Goal: Task Accomplishment & Management: Use online tool/utility

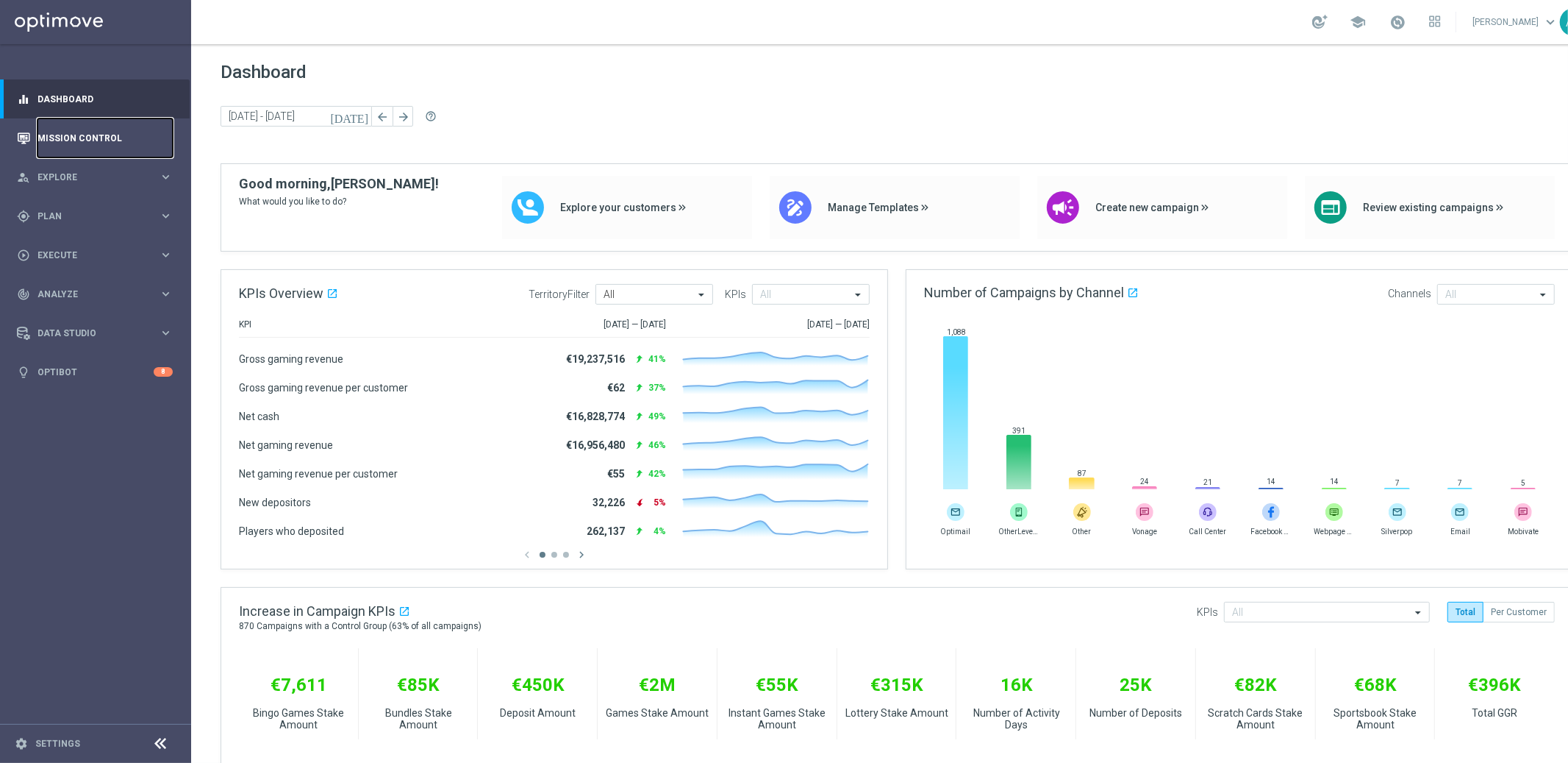
click at [83, 139] on link "Mission Control" at bounding box center [104, 138] width 135 height 39
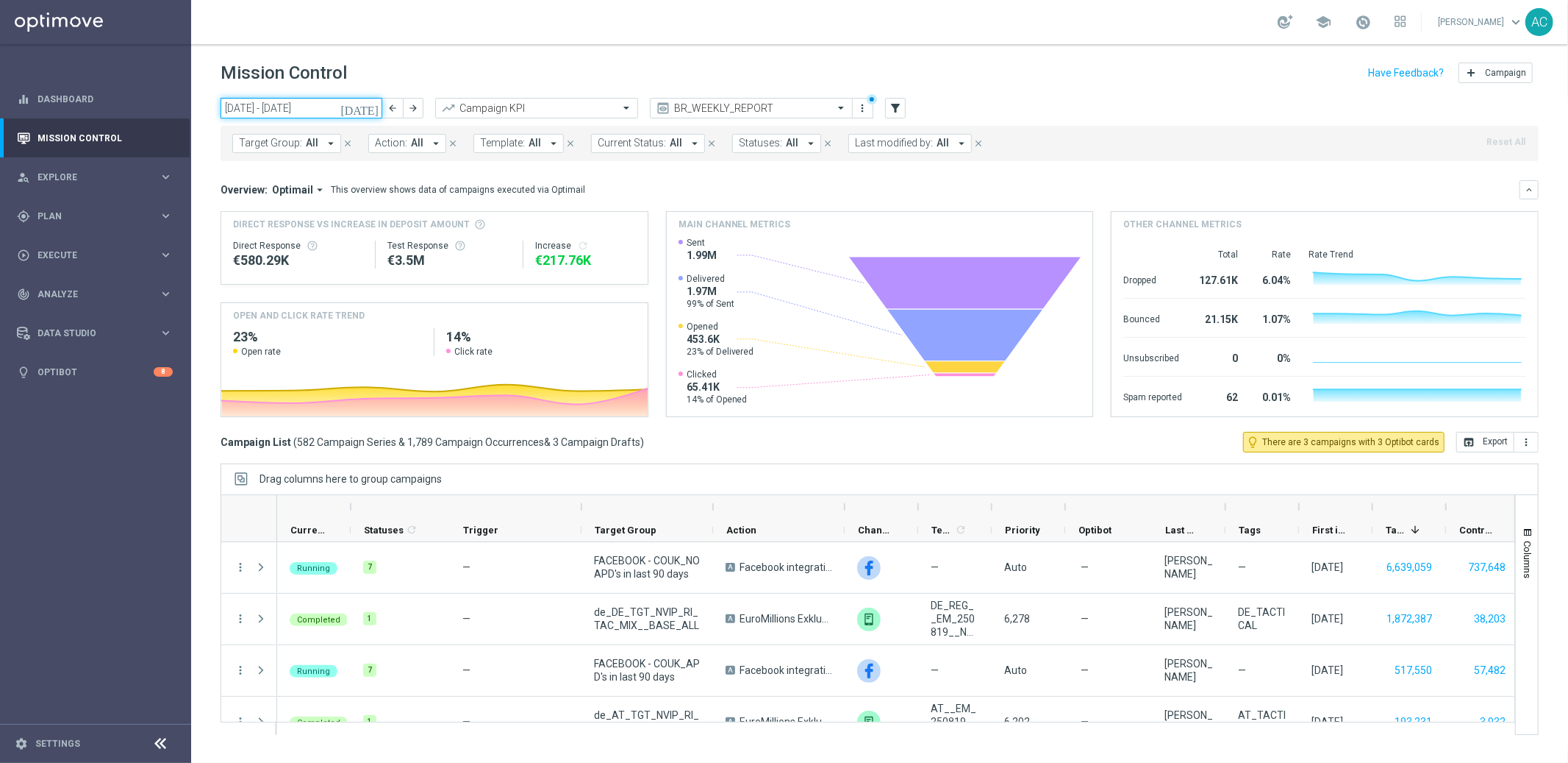
click at [337, 107] on input "18 Aug 2025 - 24 Aug 2025" at bounding box center [301, 108] width 162 height 21
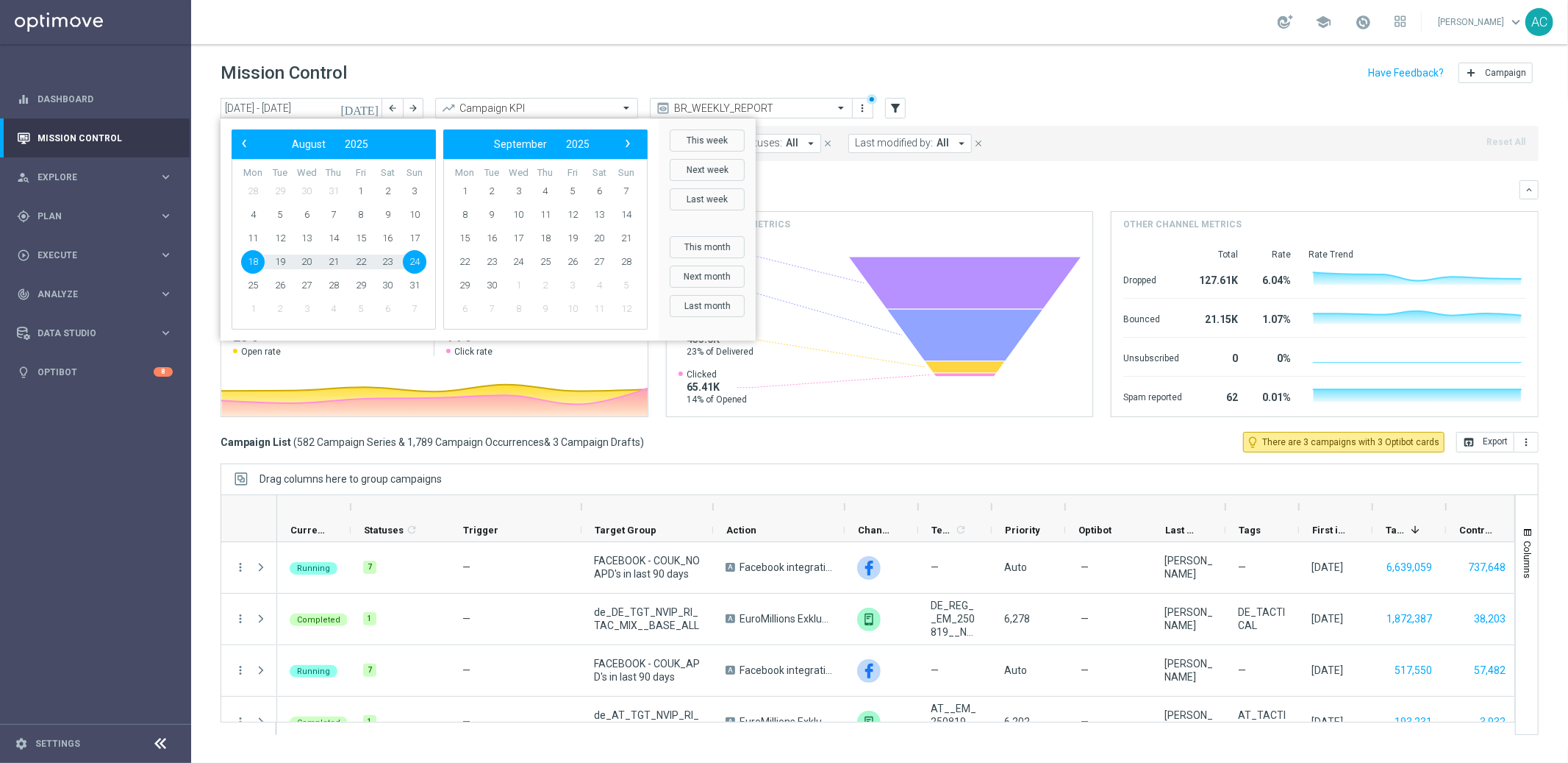
click at [1202, 84] on div "Mission Control add Campaign" at bounding box center [880, 73] width 1318 height 29
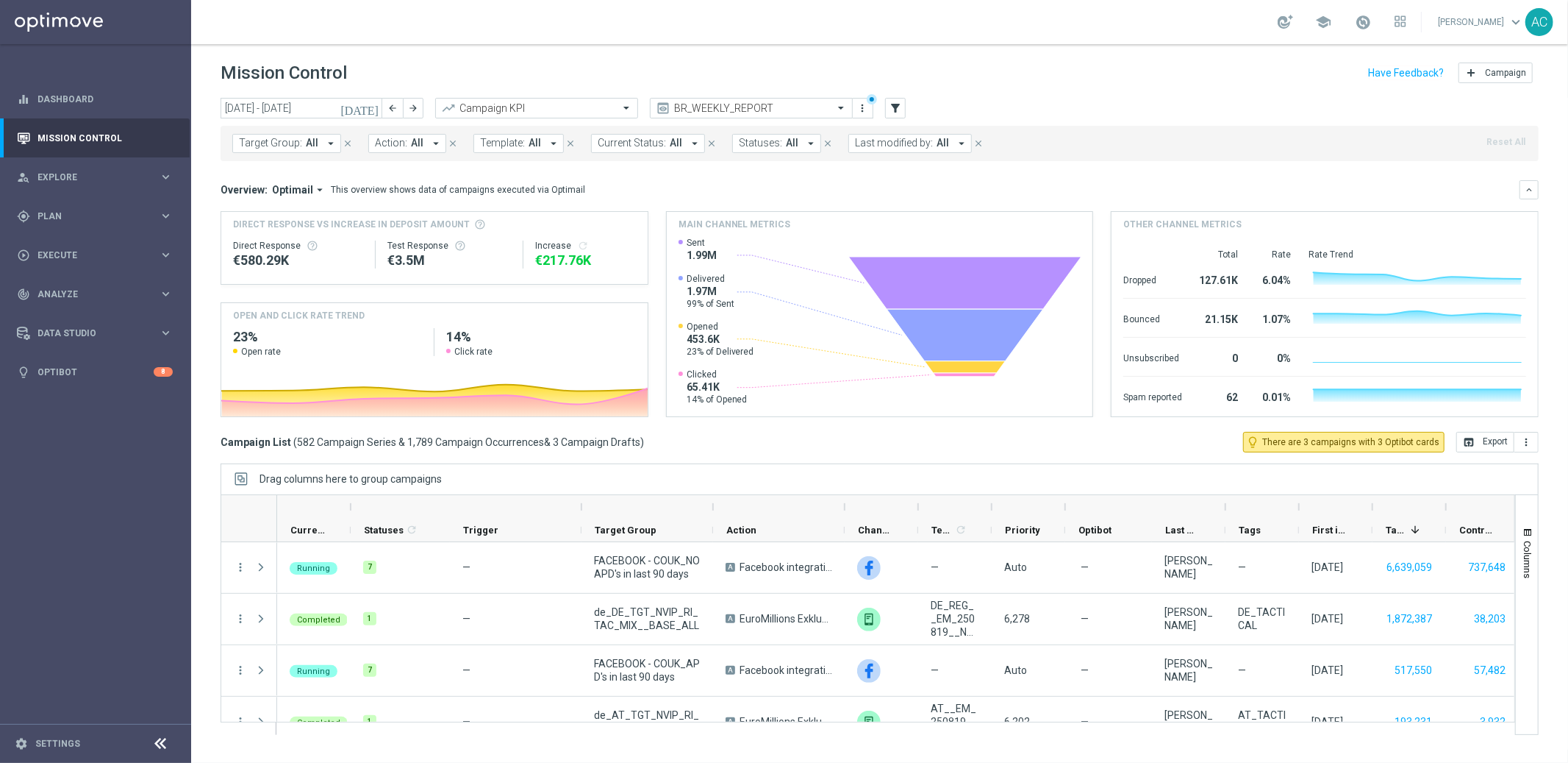
click at [299, 146] on span "Target Group:" at bounding box center [270, 143] width 63 height 12
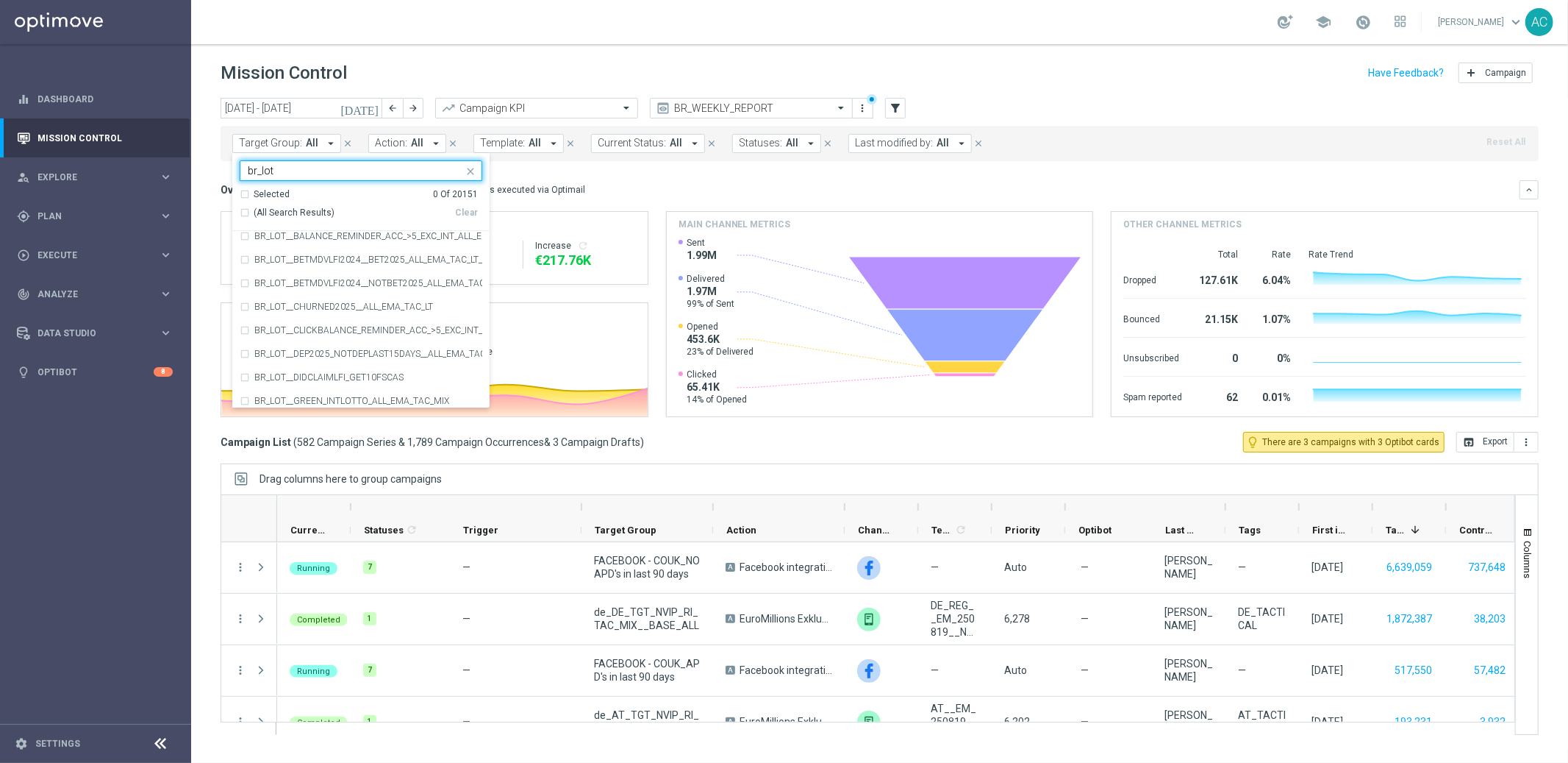
scroll to position [37, 0]
click at [240, 209] on div "(All Search Results)" at bounding box center [347, 212] width 216 height 12
type input "br_lot"
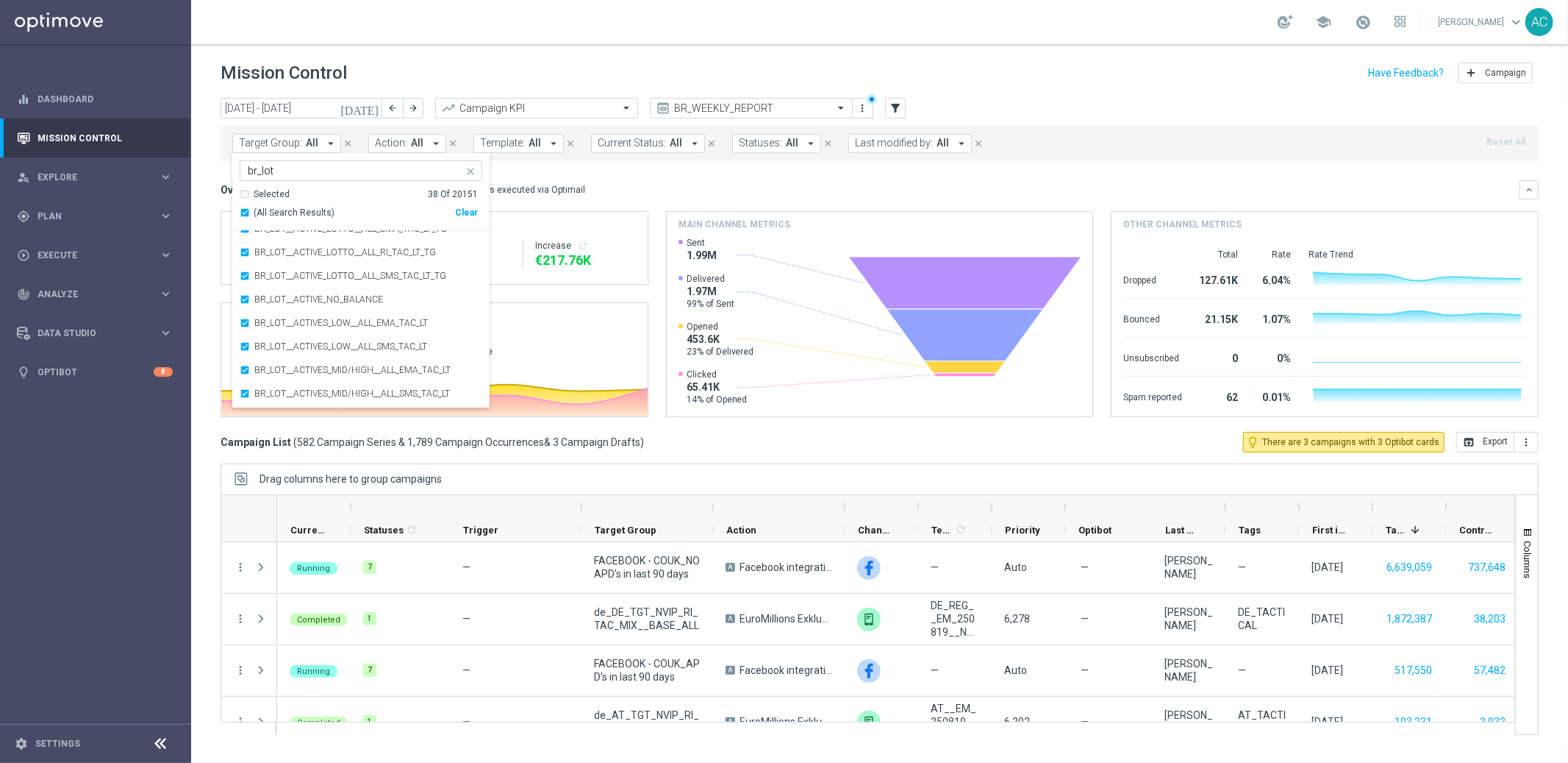
click at [686, 190] on div "Overview: Optimail arrow_drop_down This overview shows data of campaigns execut…" at bounding box center [870, 190] width 1299 height 13
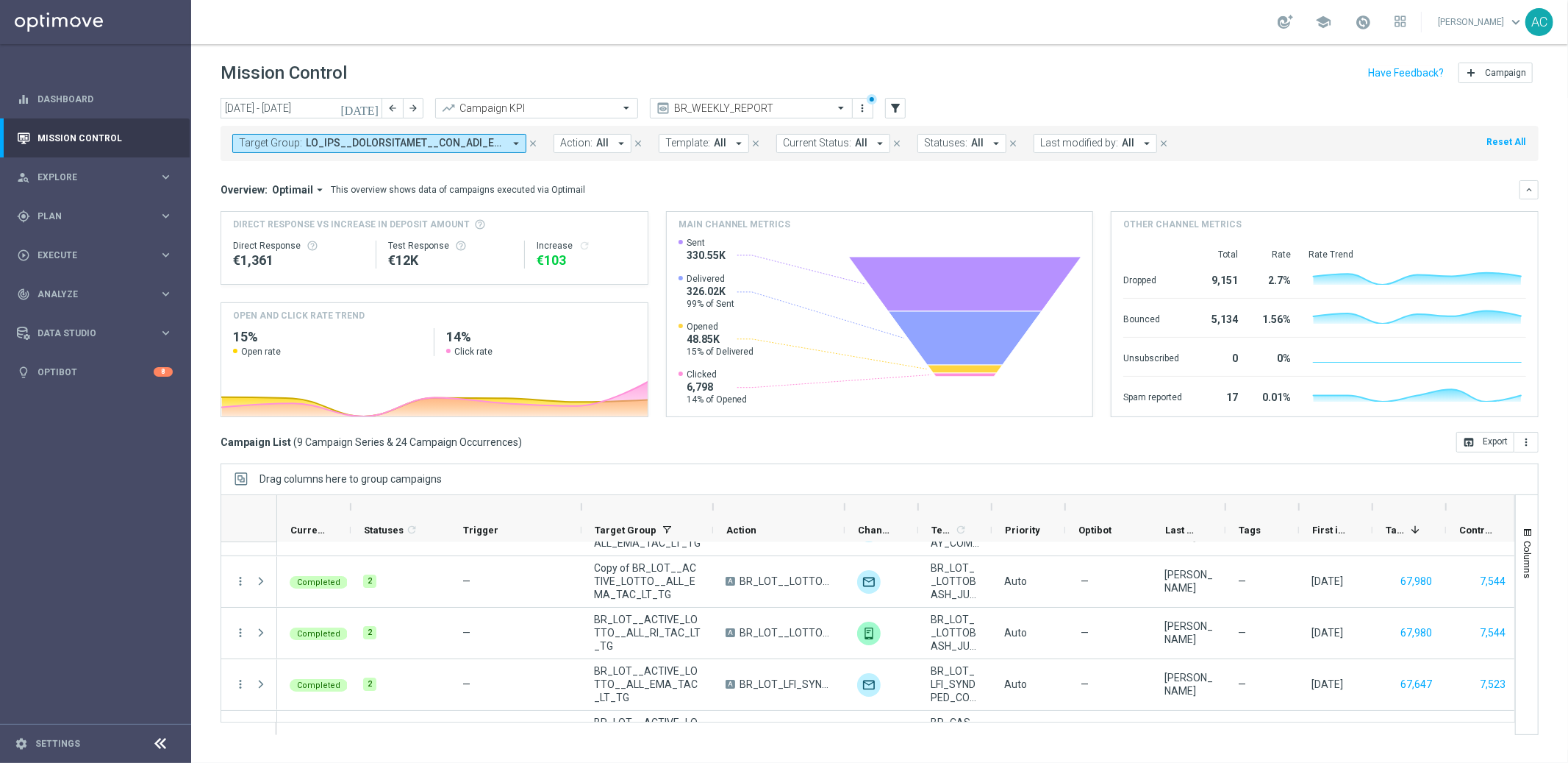
scroll to position [0, 0]
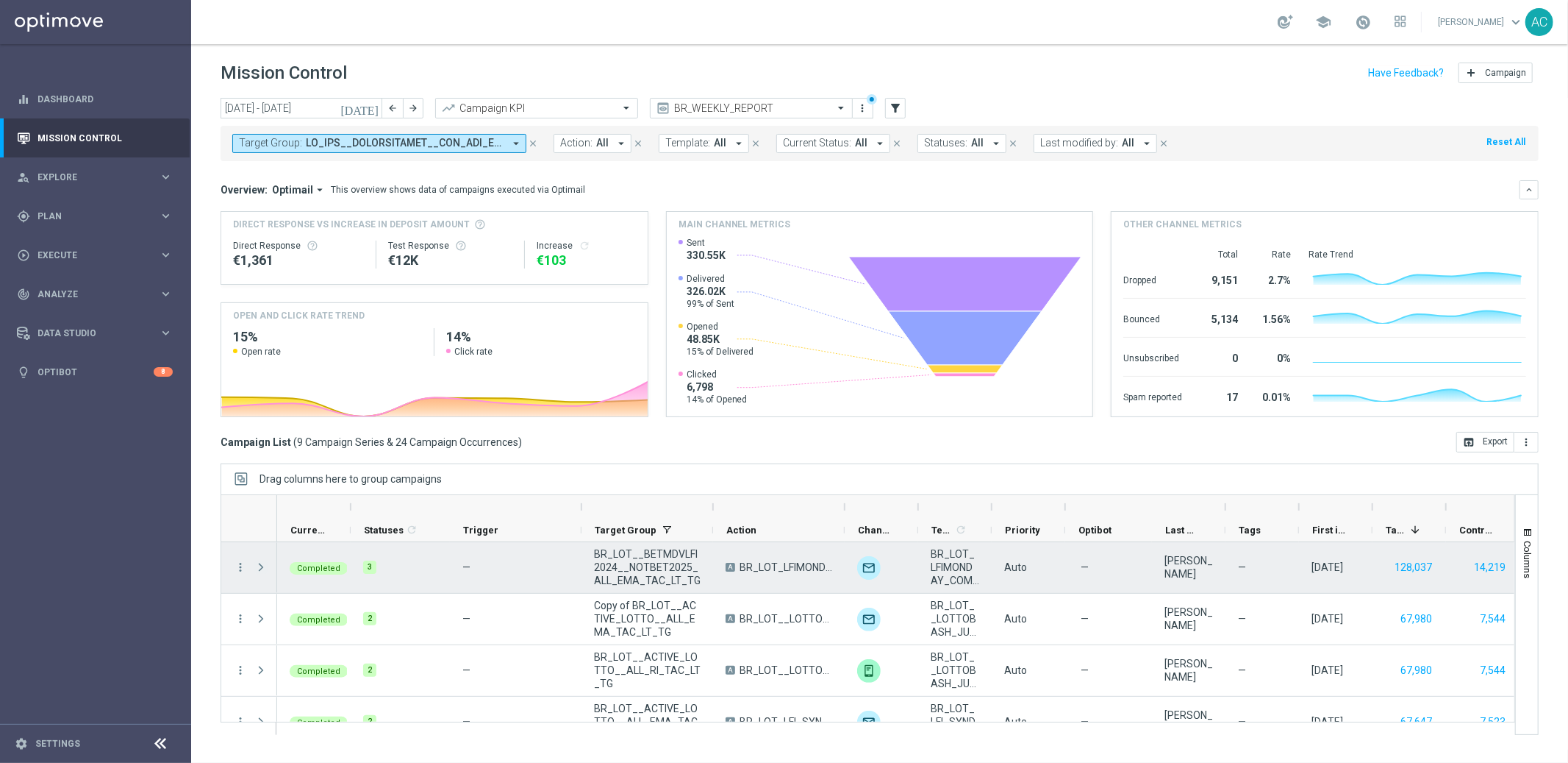
click at [263, 568] on span "Press SPACE to select this row." at bounding box center [261, 567] width 13 height 12
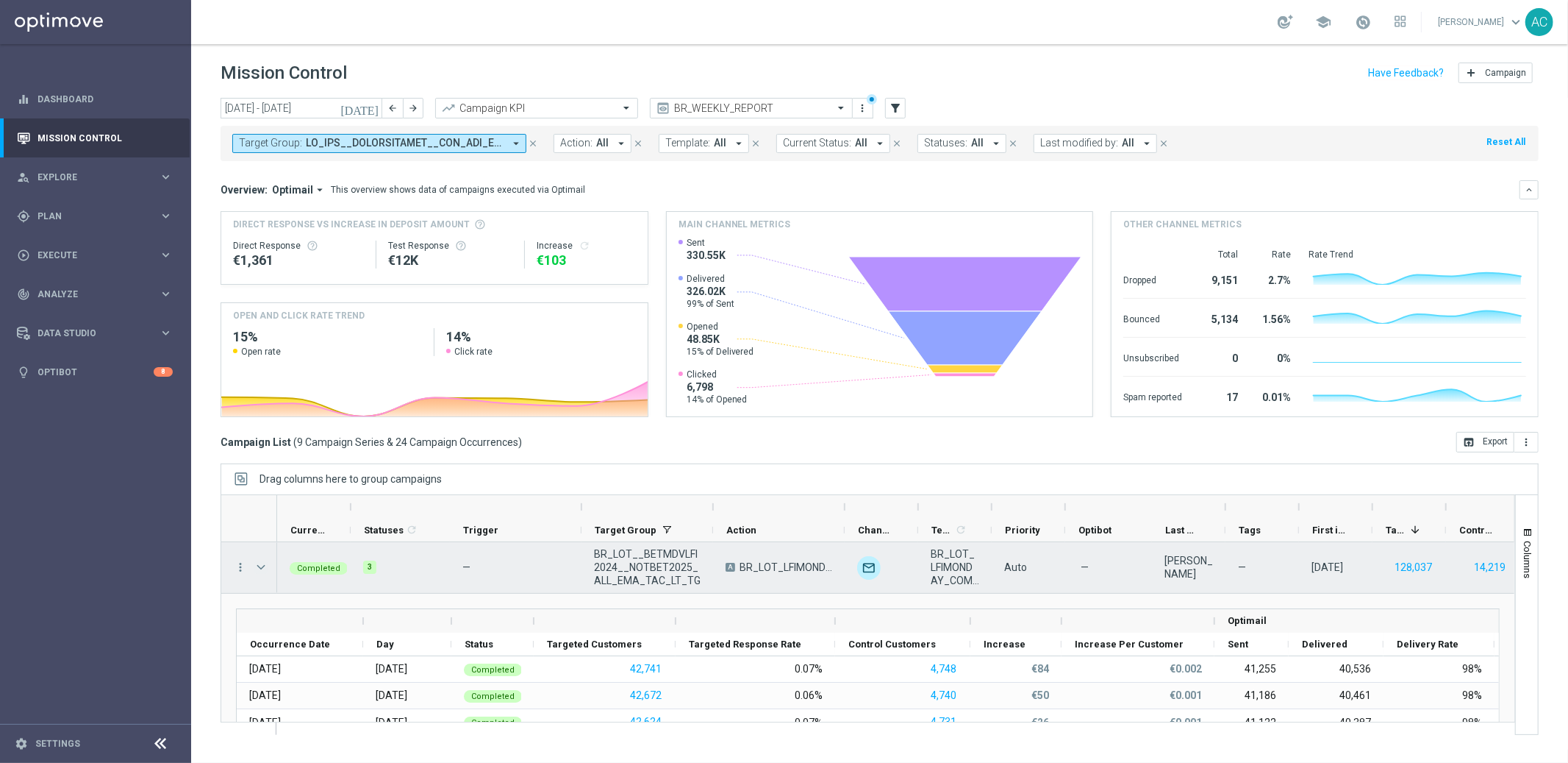
click at [260, 563] on span "Press SPACE to select this row." at bounding box center [261, 567] width 13 height 12
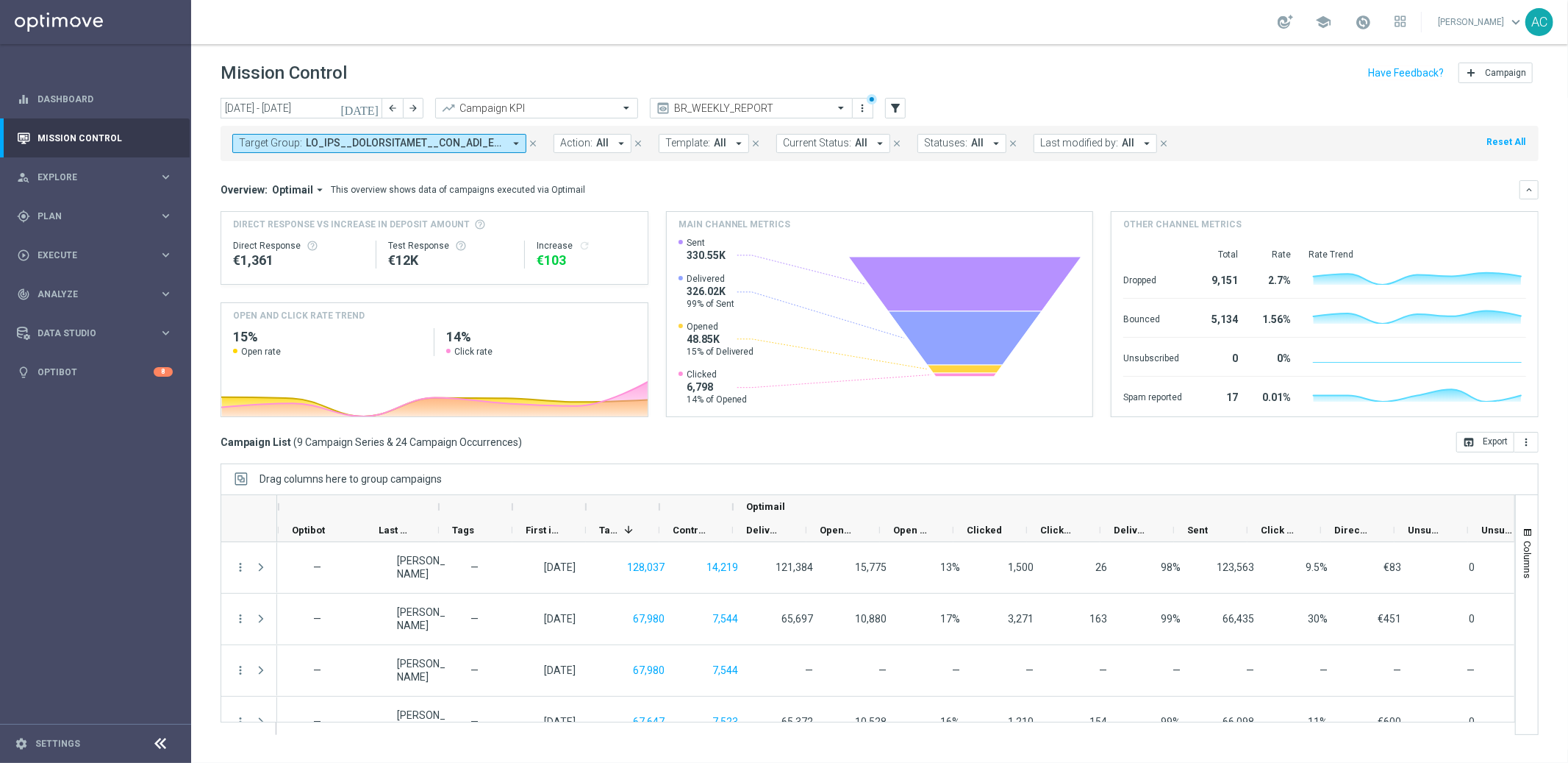
scroll to position [0, 824]
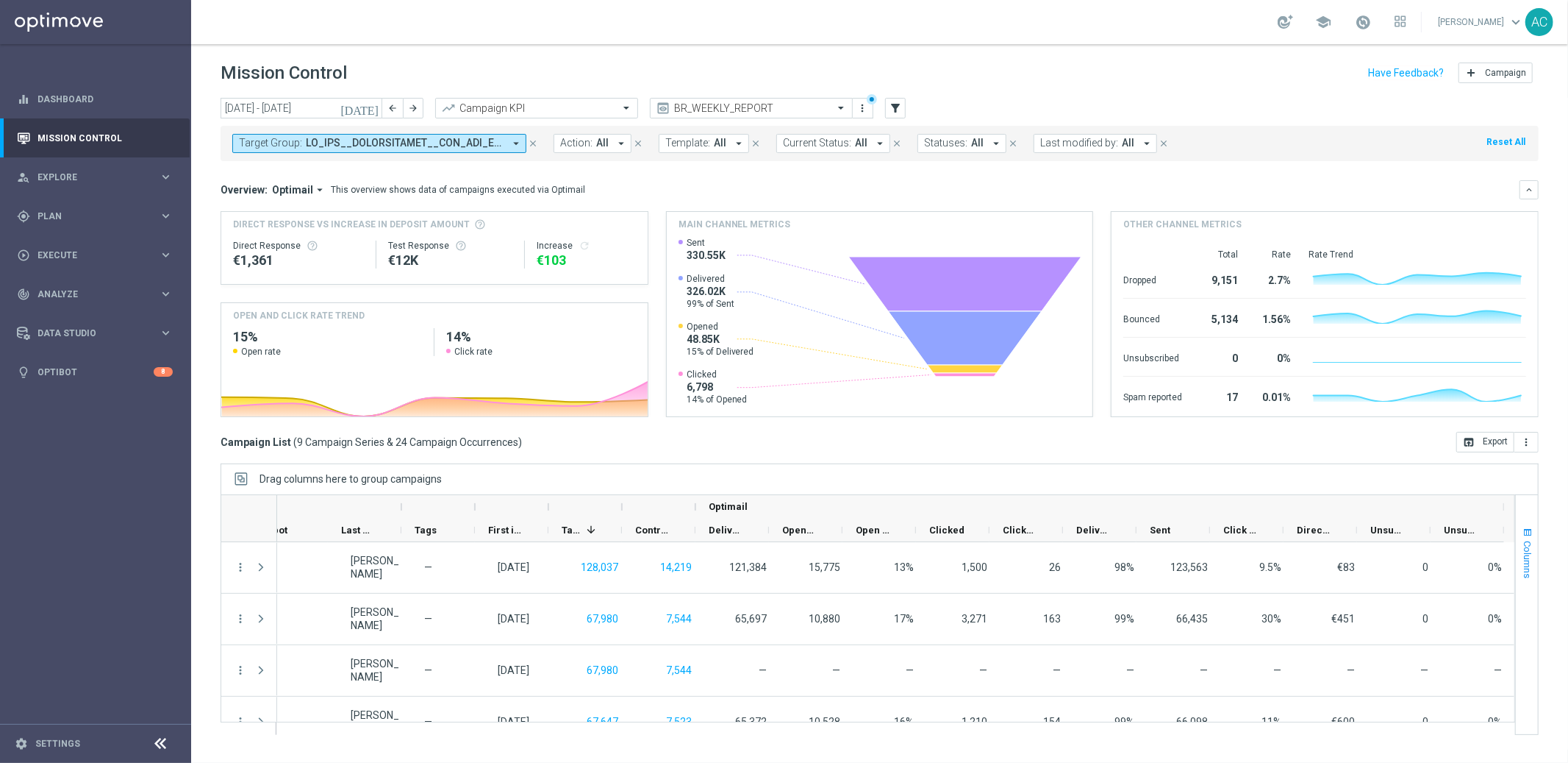
click at [1529, 533] on span "button" at bounding box center [1528, 532] width 12 height 12
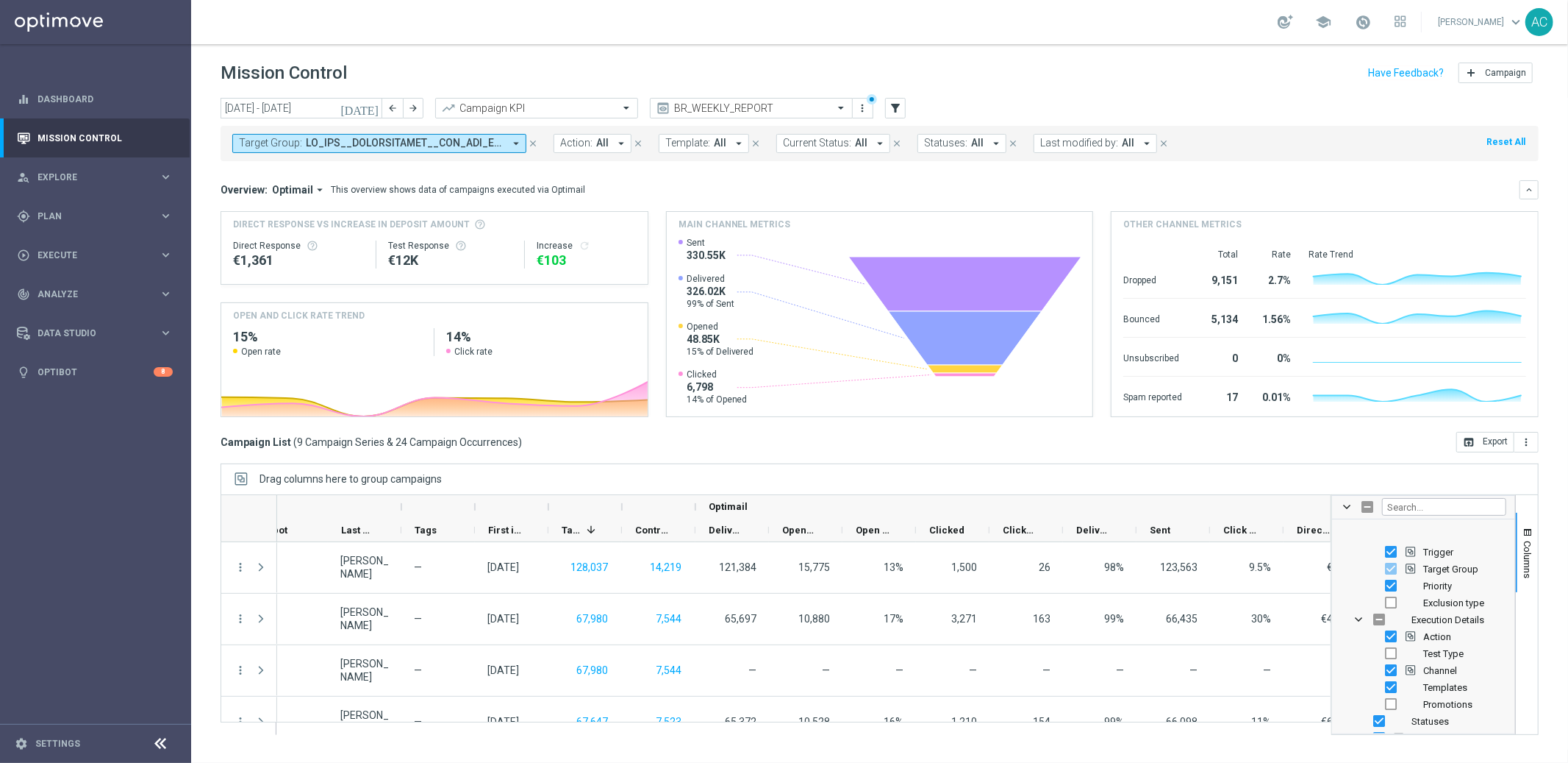
scroll to position [0, 0]
click at [1401, 510] on input "Filter Columns Input" at bounding box center [1444, 506] width 124 height 17
type input "v"
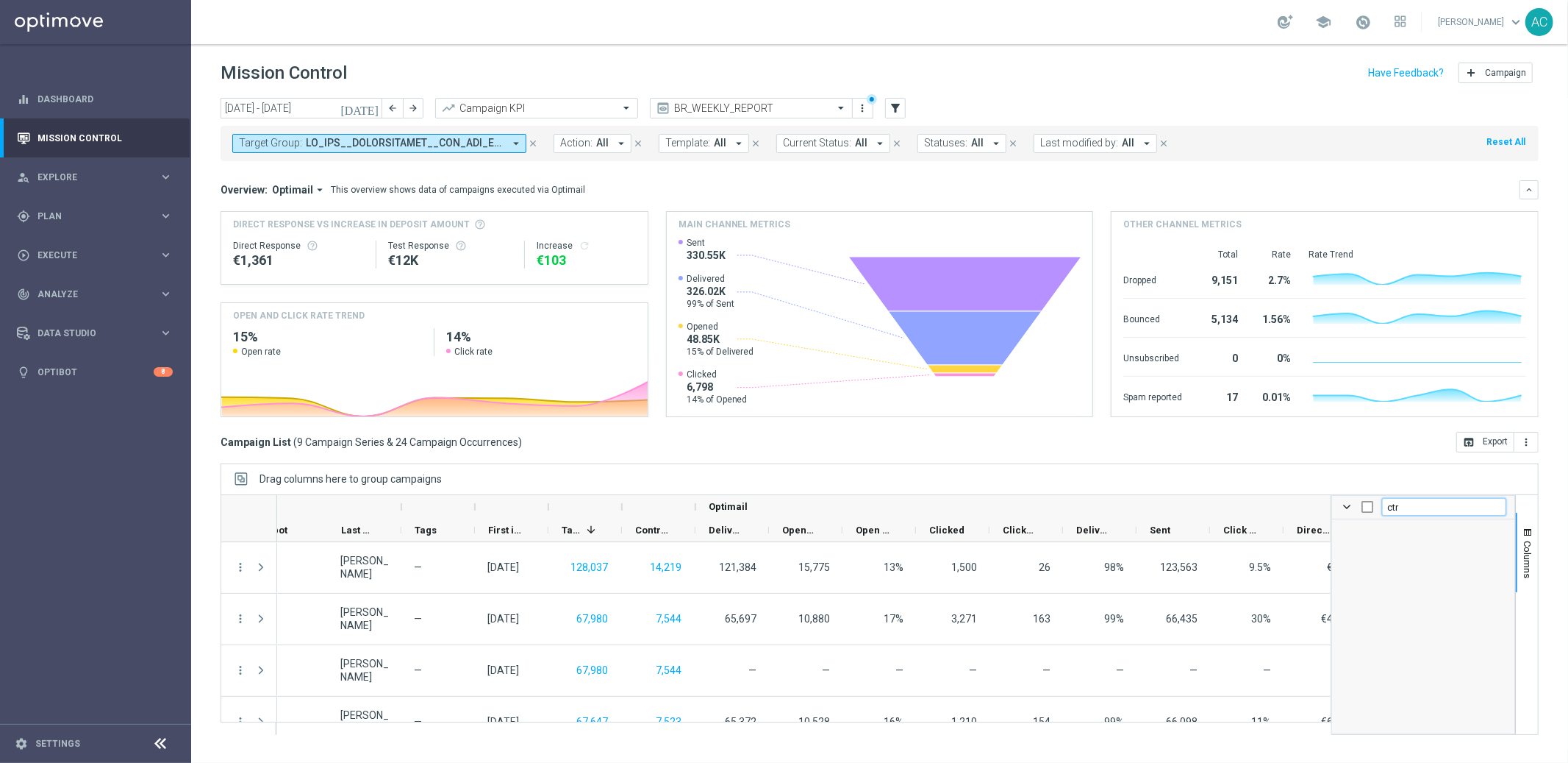
type input "ct"
checkbox input "false"
type input "c"
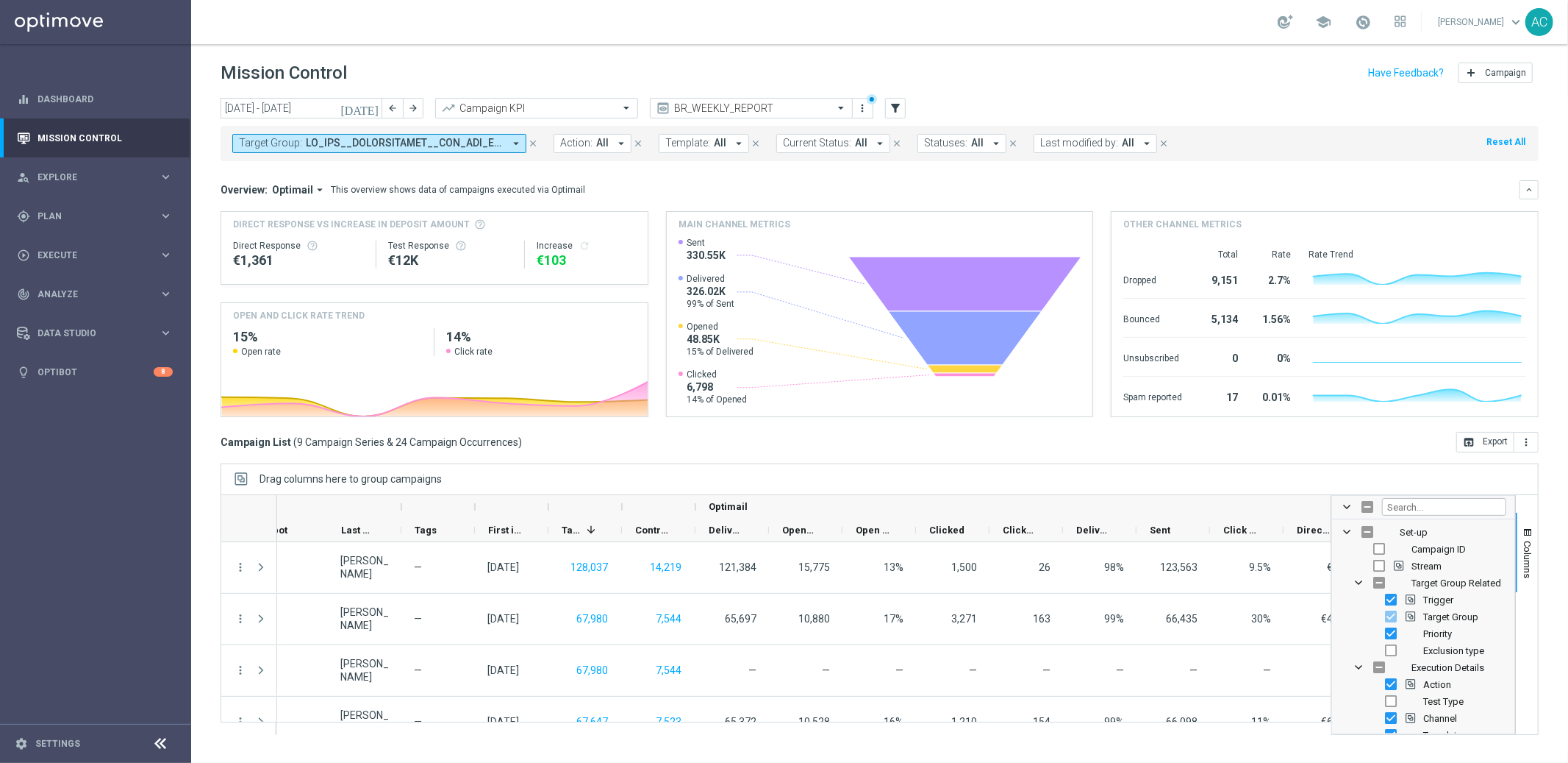
click at [1264, 464] on div "Drag columns here to group campaigns" at bounding box center [880, 479] width 1318 height 31
click at [1551, 588] on div "today 18 Aug 2025 - 24 Aug 2025 arrow_back arrow_forward Campaign KPI trending_…" at bounding box center [880, 424] width 1377 height 652
click at [1234, 478] on div "Drag columns here to group campaigns" at bounding box center [880, 479] width 1318 height 31
click at [1351, 506] on span at bounding box center [1347, 507] width 12 height 12
click at [1346, 503] on span at bounding box center [1347, 507] width 12 height 12
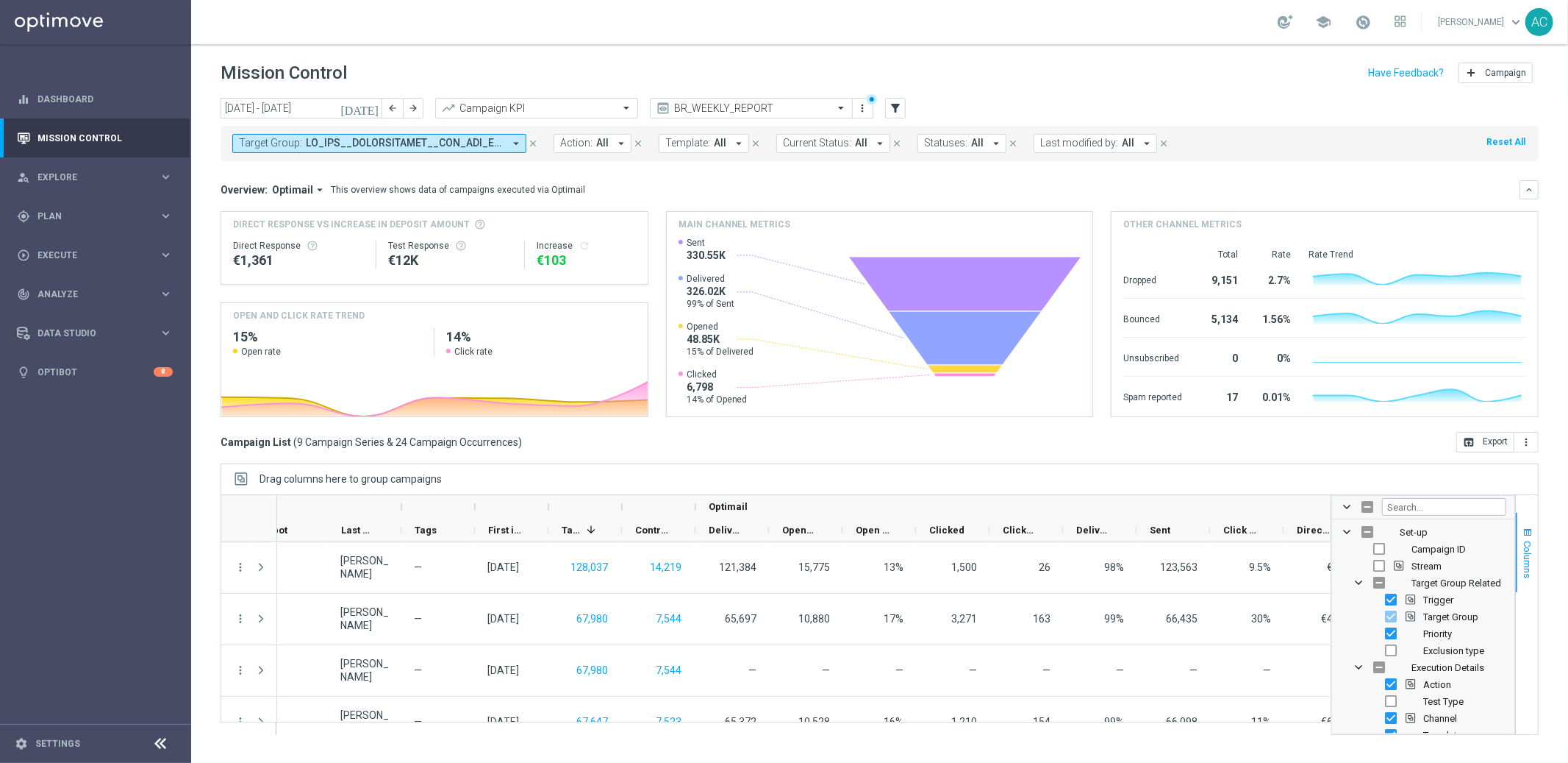
click at [1529, 535] on span "button" at bounding box center [1528, 532] width 12 height 12
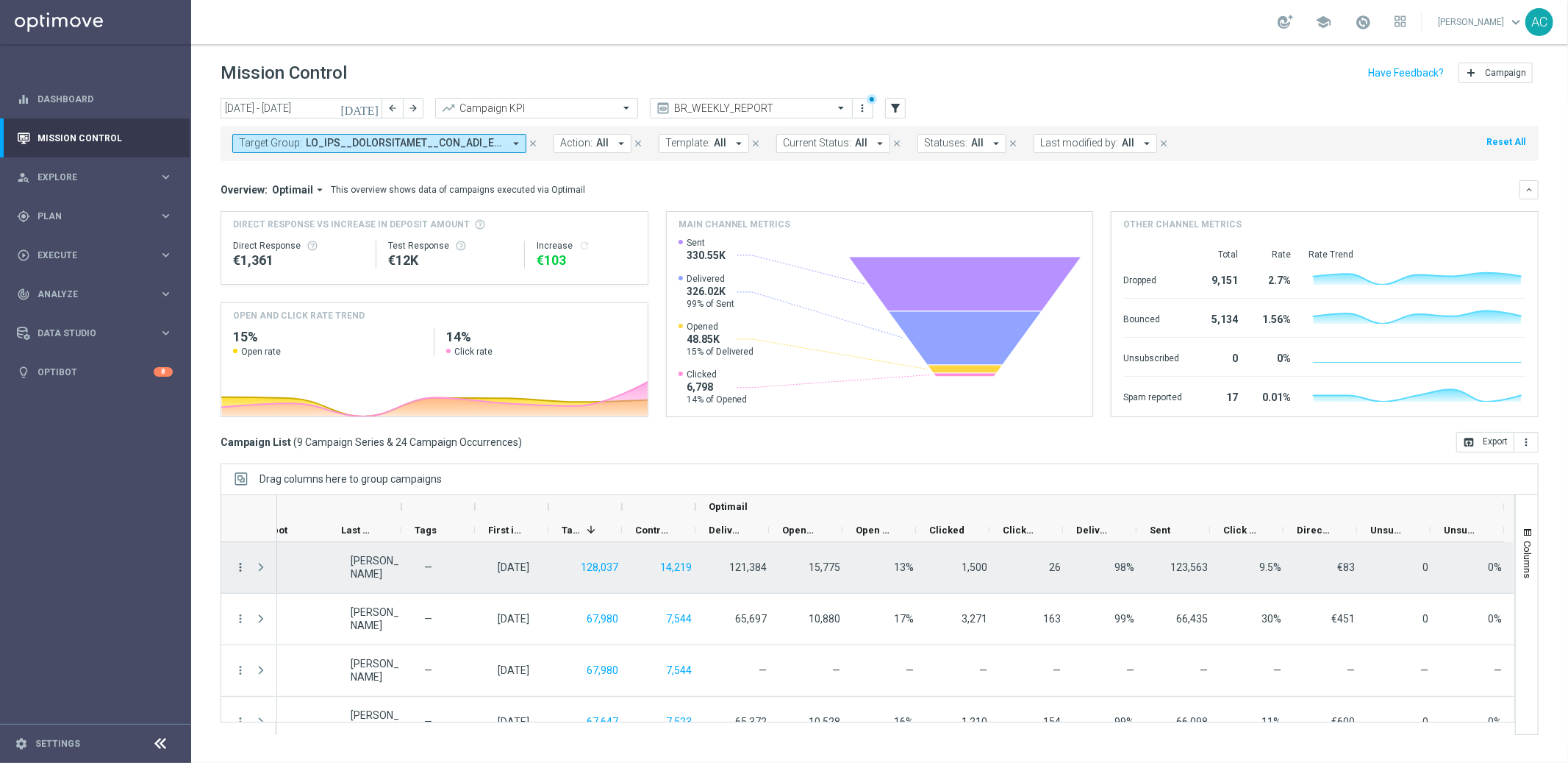
click at [237, 568] on icon "more_vert" at bounding box center [240, 567] width 13 height 13
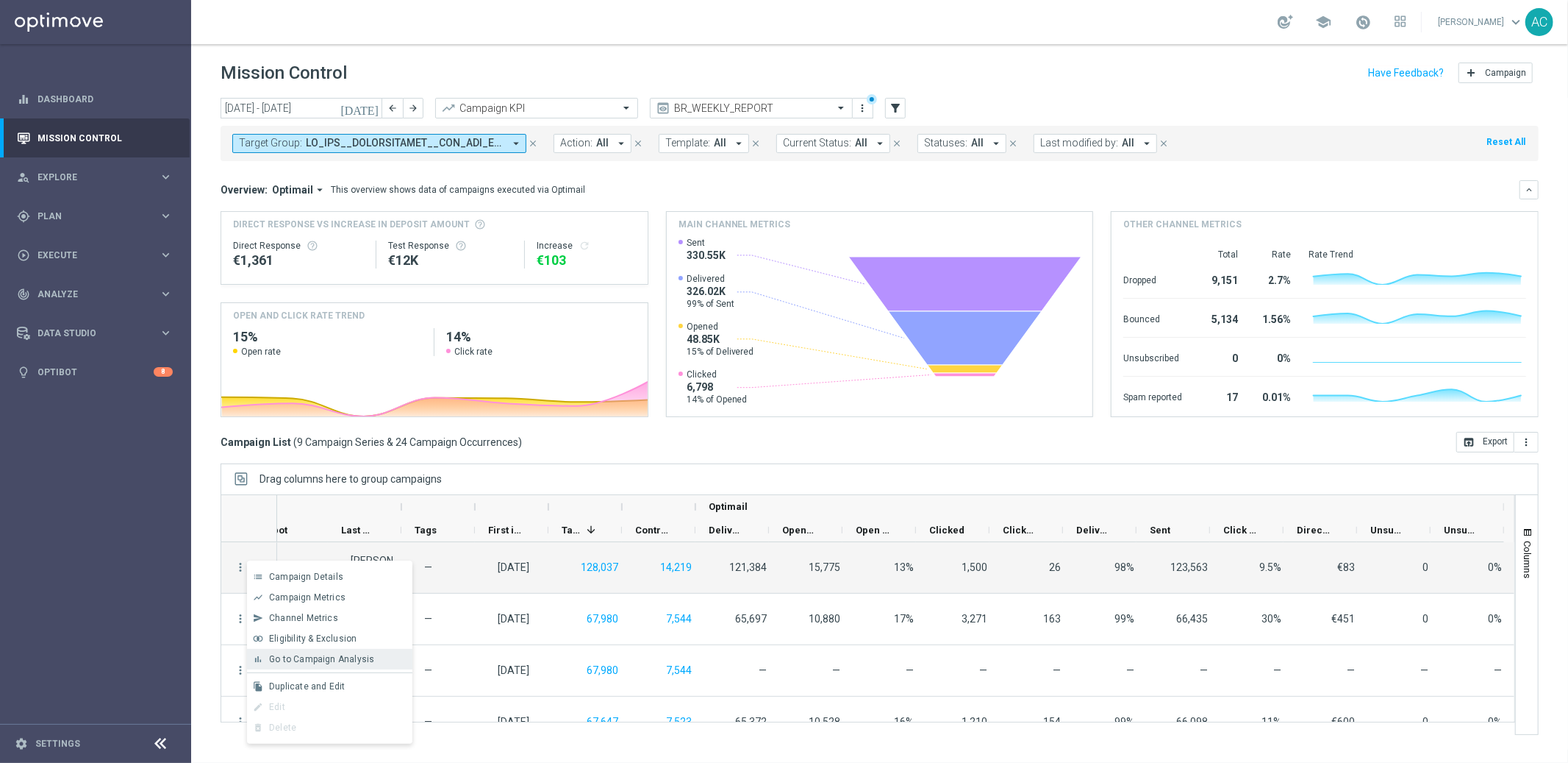
click at [319, 657] on span "Go to Campaign Analysis" at bounding box center [322, 659] width 105 height 10
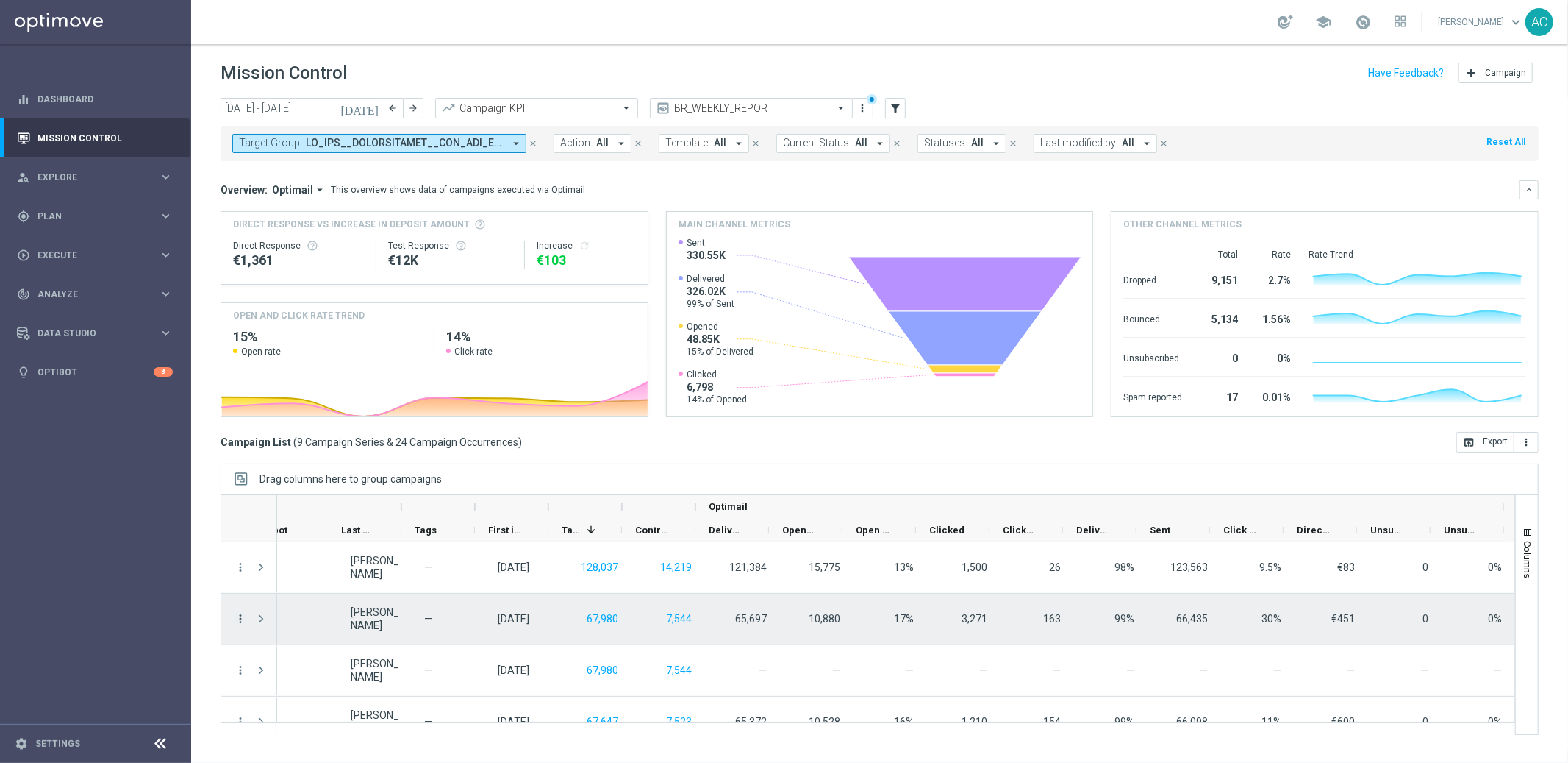
click at [241, 621] on icon "more_vert" at bounding box center [240, 619] width 13 height 13
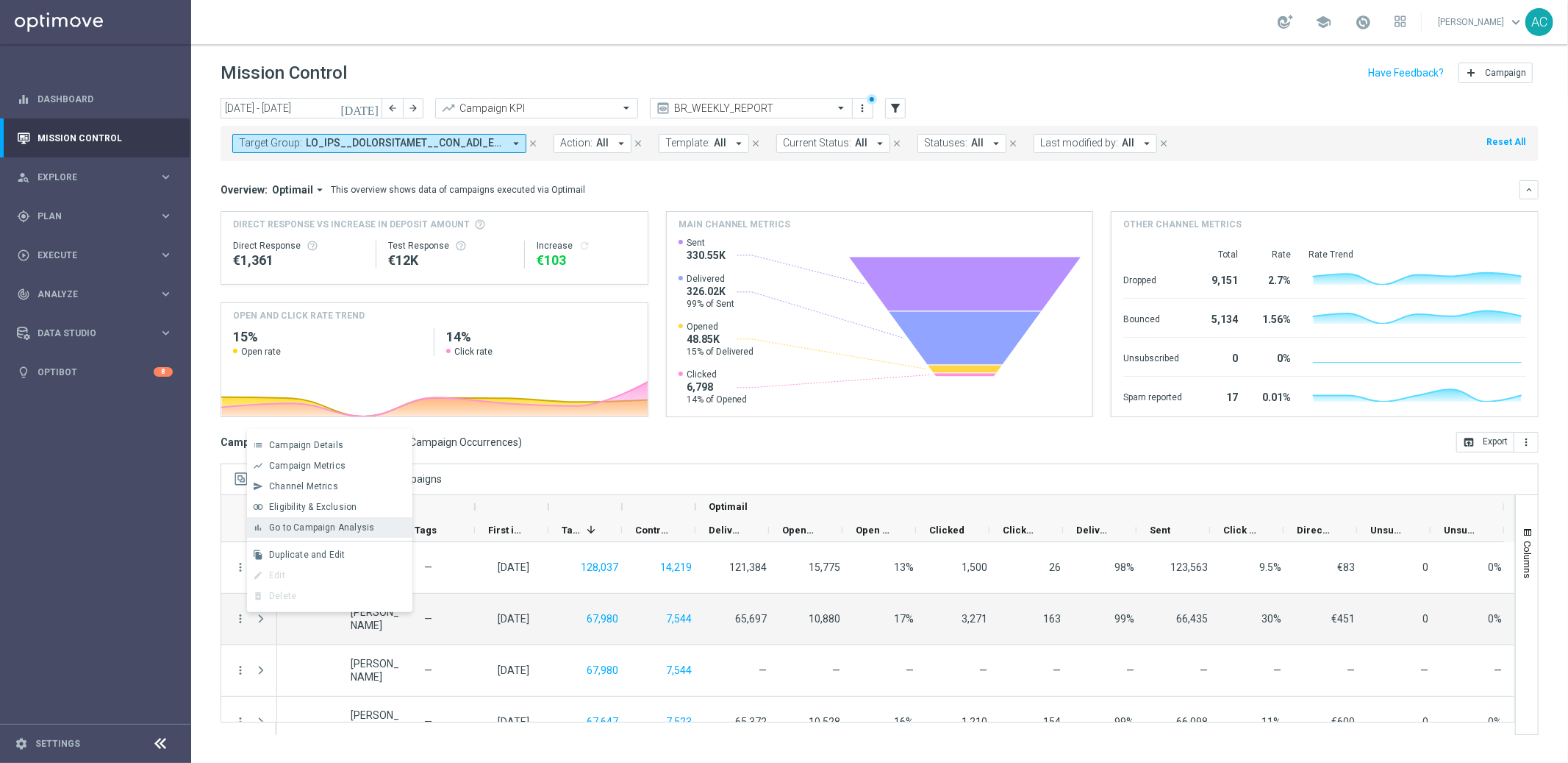
click at [337, 525] on span "Go to Campaign Analysis" at bounding box center [322, 527] width 105 height 10
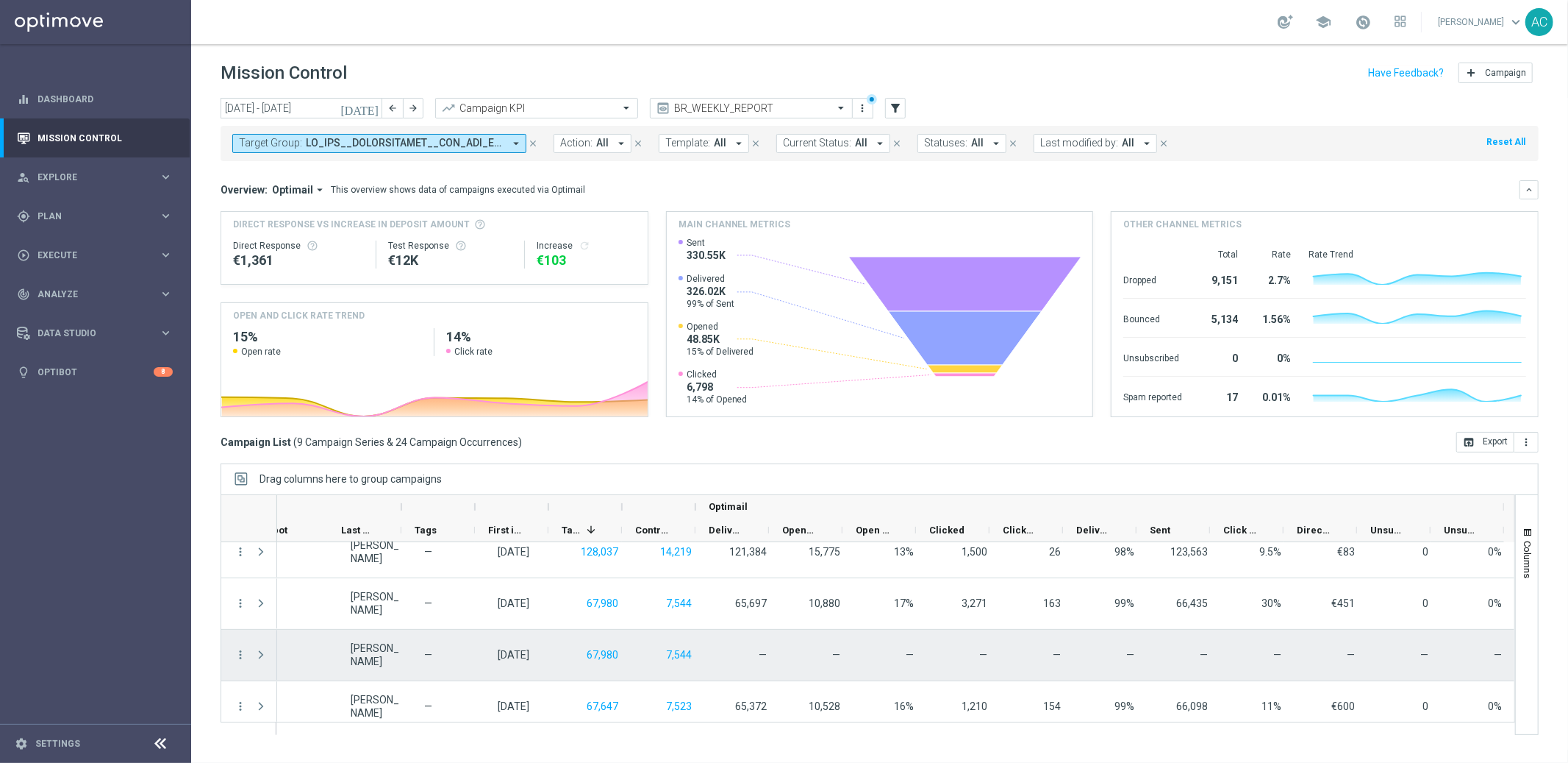
scroll to position [18, 0]
click at [240, 654] on icon "more_vert" at bounding box center [240, 652] width 13 height 13
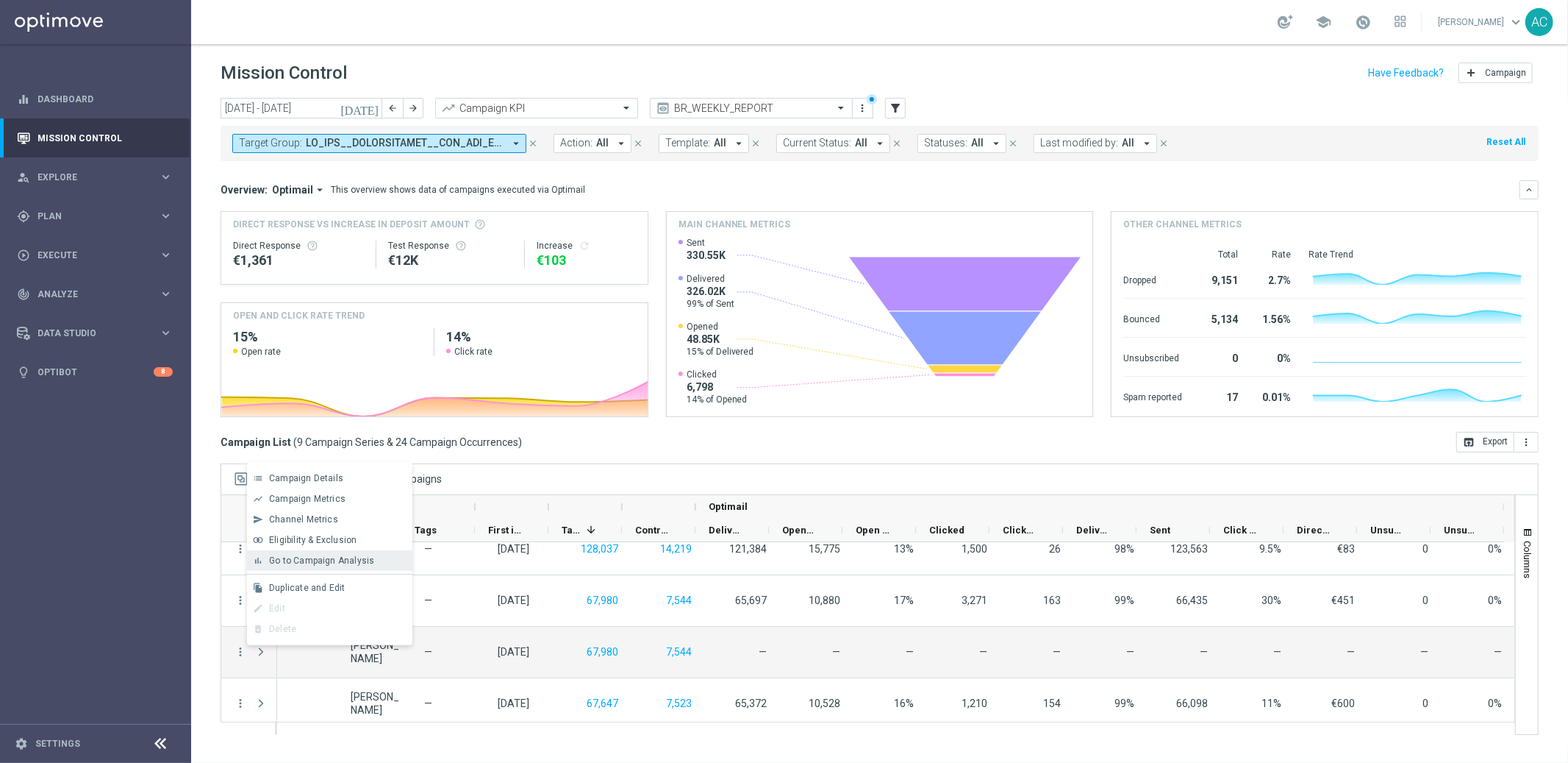
click at [321, 567] on div "bar_chart Go to Campaign Analysis" at bounding box center [330, 560] width 166 height 21
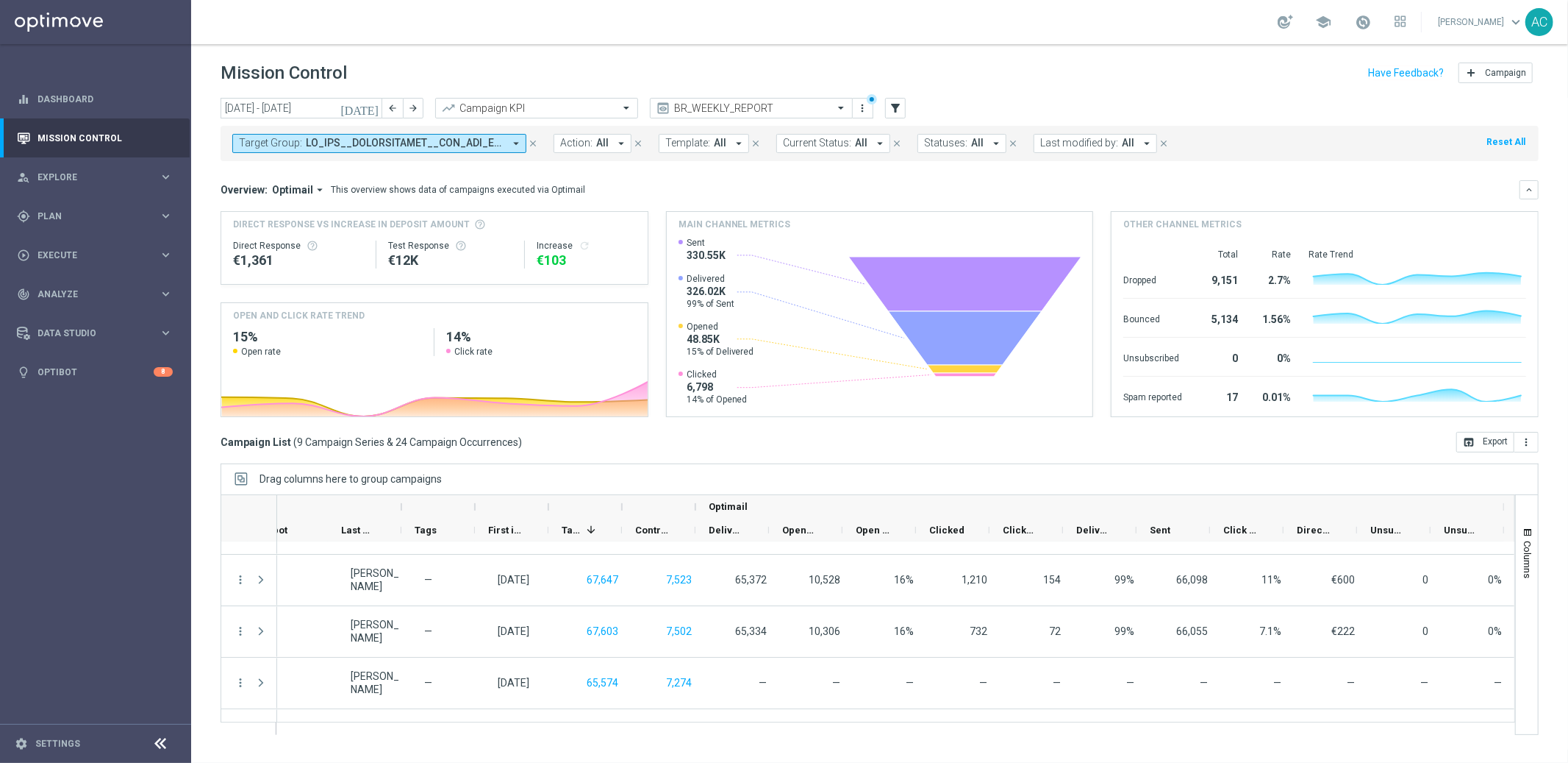
scroll to position [145, 0]
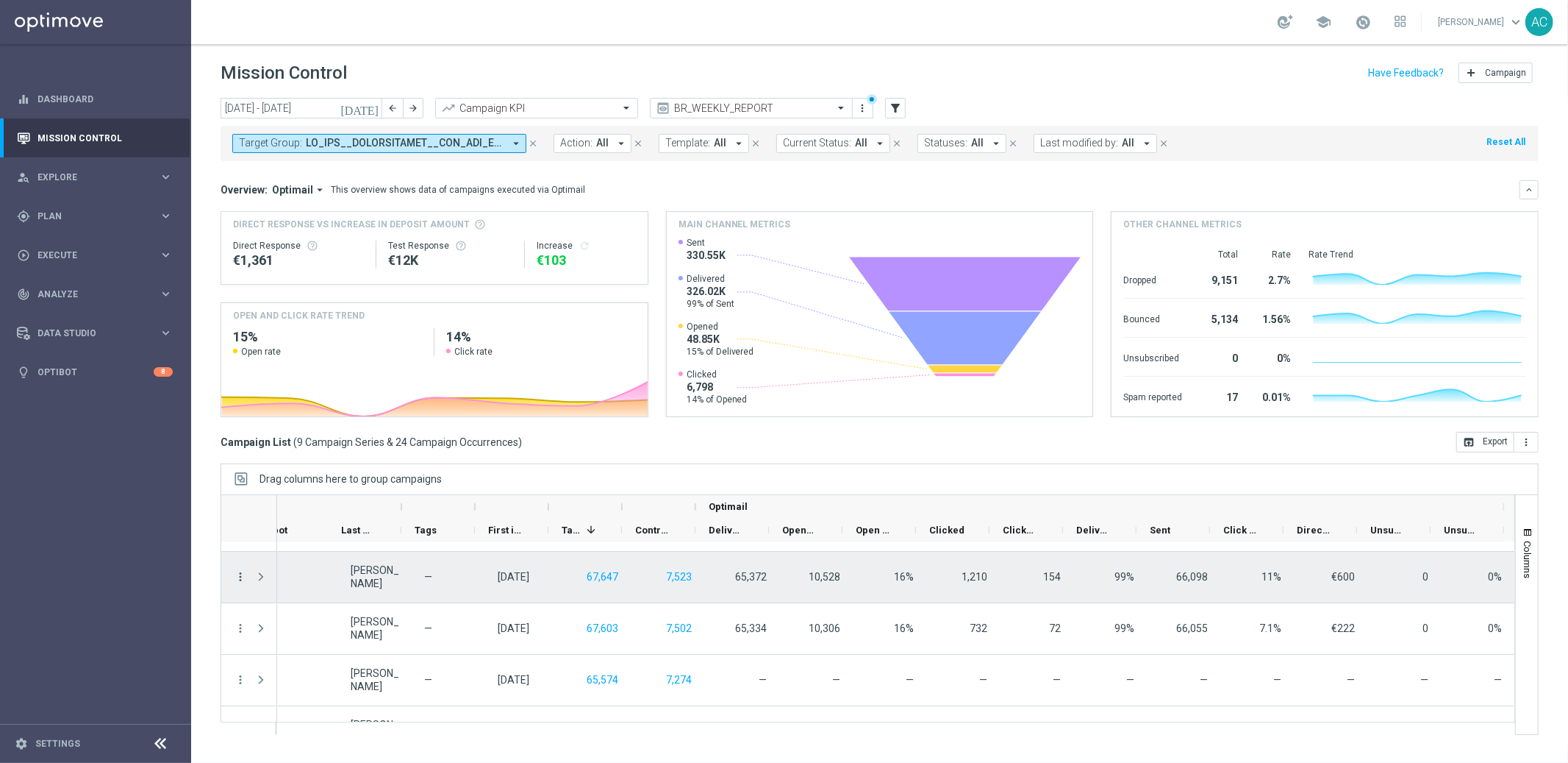
click at [237, 578] on icon "more_vert" at bounding box center [240, 576] width 13 height 13
click at [326, 673] on span "Go to Campaign Analysis" at bounding box center [322, 668] width 105 height 10
click at [243, 580] on icon "more_vert" at bounding box center [240, 578] width 13 height 13
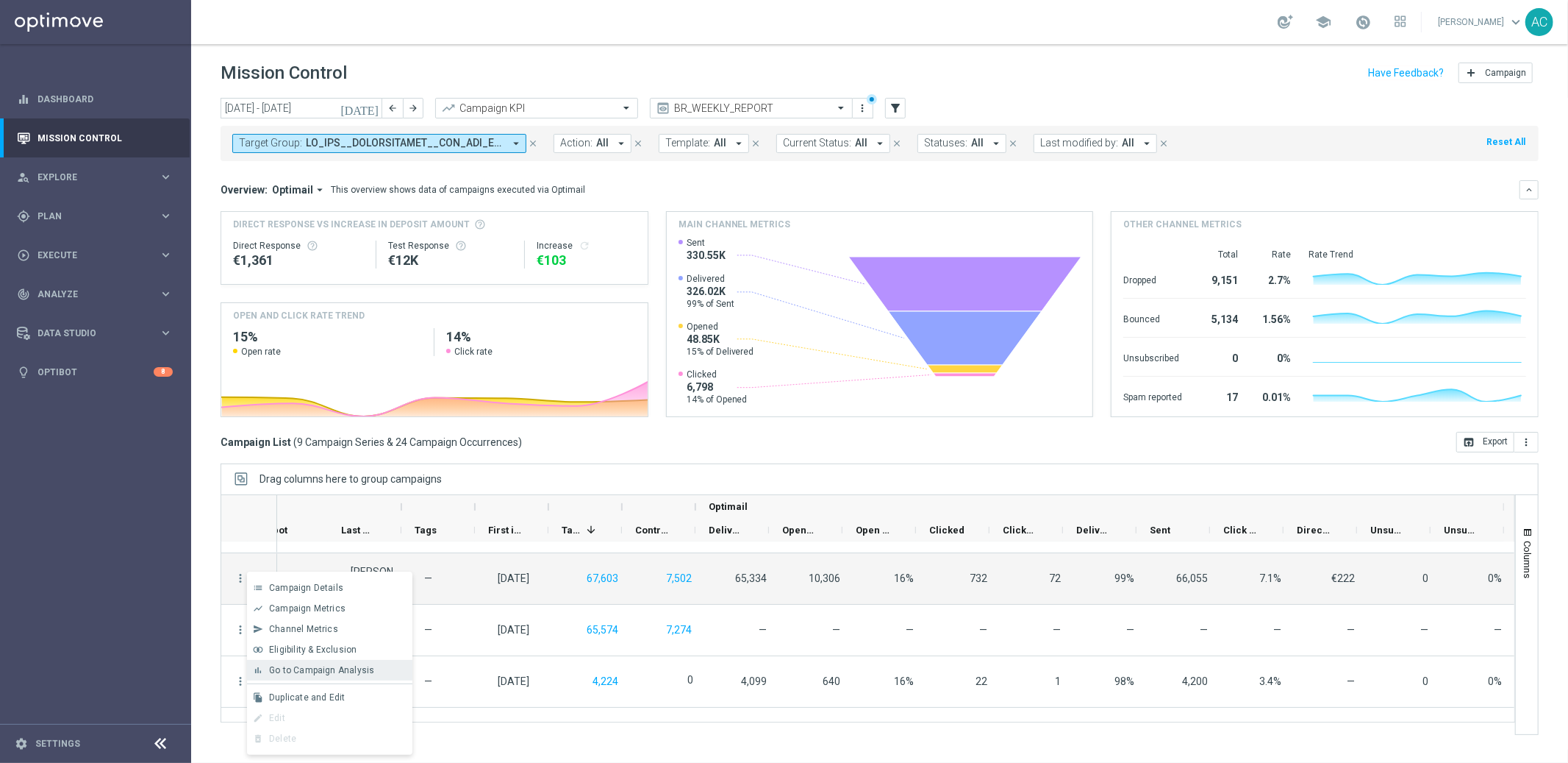
click at [334, 673] on span "Go to Campaign Analysis" at bounding box center [322, 670] width 105 height 10
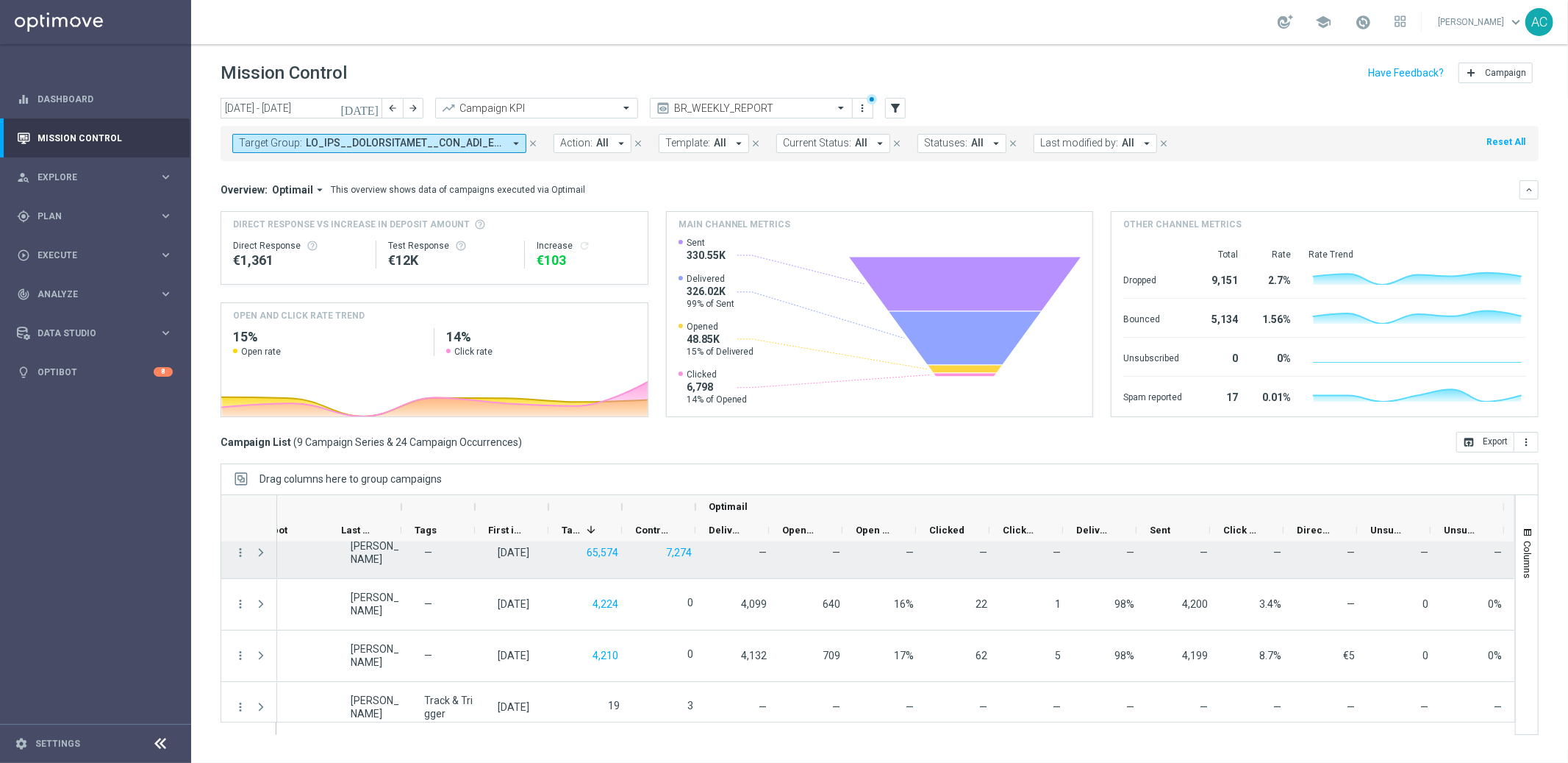
scroll to position [283, 0]
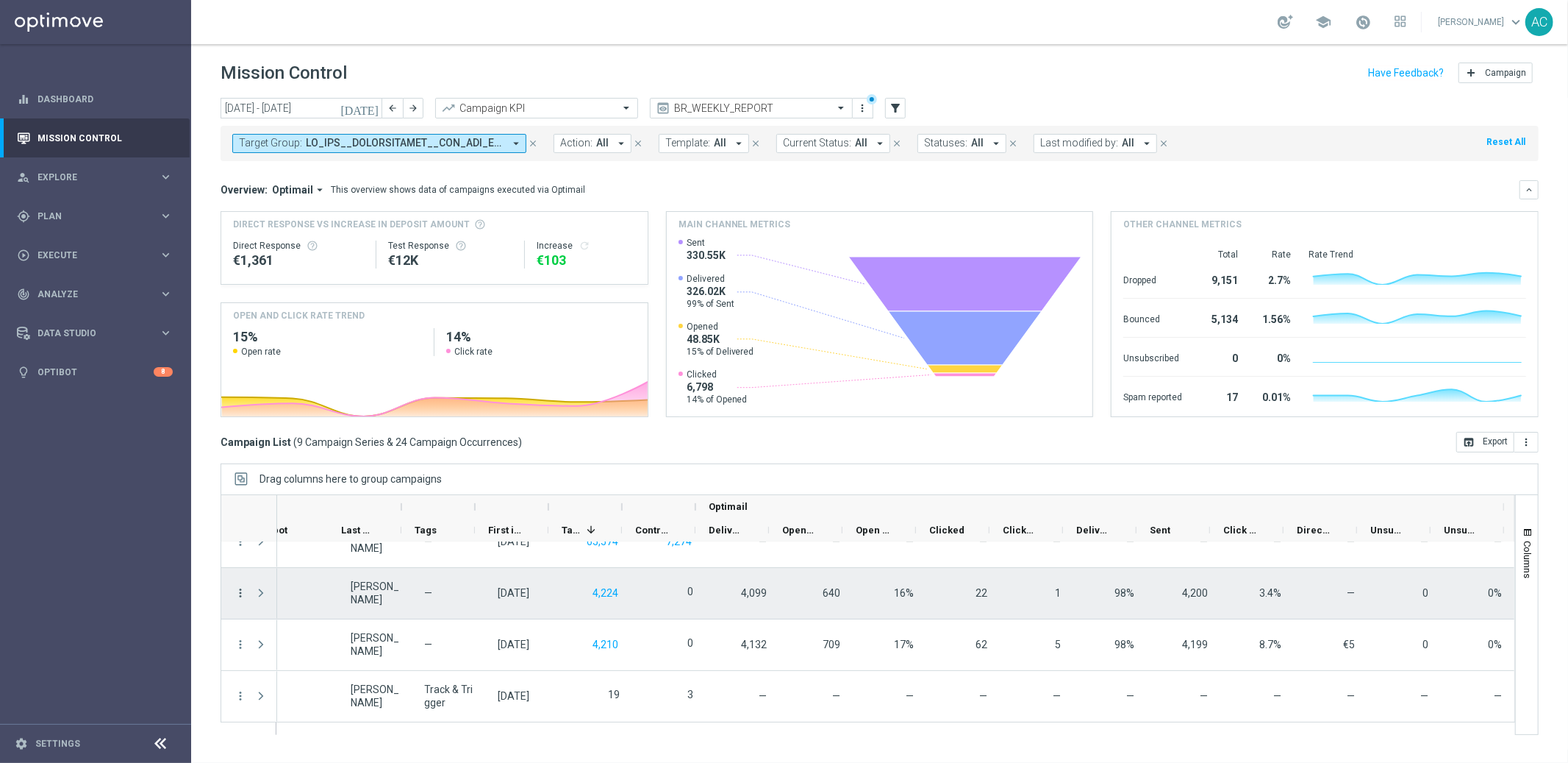
click at [240, 590] on icon "more_vert" at bounding box center [240, 593] width 13 height 13
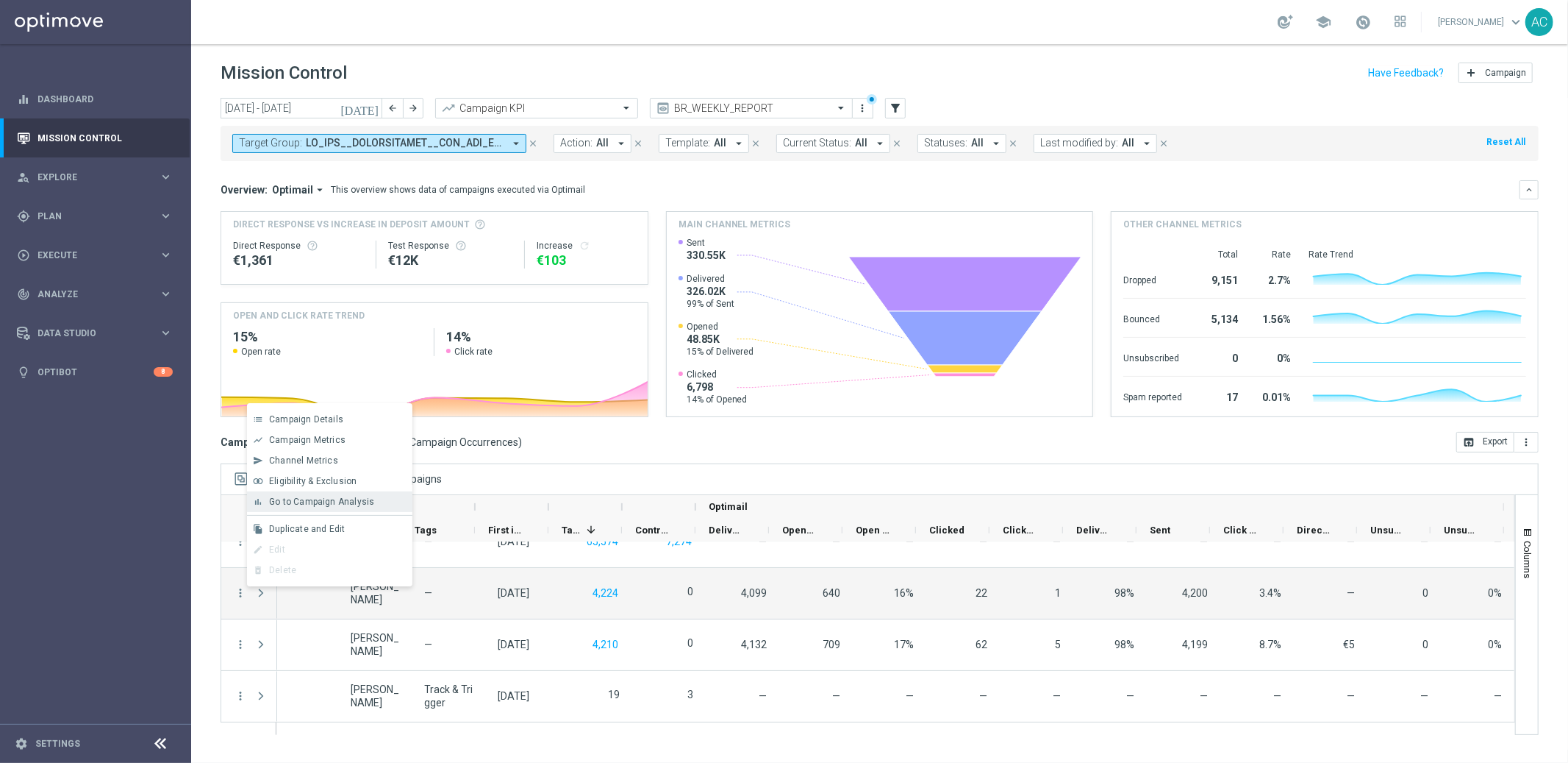
click at [310, 503] on span "Go to Campaign Analysis" at bounding box center [322, 502] width 105 height 10
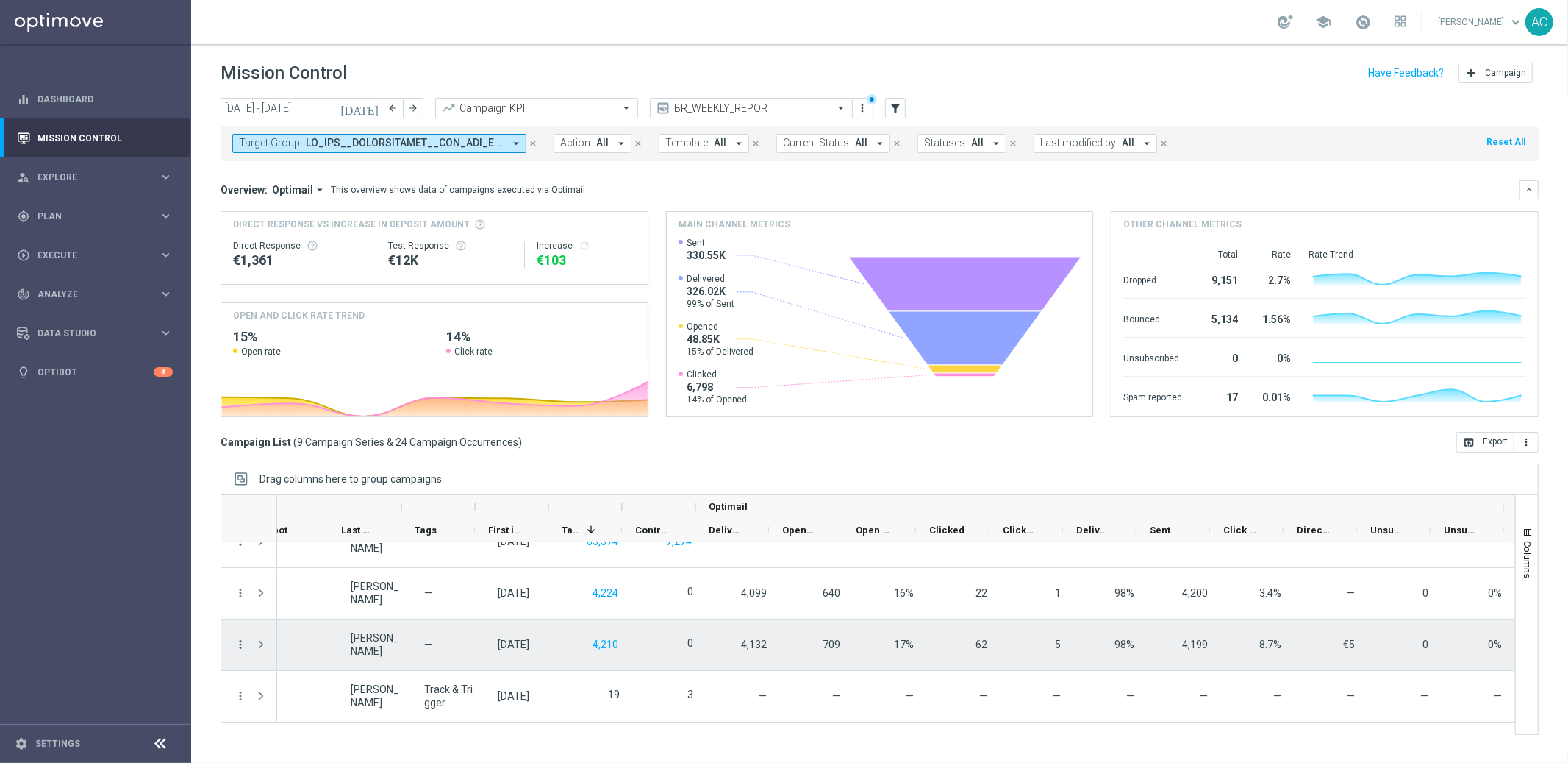
click at [238, 639] on icon "more_vert" at bounding box center [240, 644] width 13 height 13
click at [334, 552] on span "Go to Campaign Analysis" at bounding box center [322, 553] width 105 height 10
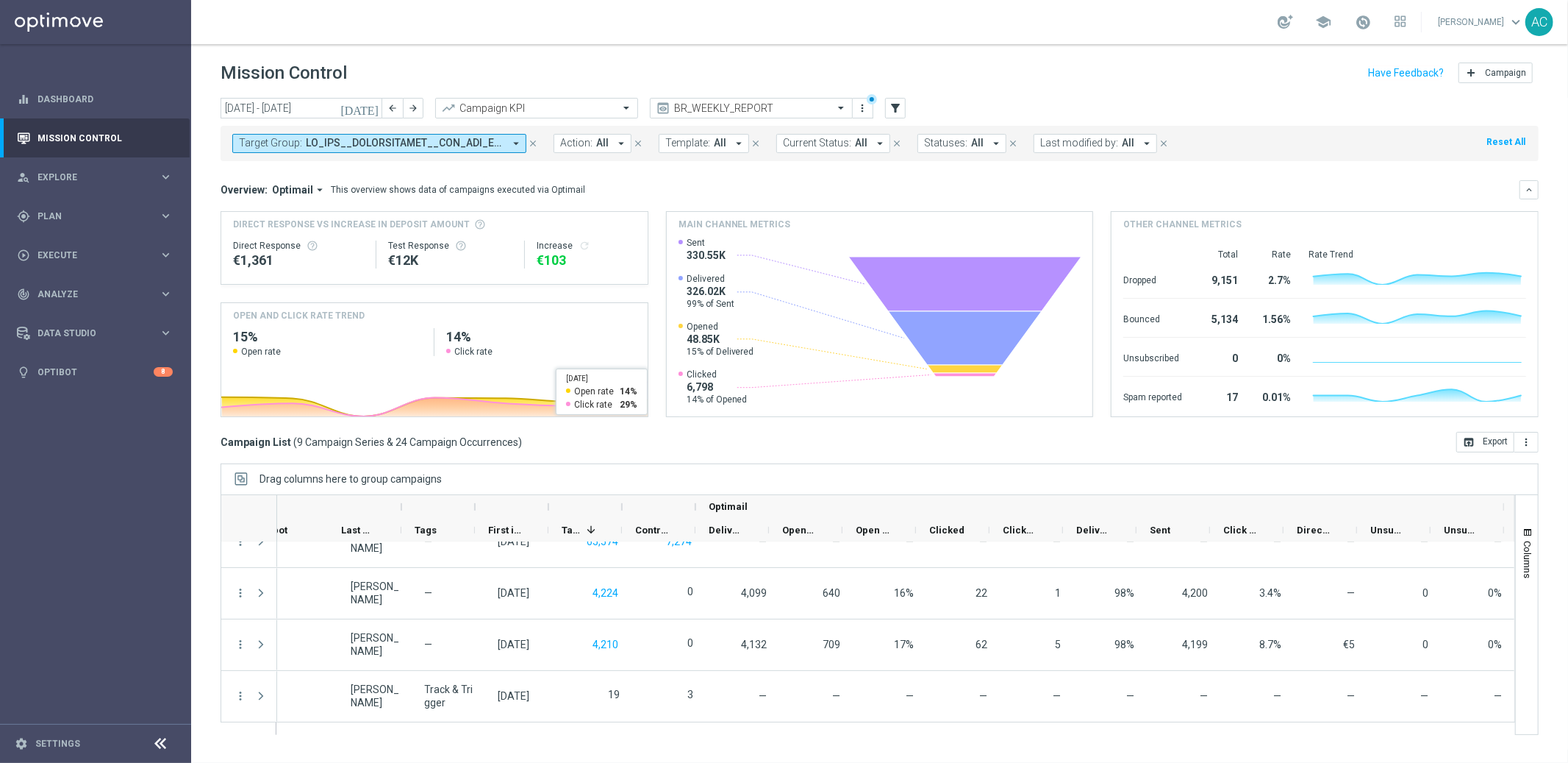
scroll to position [0, 0]
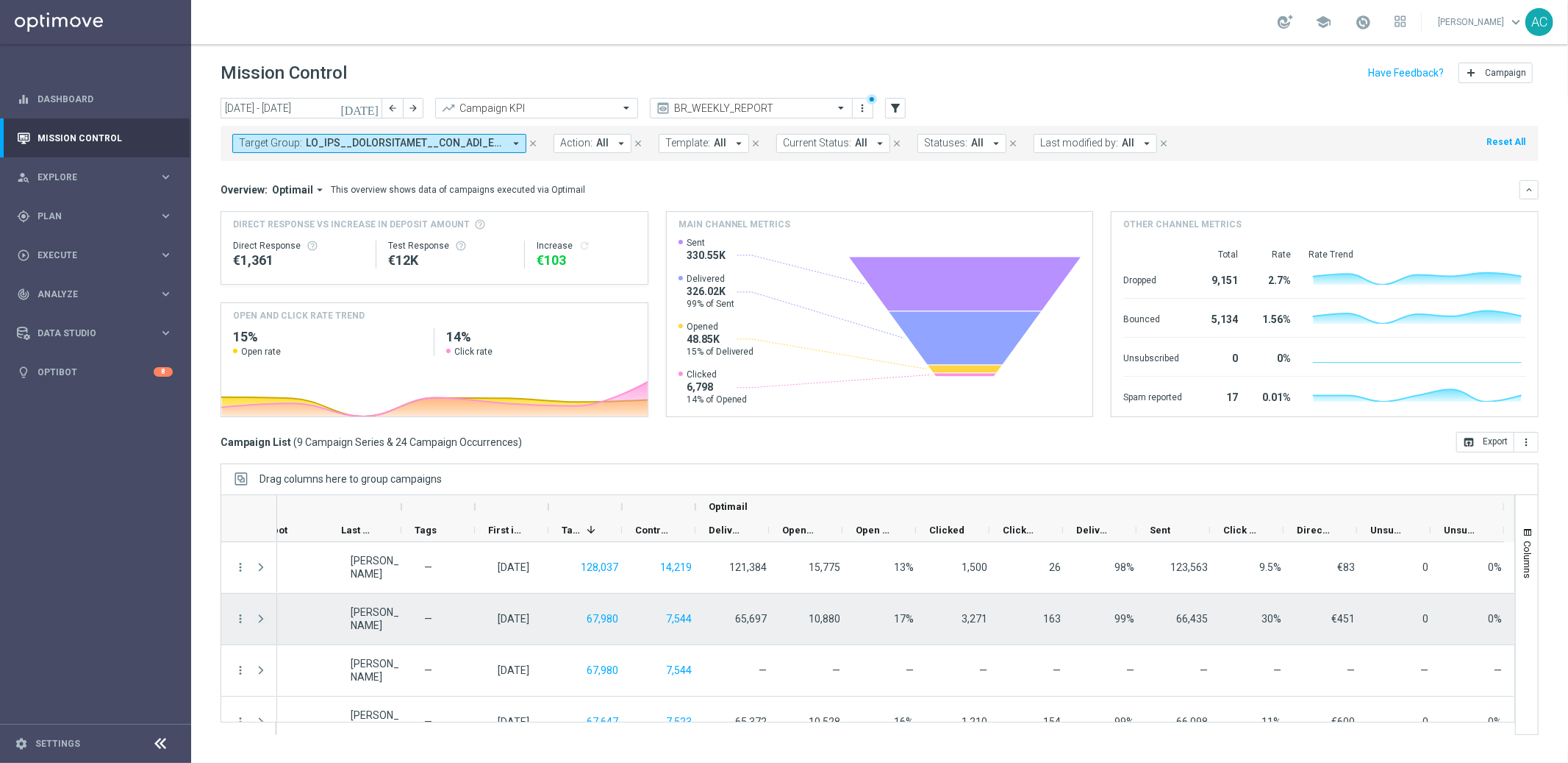
click at [263, 620] on span "Press SPACE to select this row." at bounding box center [261, 619] width 13 height 12
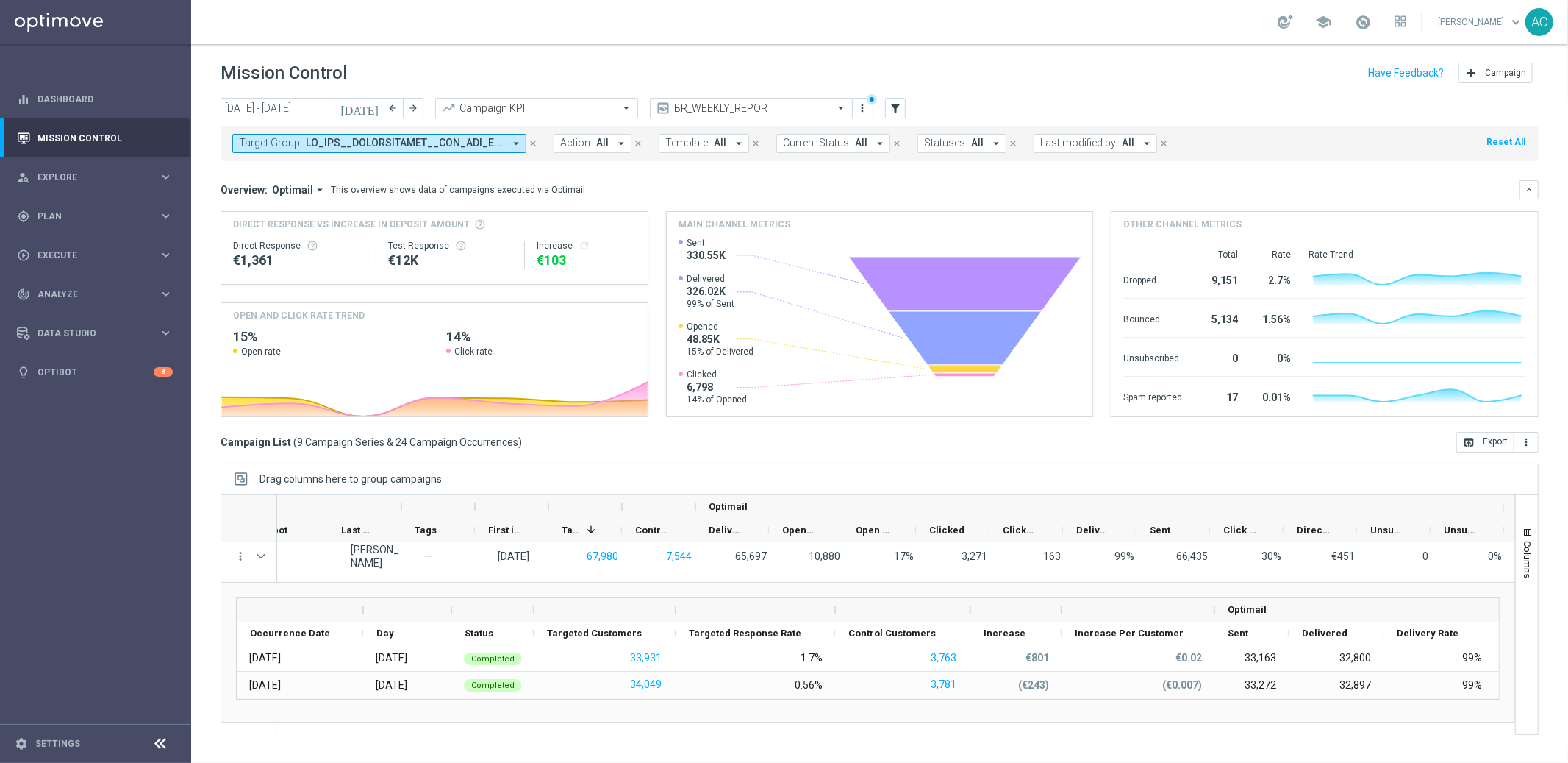
scroll to position [39, 0]
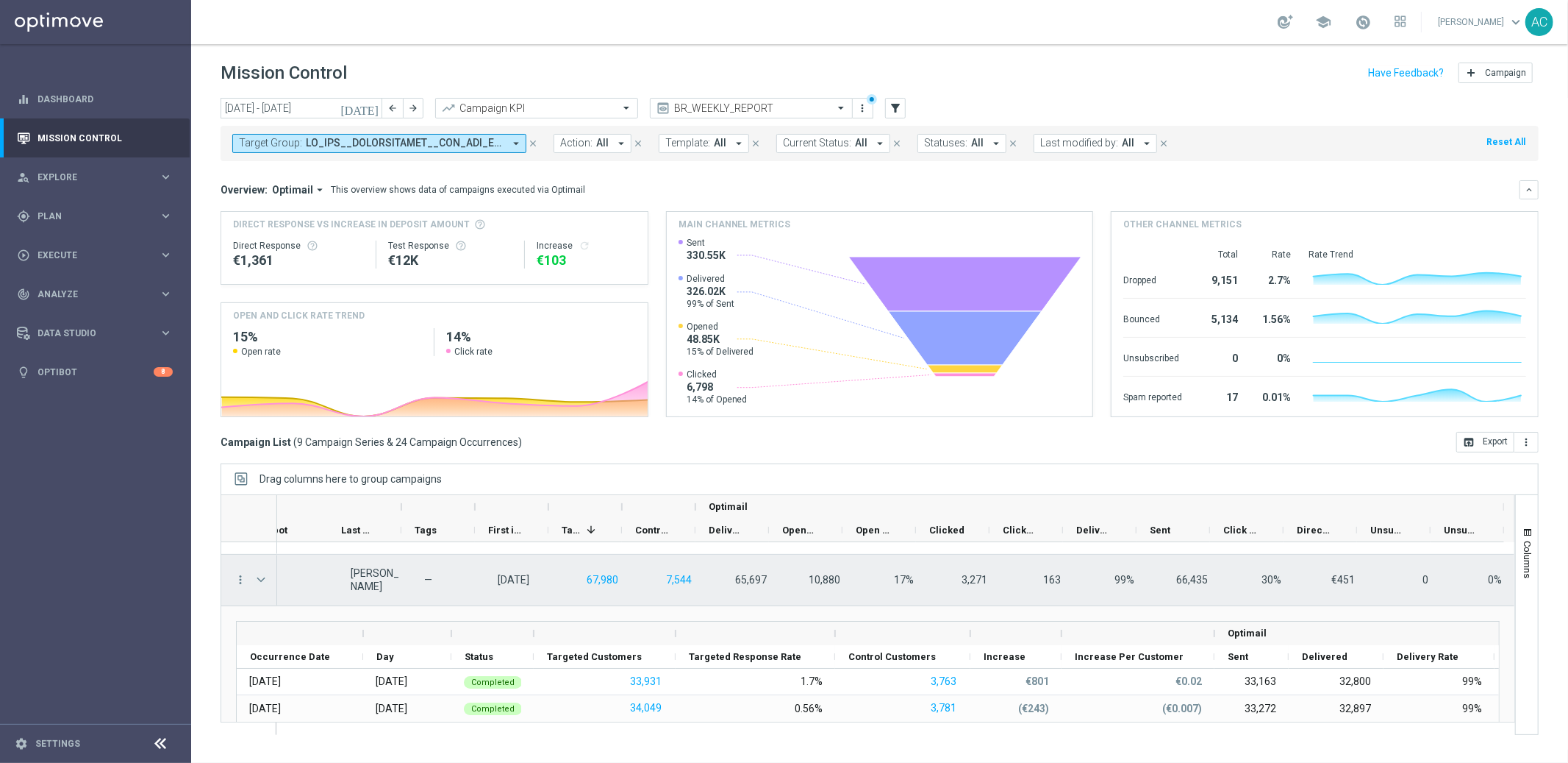
click at [262, 581] on span "Press SPACE to select this row." at bounding box center [261, 580] width 13 height 12
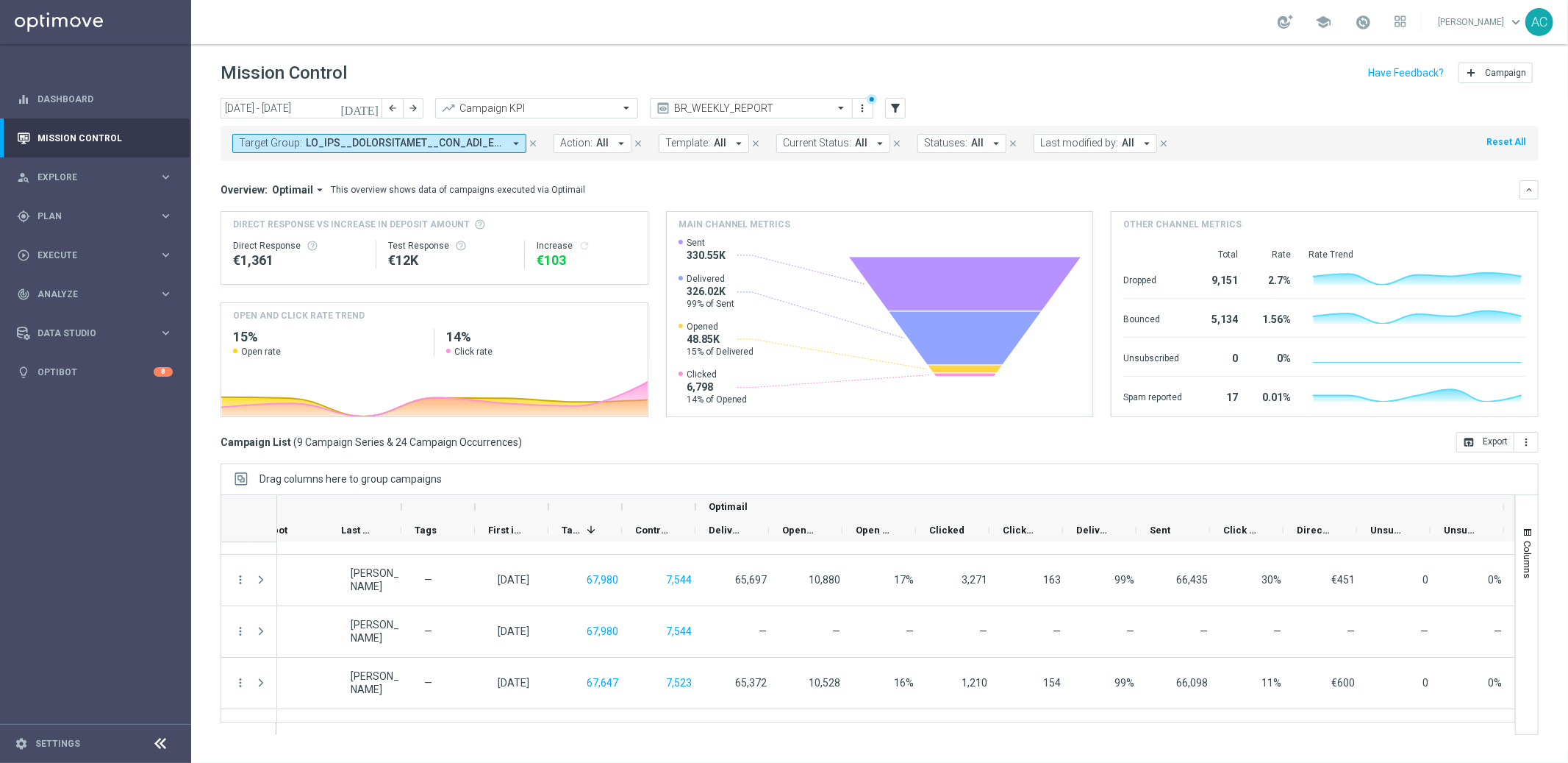
click at [590, 140] on span "Action:" at bounding box center [576, 143] width 32 height 12
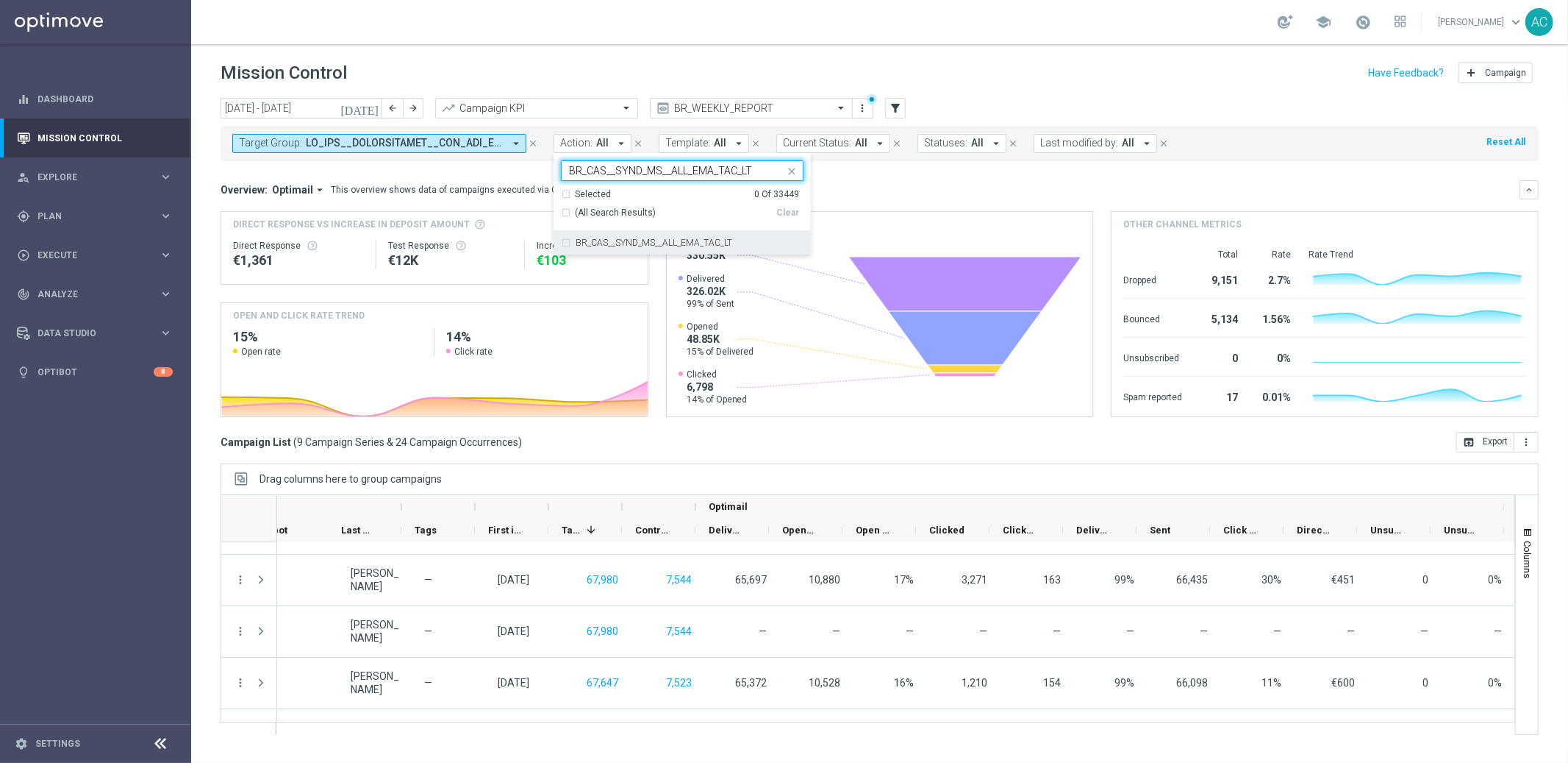
click at [570, 242] on div "BR_CAS__SYND_MS__ALL_EMA_TAC_LT" at bounding box center [682, 242] width 243 height 23
type input "BR_CAS__SYND_MS__ALL_EMA_TAC_LT"
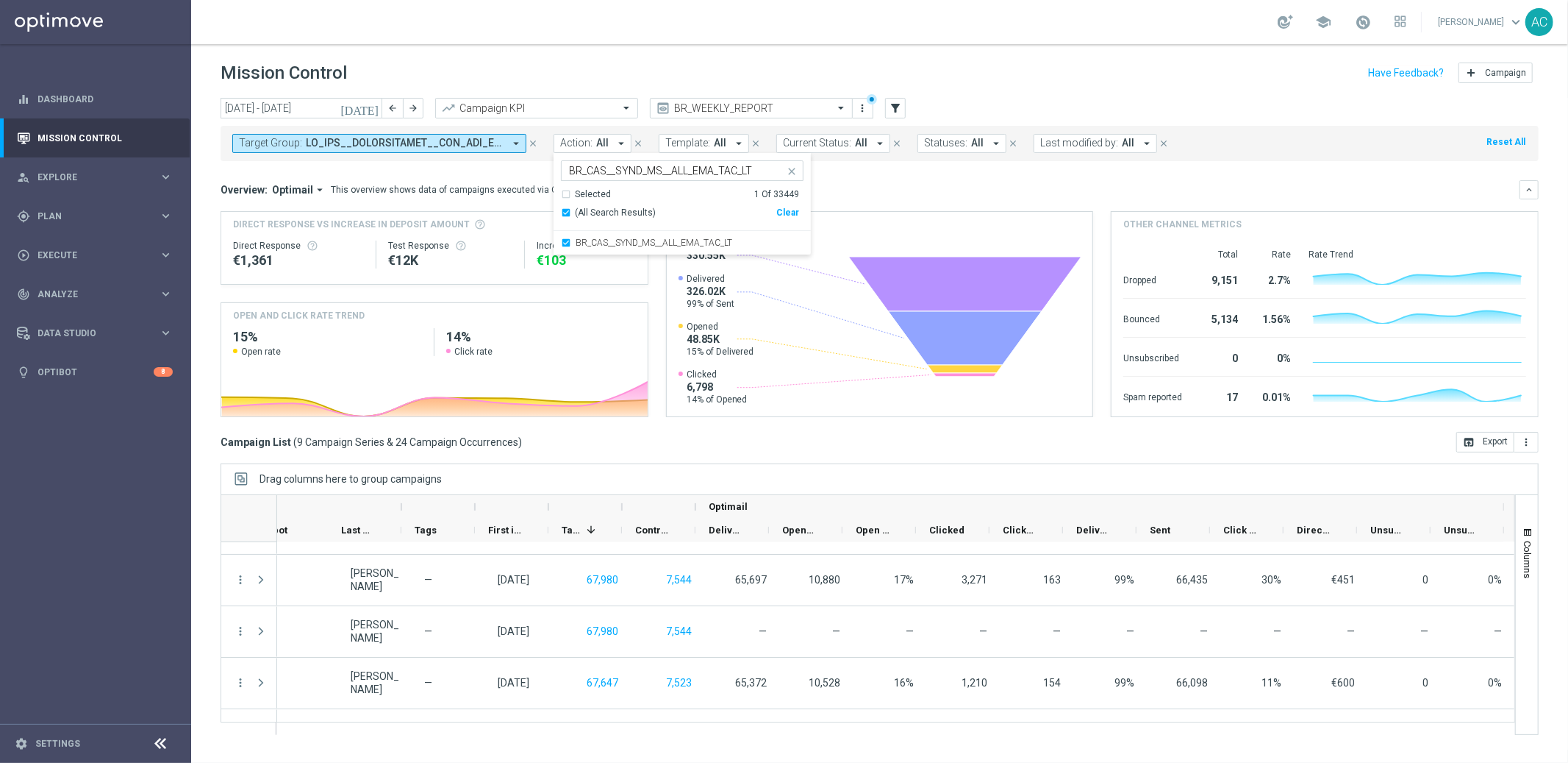
click at [893, 176] on mini-dashboard "Overview: Optimail arrow_drop_down This overview shows data of campaigns execut…" at bounding box center [880, 296] width 1318 height 270
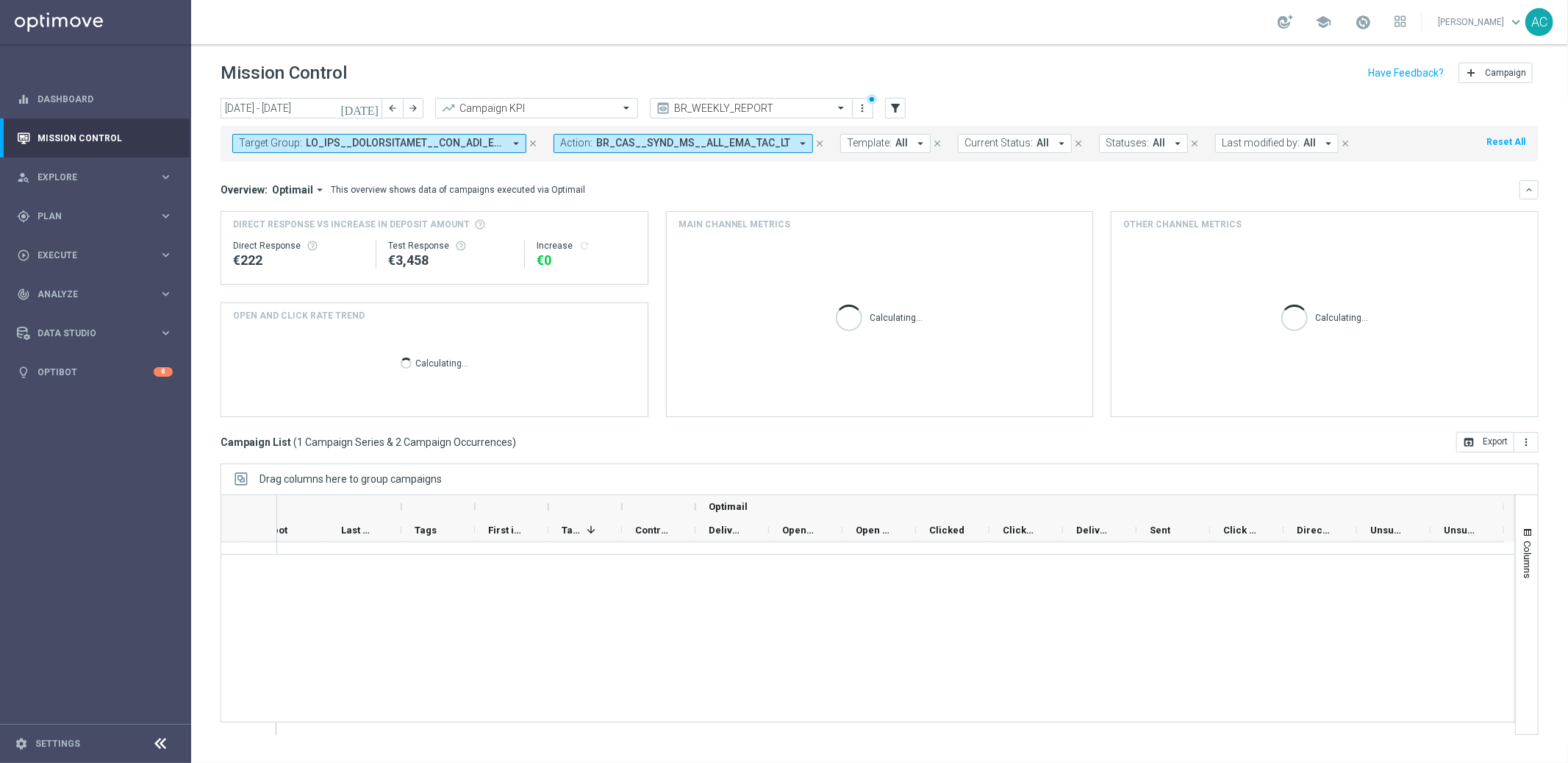
scroll to position [0, 812]
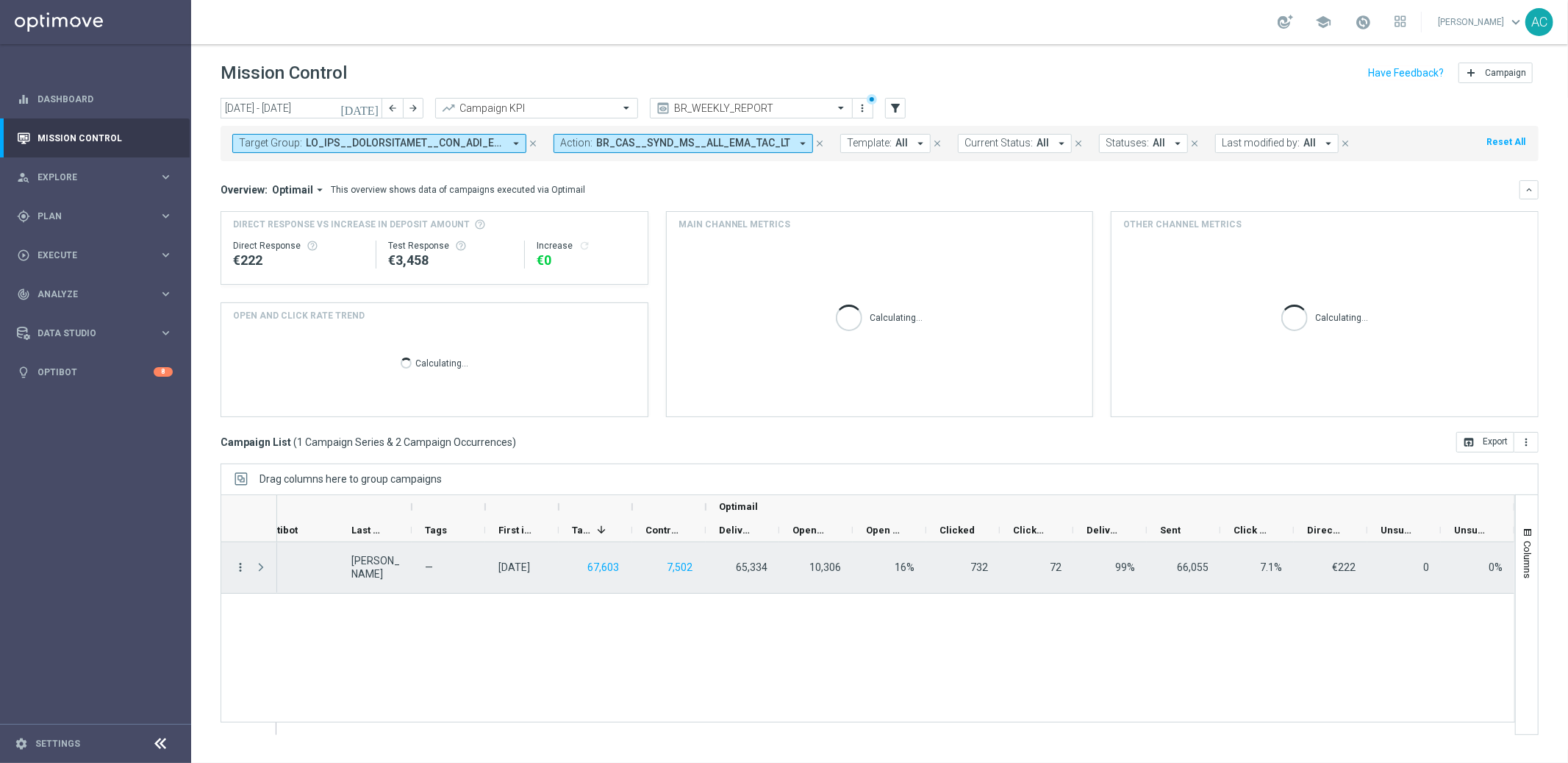
click at [238, 568] on icon "more_vert" at bounding box center [240, 567] width 13 height 13
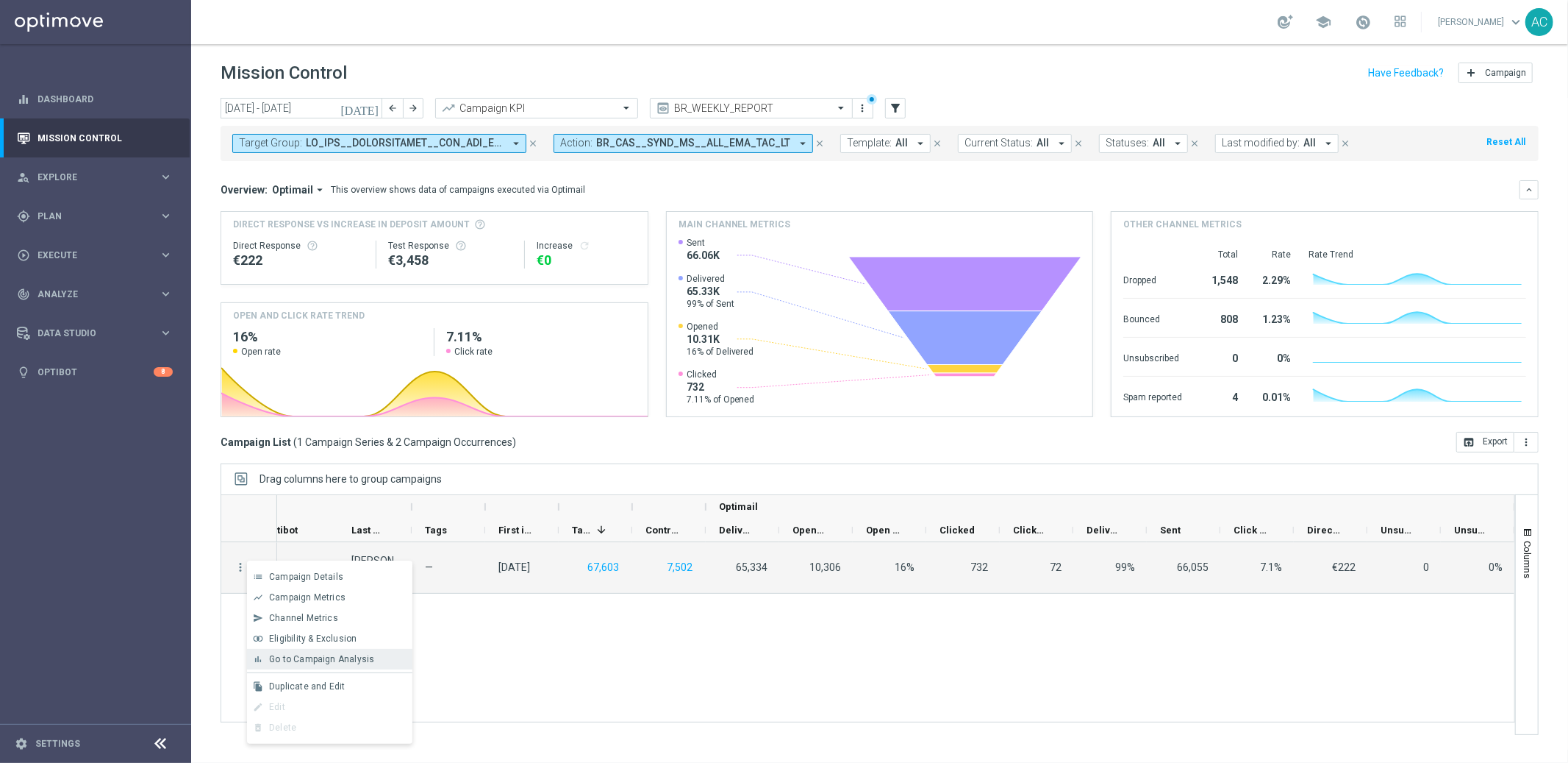
click at [319, 664] on div "bar_chart Go to Campaign Analysis" at bounding box center [330, 659] width 166 height 21
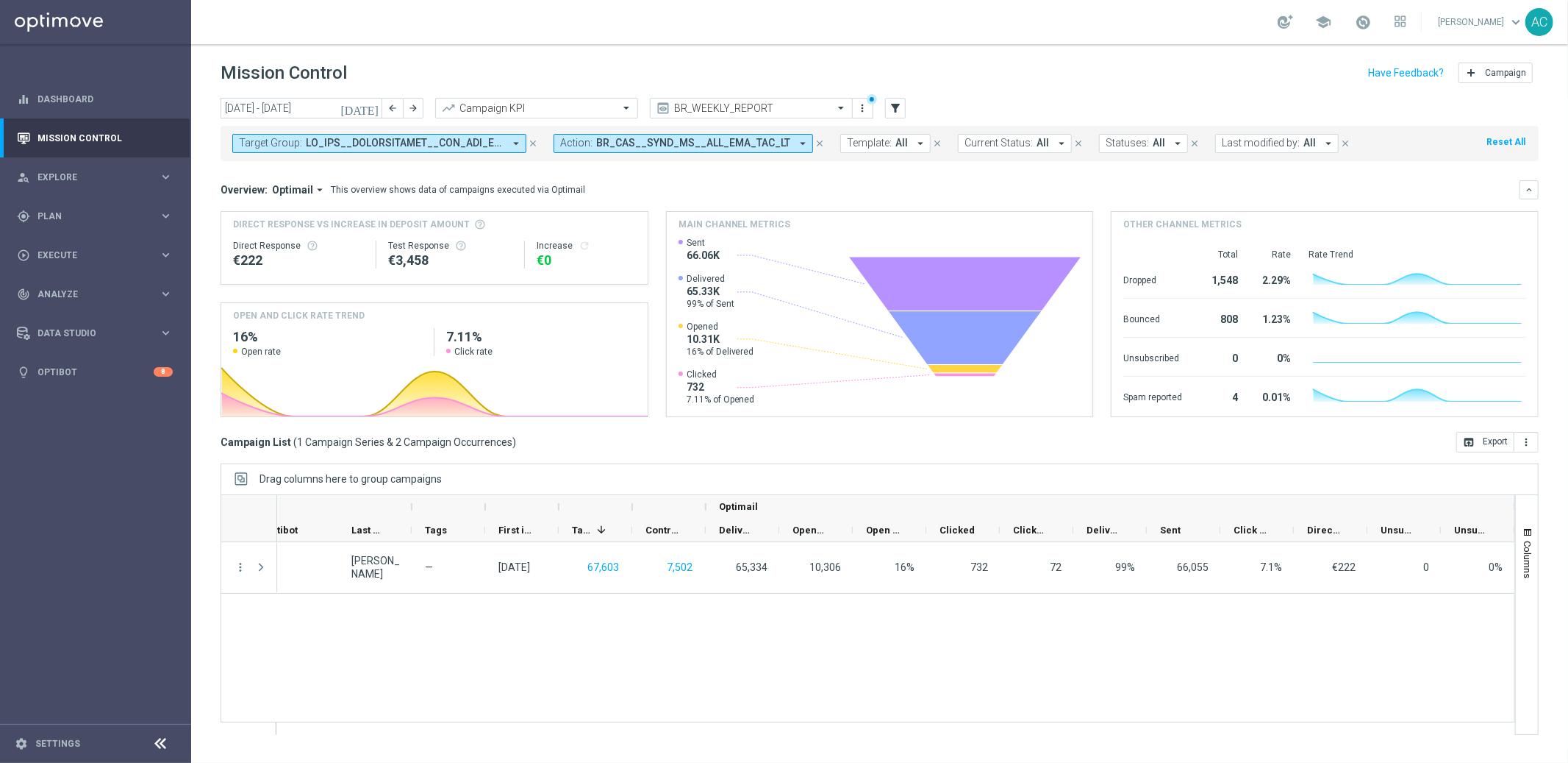
click at [471, 148] on span at bounding box center [405, 143] width 198 height 12
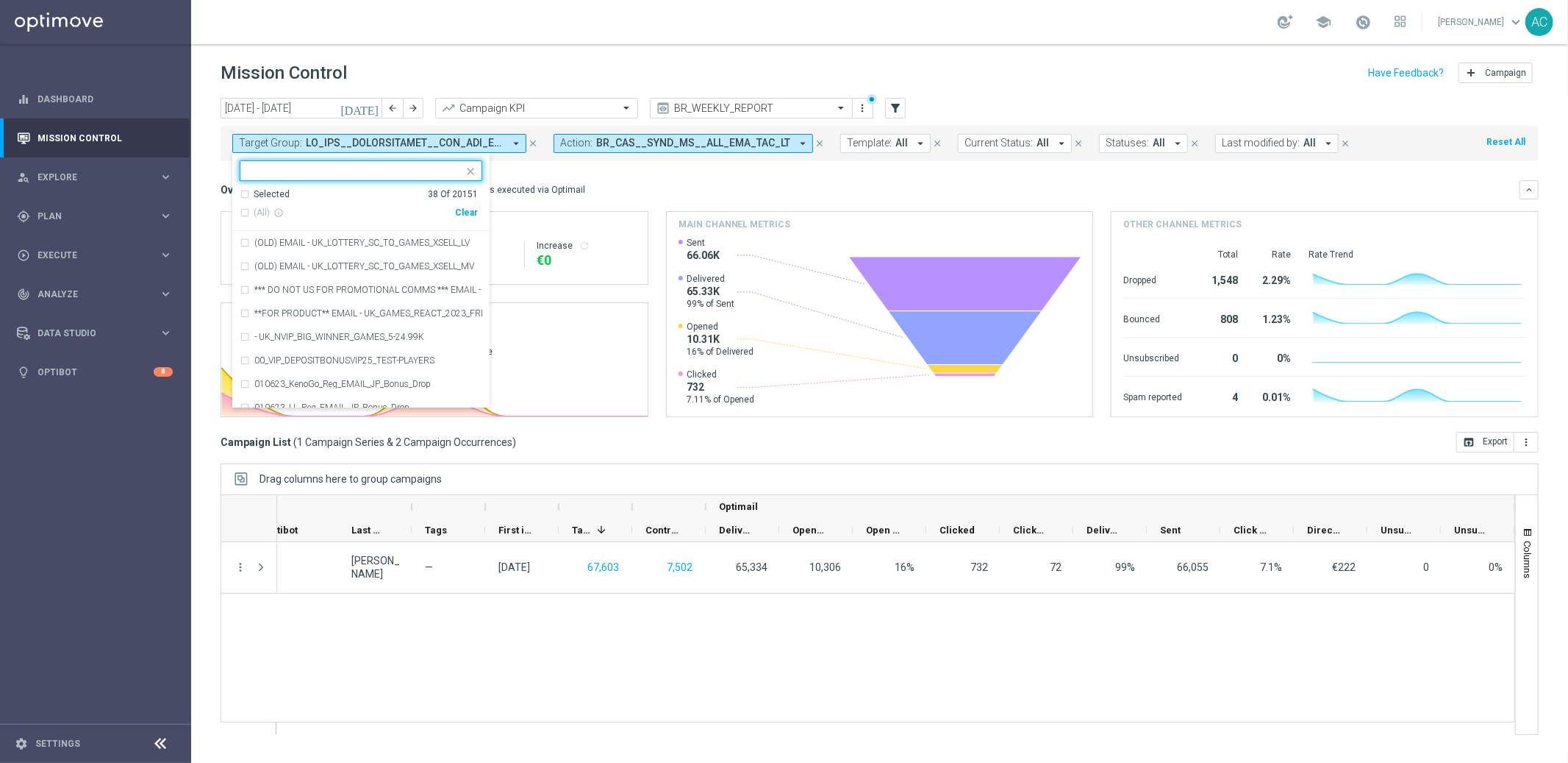
click at [0, 0] on div "Clear" at bounding box center [0, 0] width 0 height 0
click at [755, 146] on span "BR_CAS__SYND_MS__ALL_EMA_TAC_LT" at bounding box center [693, 143] width 194 height 12
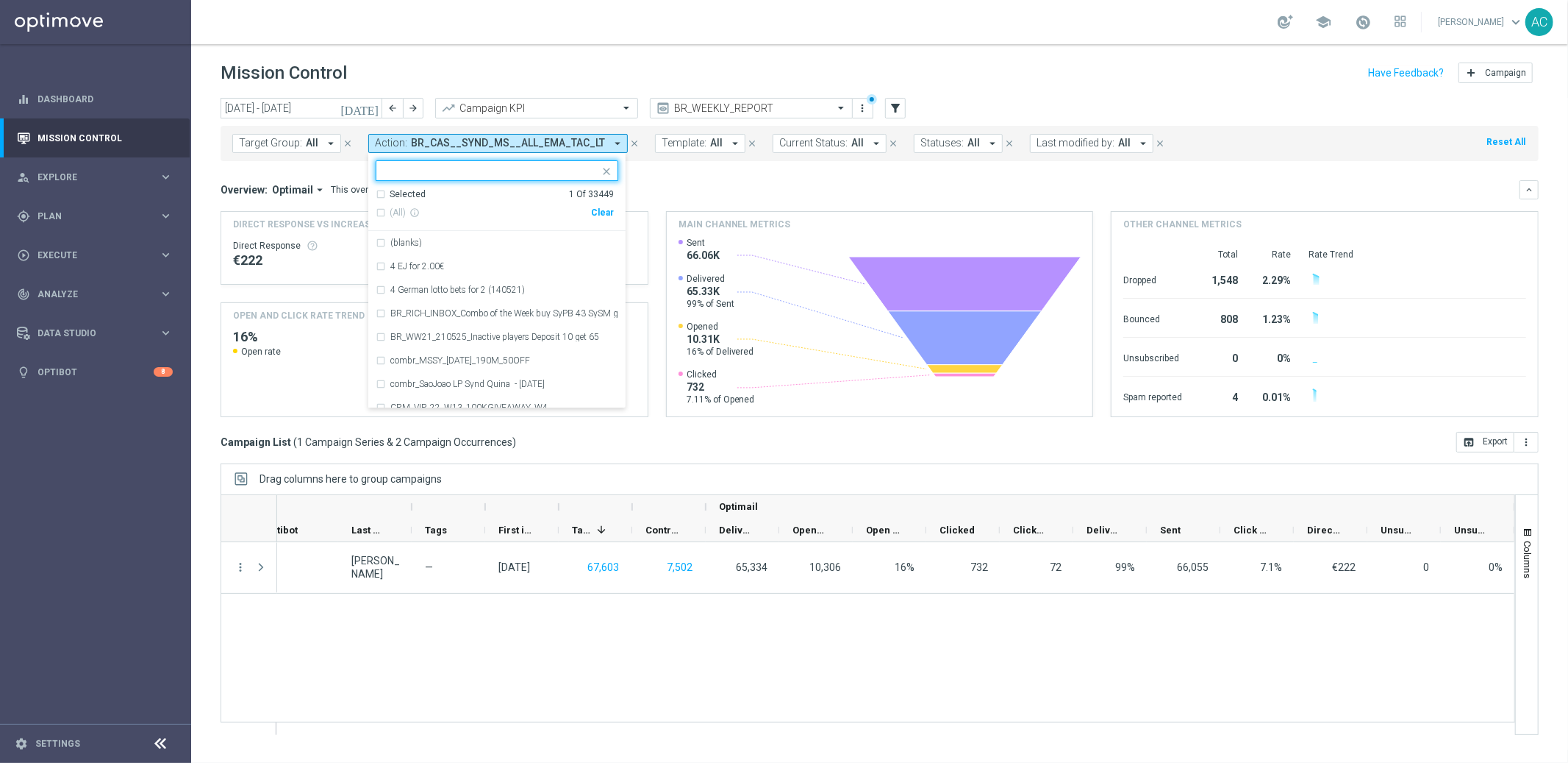
click at [0, 0] on div "Clear" at bounding box center [0, 0] width 0 height 0
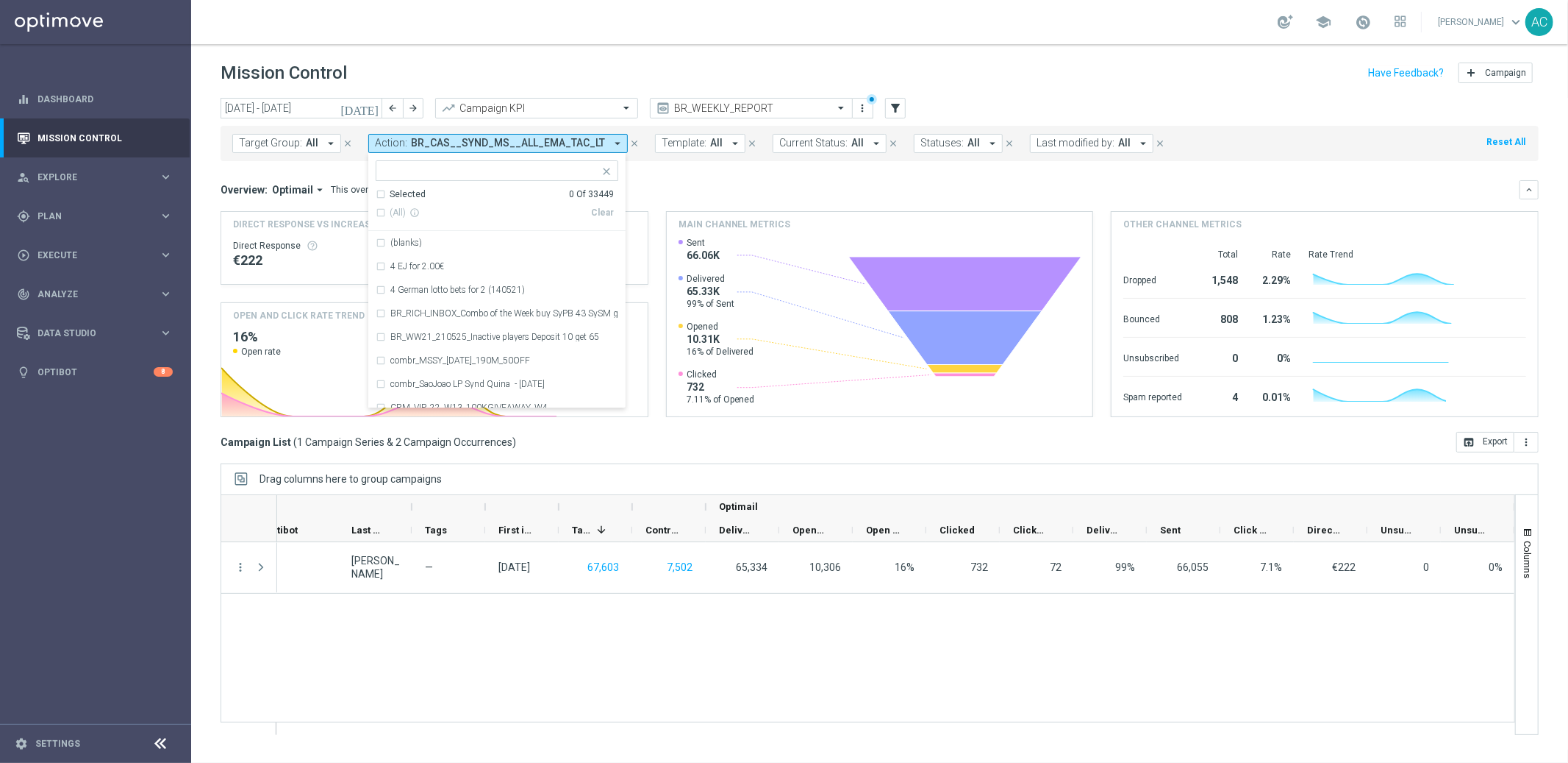
drag, startPoint x: 757, startPoint y: 164, endPoint x: 478, endPoint y: 173, distance: 279.1
click at [757, 164] on mini-dashboard "Overview: Optimail arrow_drop_down This overview shows data of campaigns execut…" at bounding box center [880, 296] width 1318 height 270
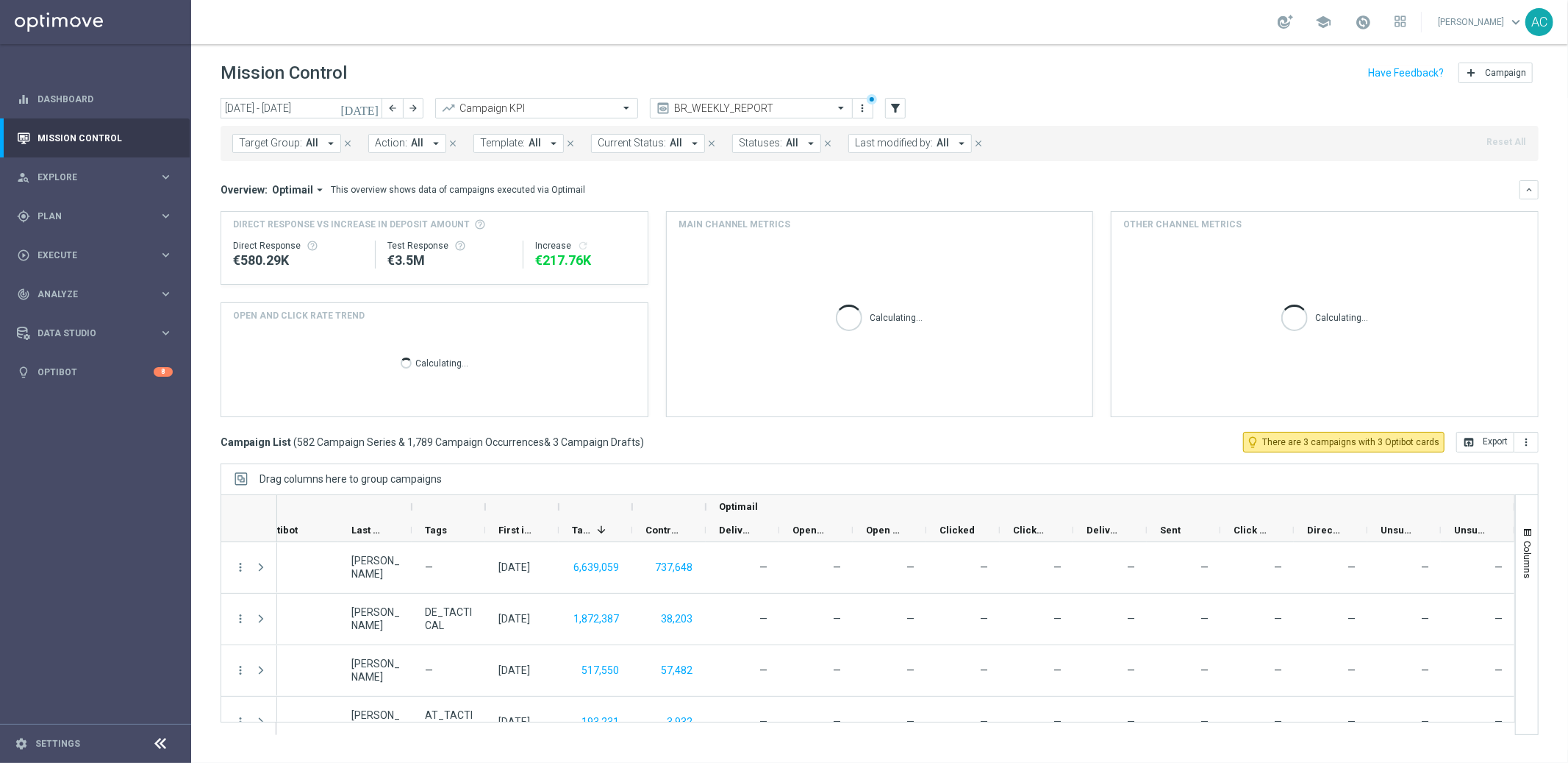
click at [291, 148] on span "Target Group:" at bounding box center [270, 143] width 63 height 12
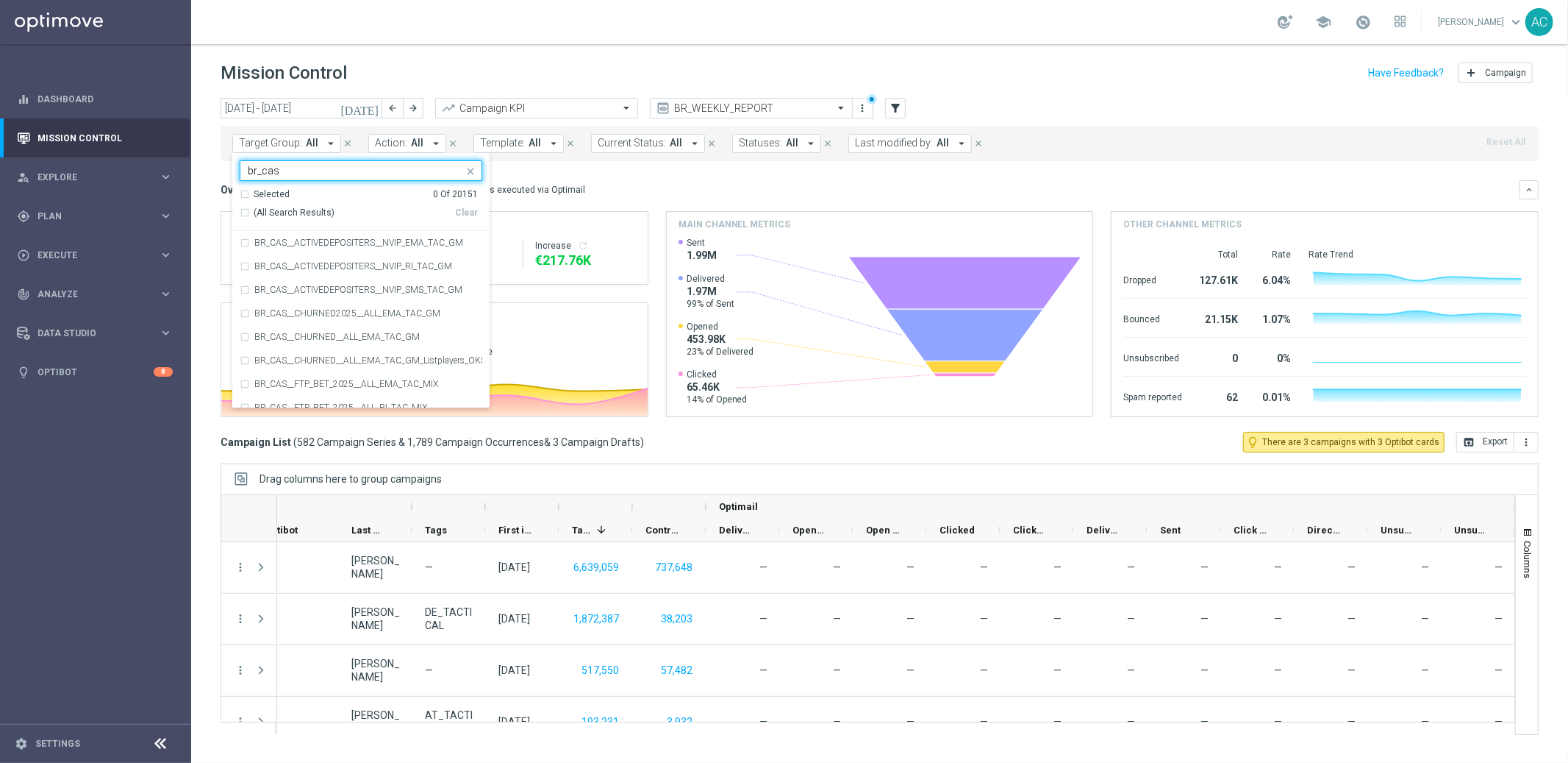
click at [244, 214] on div "(All Search Results)" at bounding box center [347, 212] width 216 height 12
type input "br_cas"
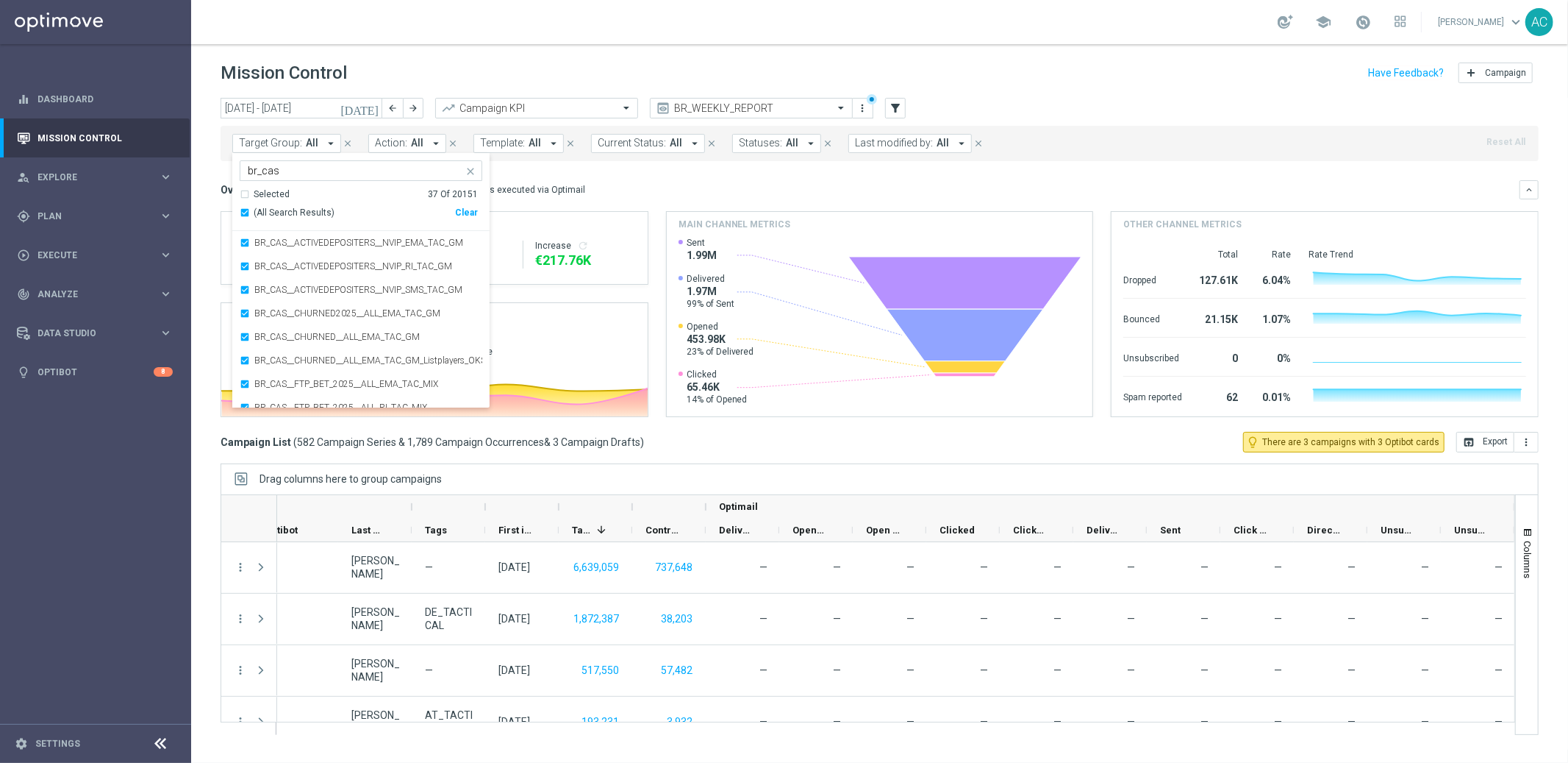
click at [689, 189] on div "Overview: Optimail arrow_drop_down This overview shows data of campaigns execut…" at bounding box center [870, 190] width 1299 height 13
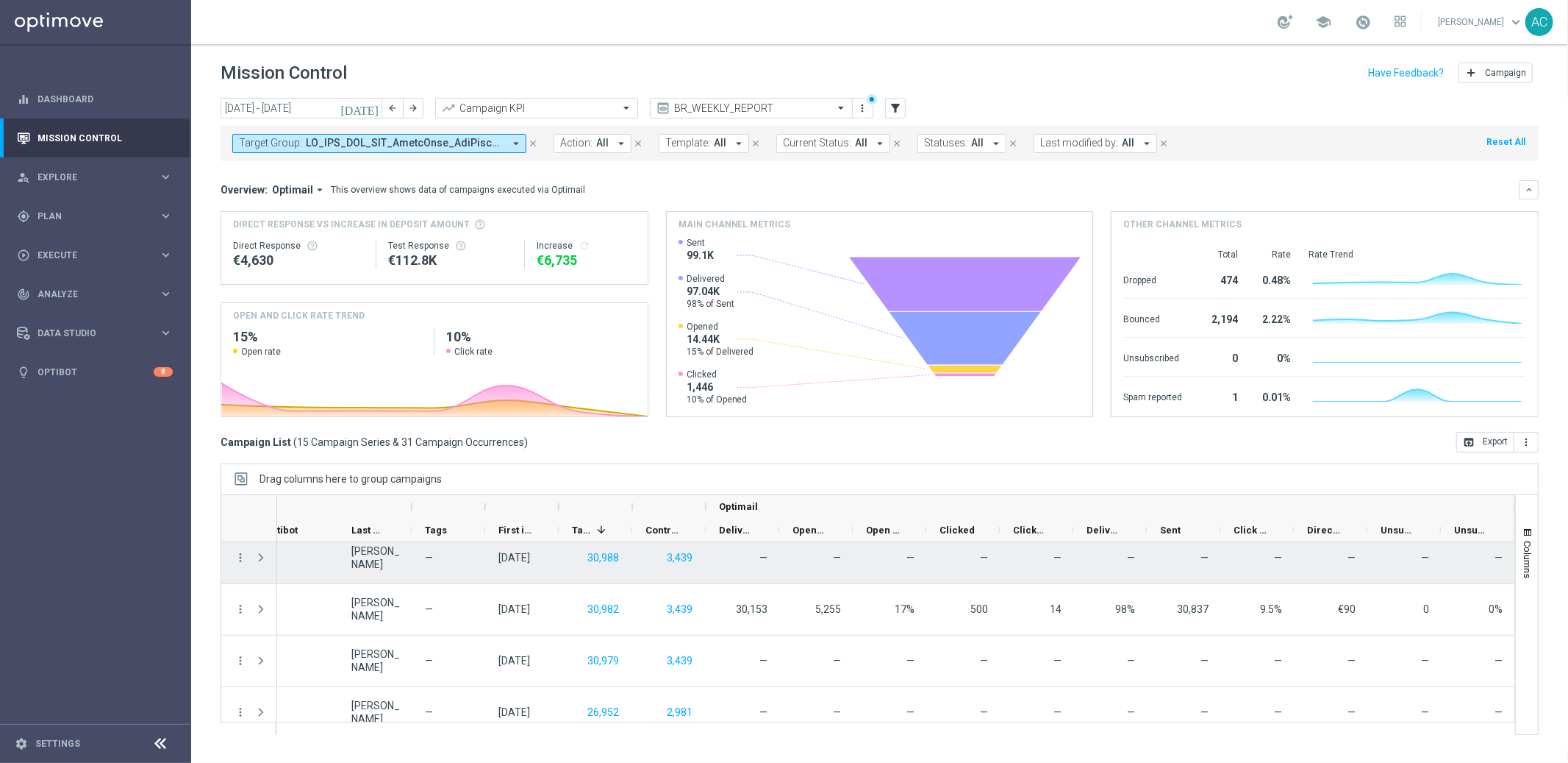
scroll to position [0, 0]
click at [240, 568] on icon "more_vert" at bounding box center [240, 567] width 13 height 13
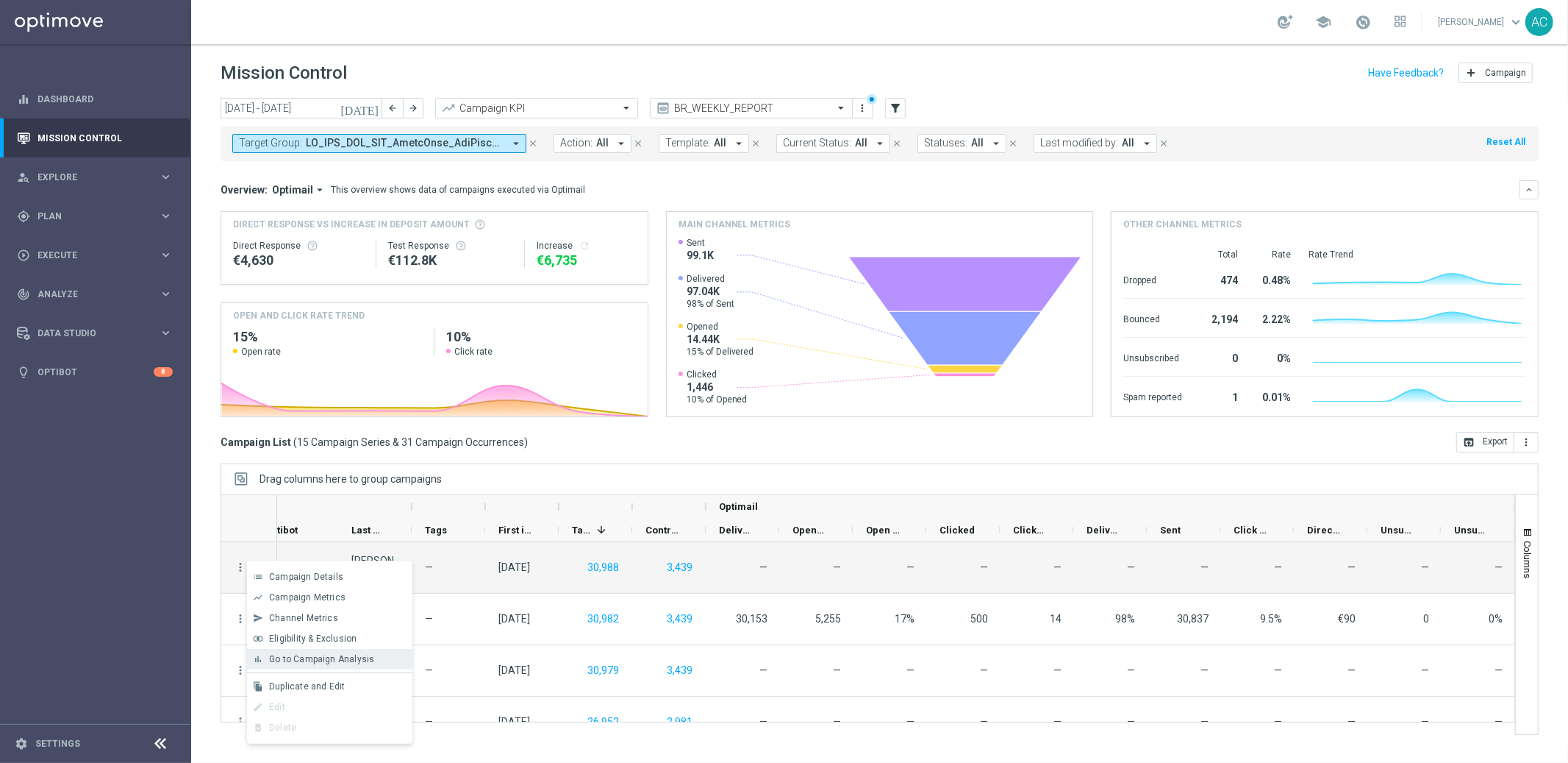
click at [347, 659] on span "Go to Campaign Analysis" at bounding box center [322, 659] width 105 height 10
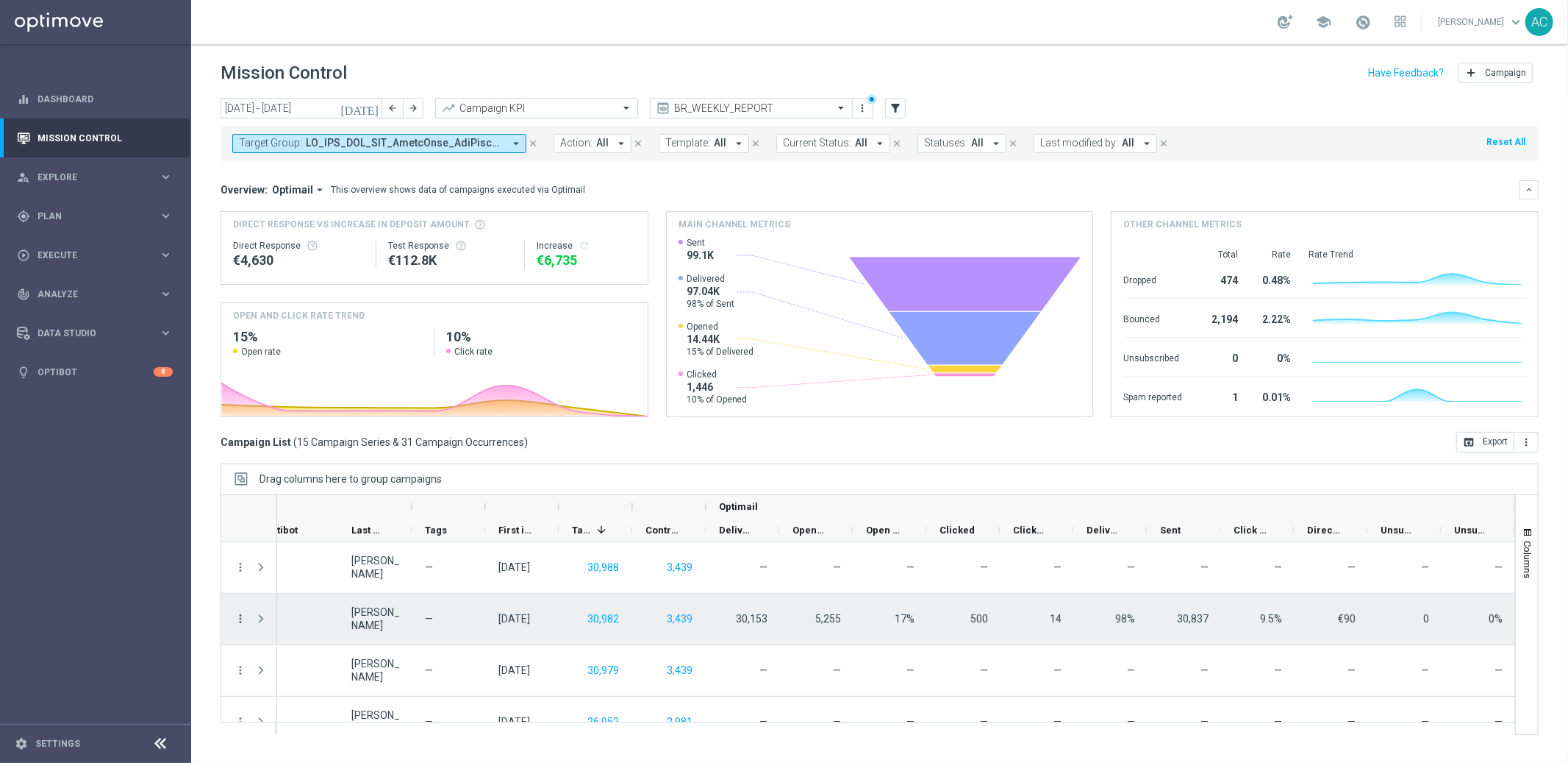
click at [235, 620] on icon "more_vert" at bounding box center [240, 619] width 13 height 13
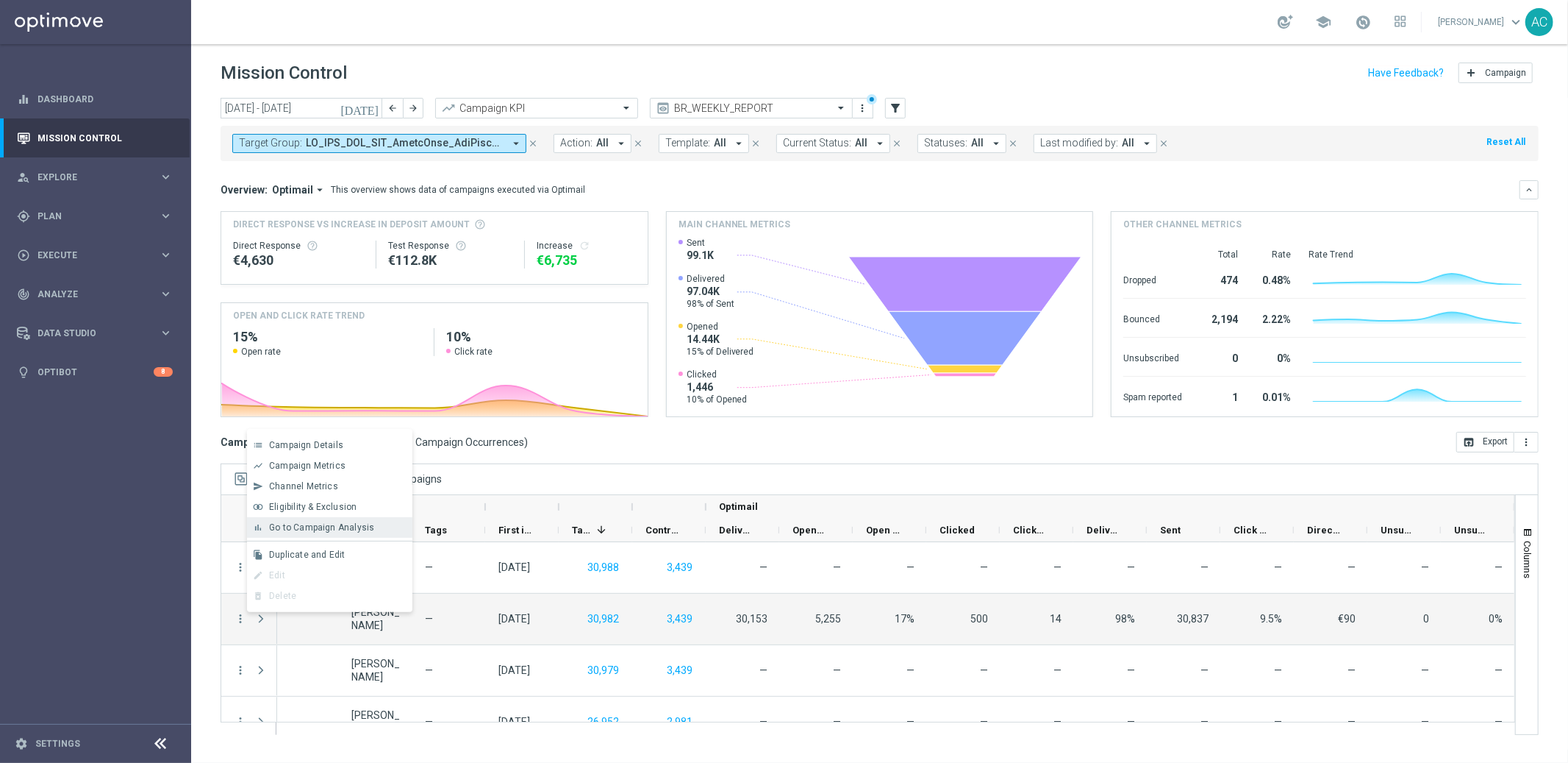
click at [312, 529] on span "Go to Campaign Analysis" at bounding box center [322, 527] width 105 height 10
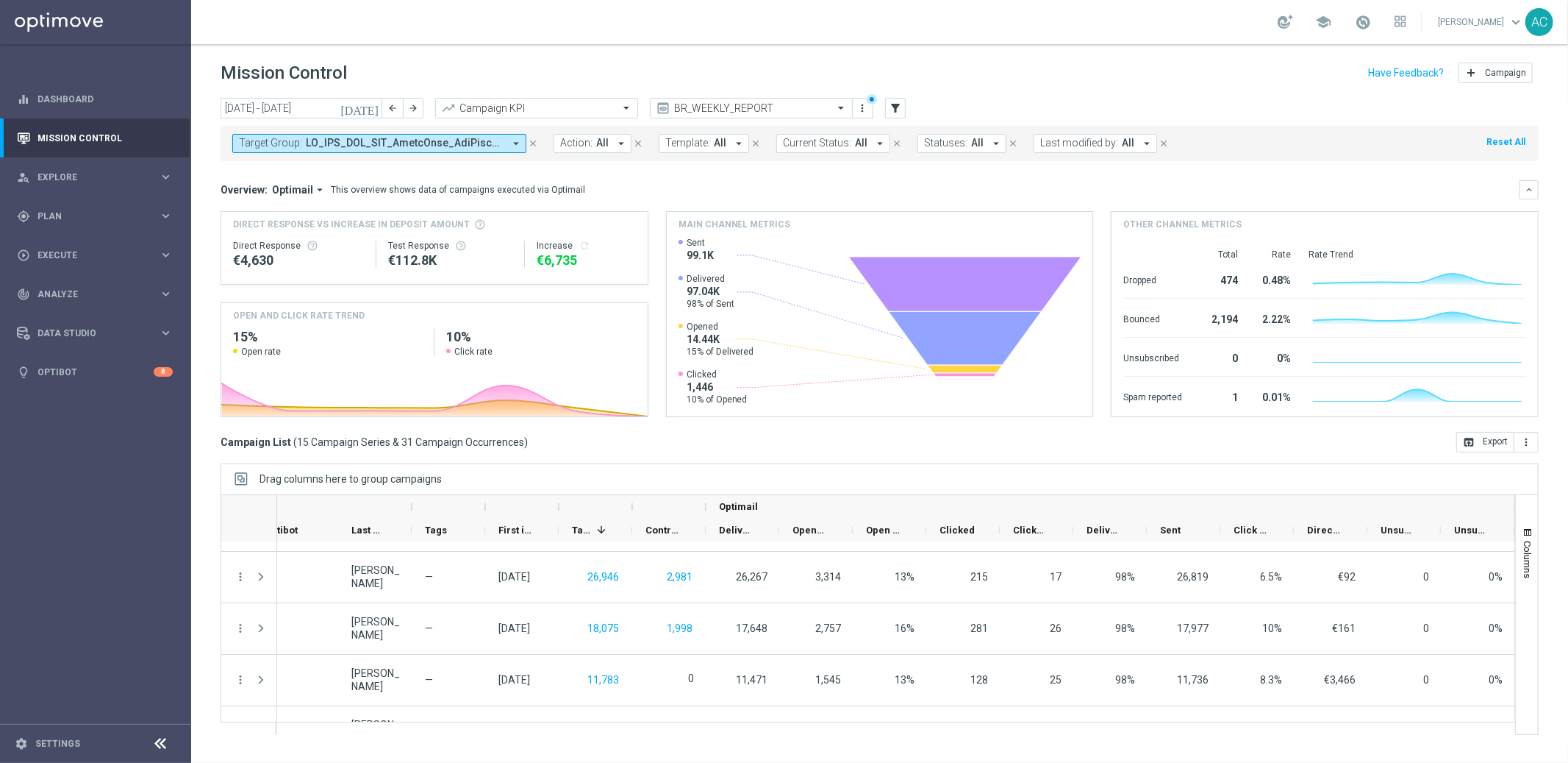
scroll to position [208, 0]
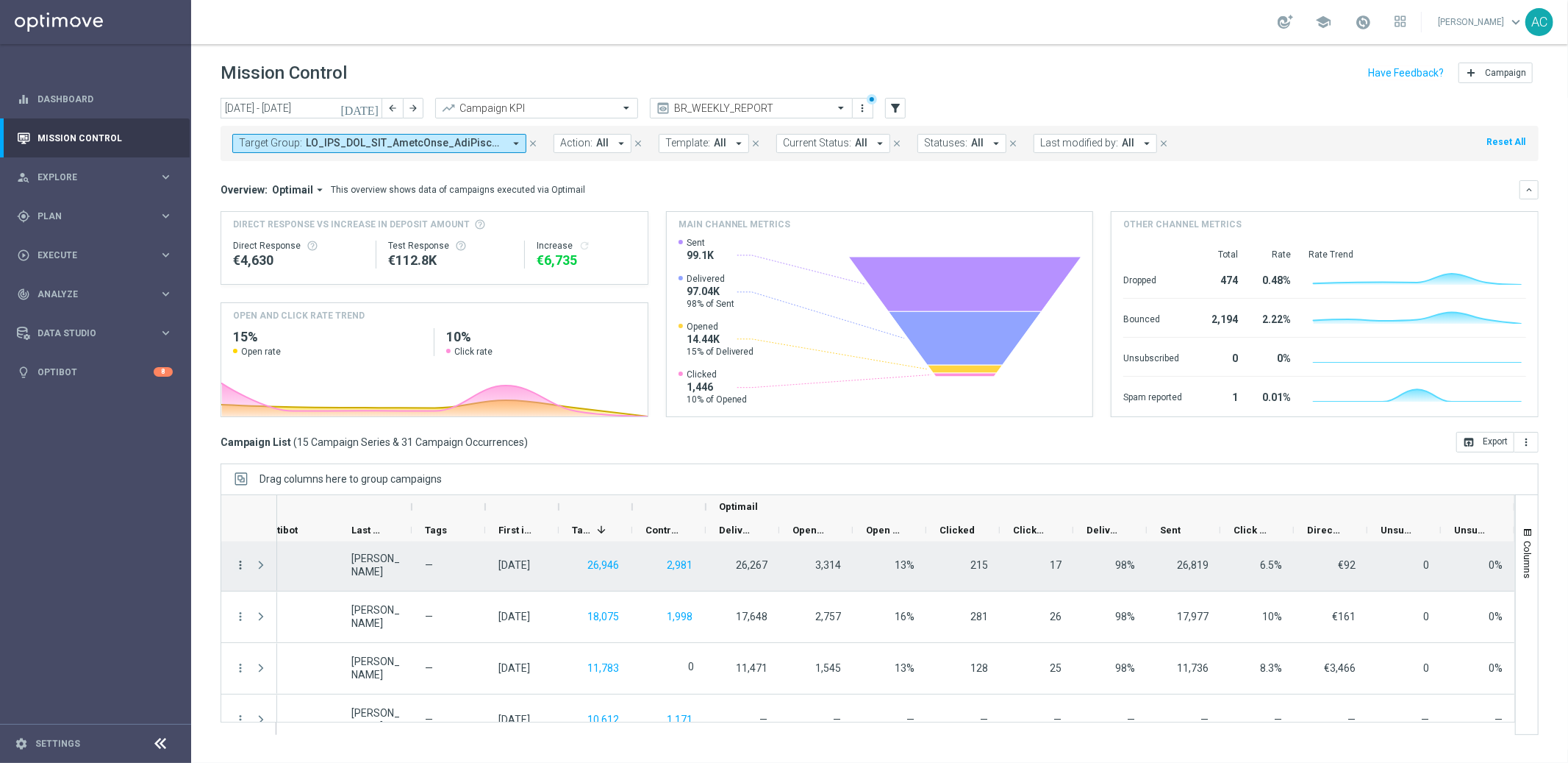
click at [237, 565] on icon "more_vert" at bounding box center [240, 565] width 13 height 13
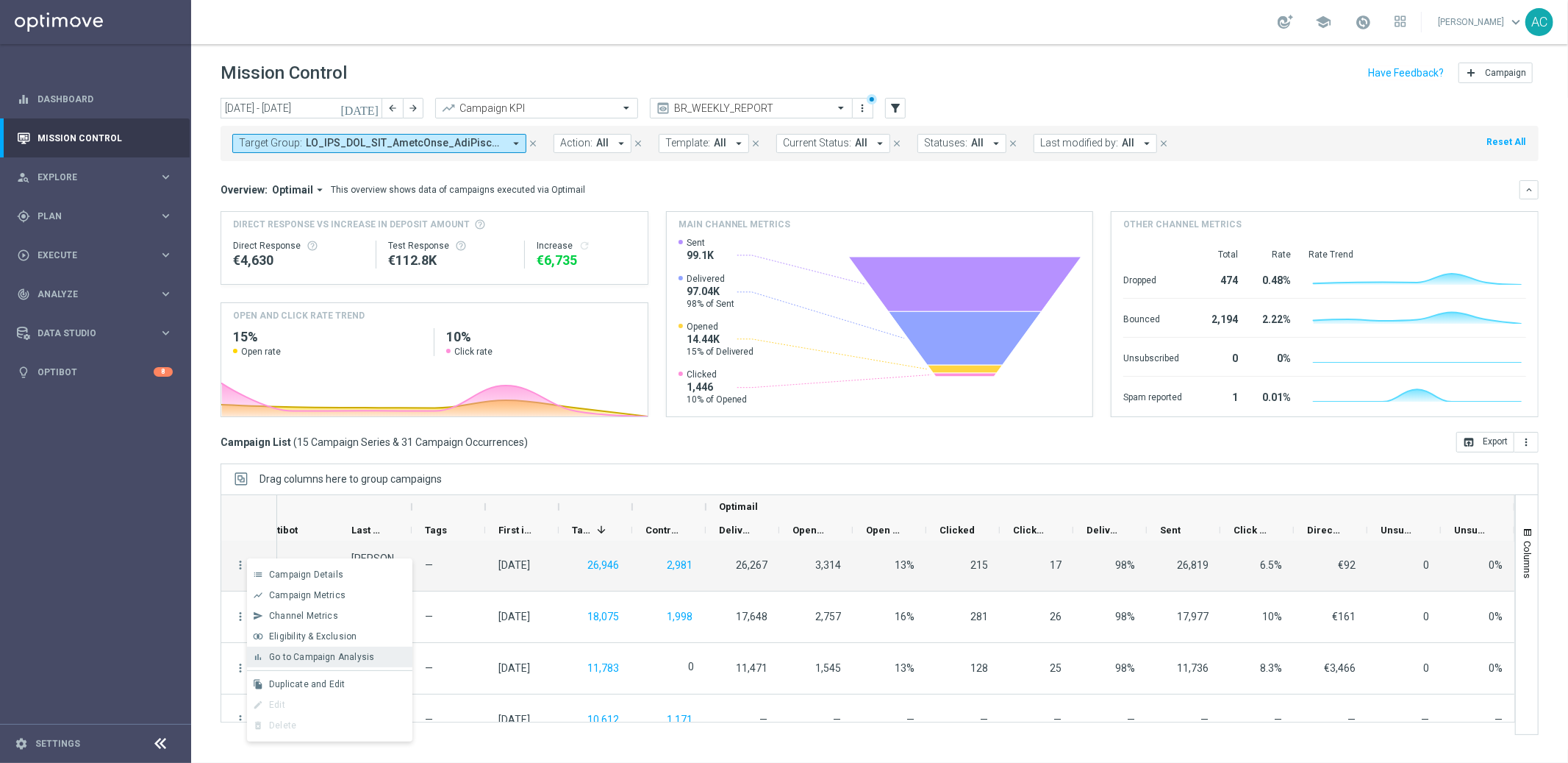
click at [323, 652] on span "Go to Campaign Analysis" at bounding box center [322, 657] width 105 height 10
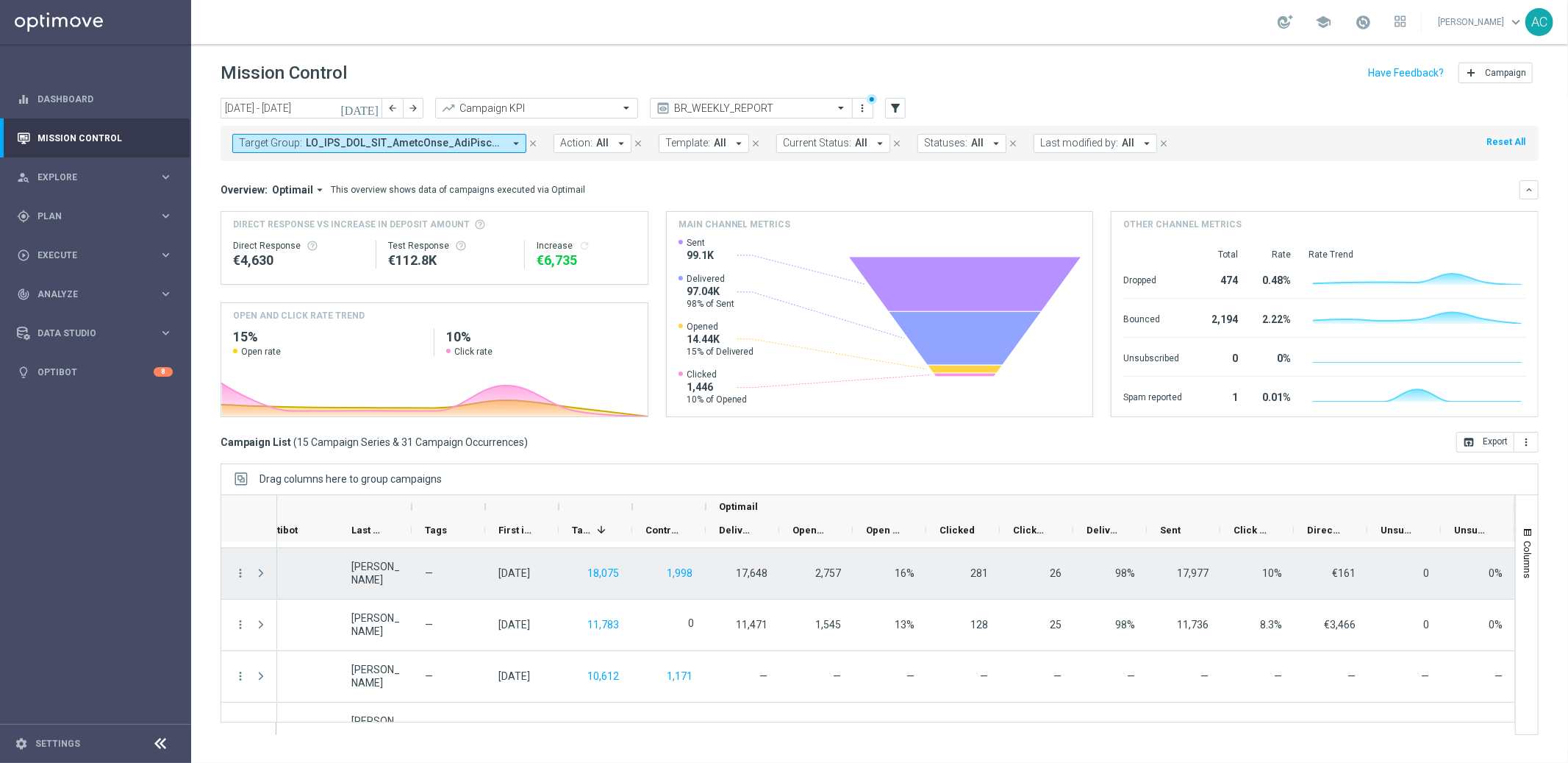
scroll to position [255, 0]
click at [238, 571] on icon "more_vert" at bounding box center [240, 570] width 13 height 13
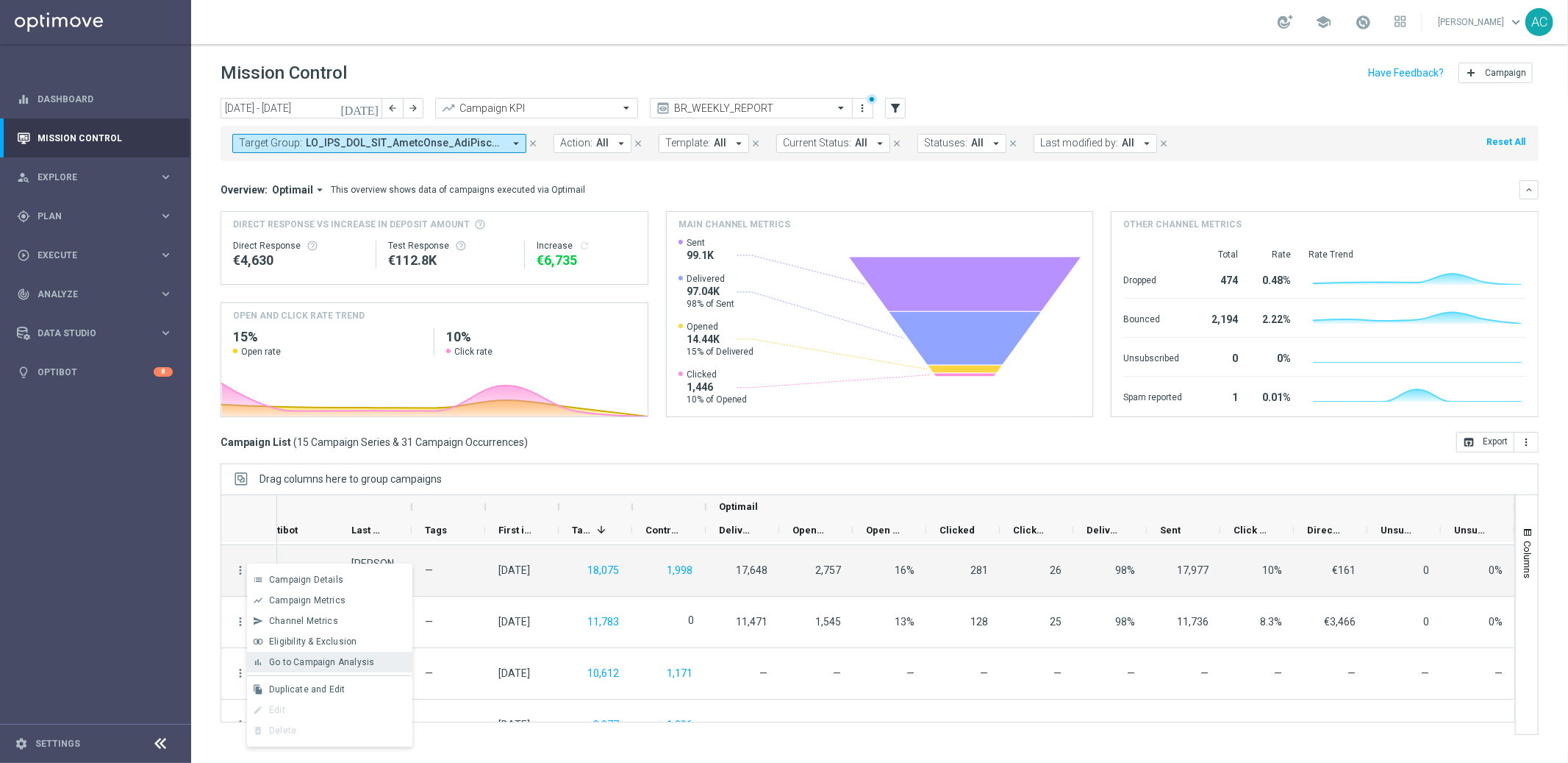
click at [342, 660] on span "Go to Campaign Analysis" at bounding box center [322, 662] width 105 height 10
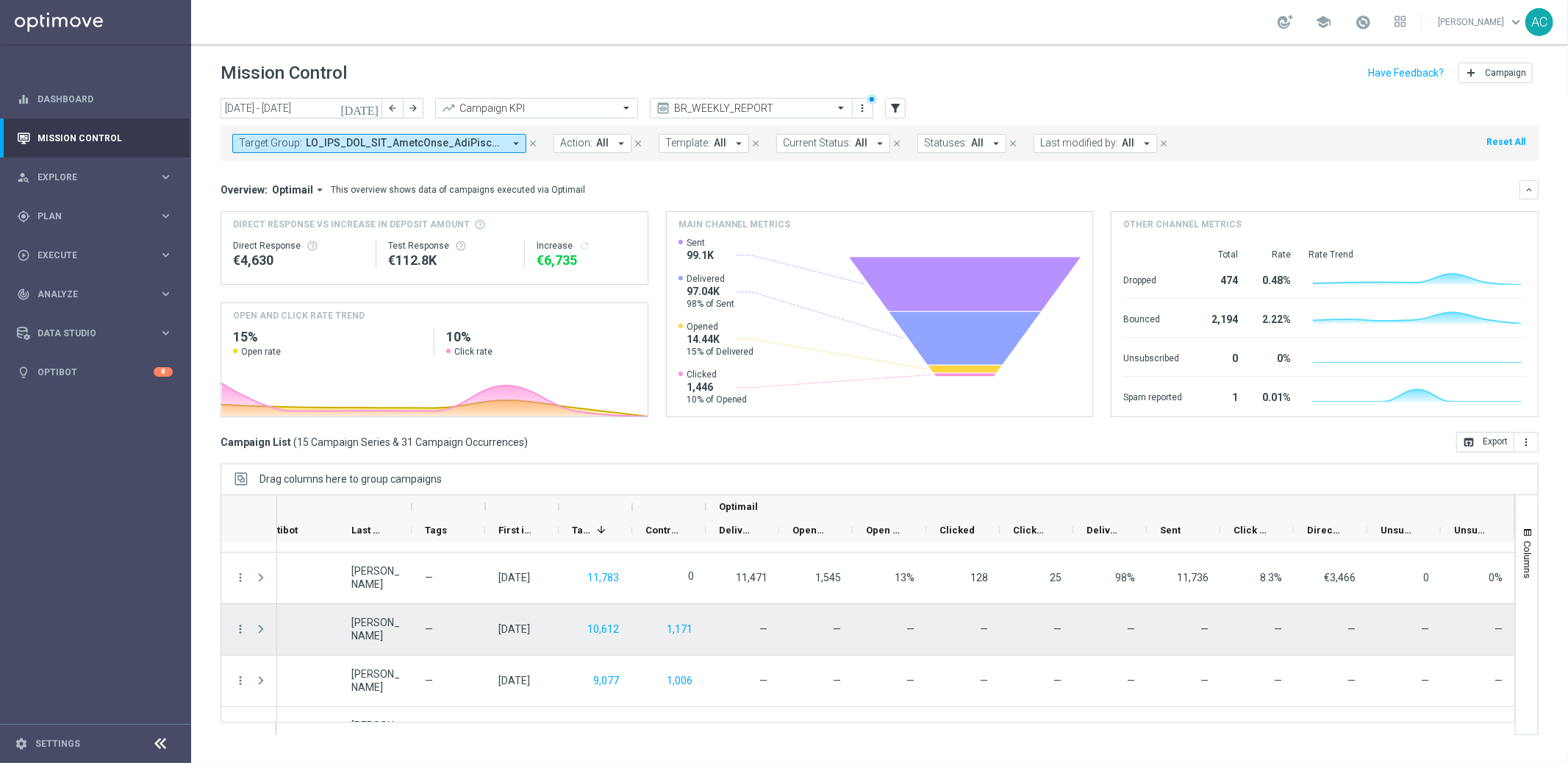
scroll to position [302, 0]
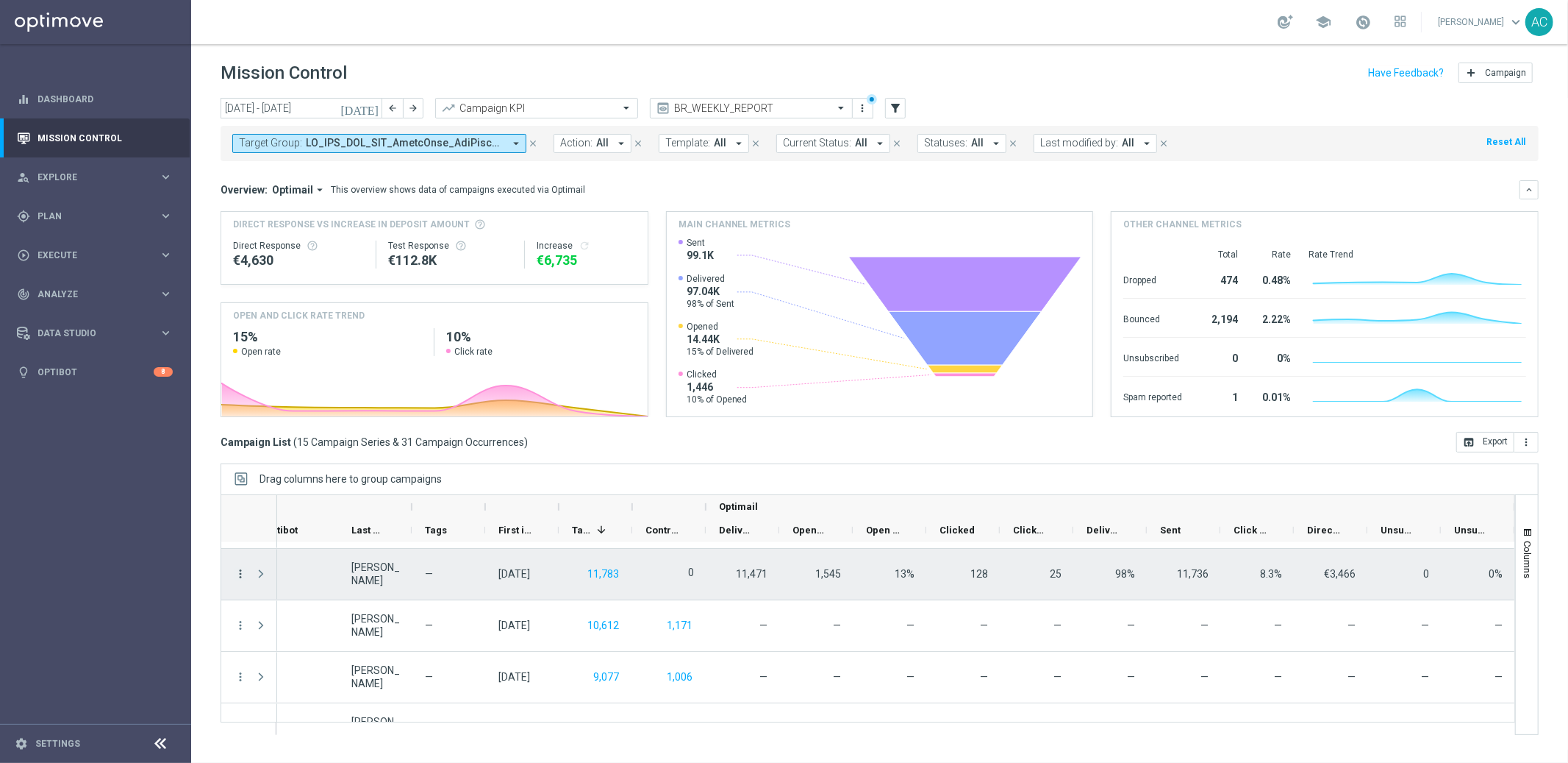
click at [240, 574] on icon "more_vert" at bounding box center [240, 574] width 13 height 13
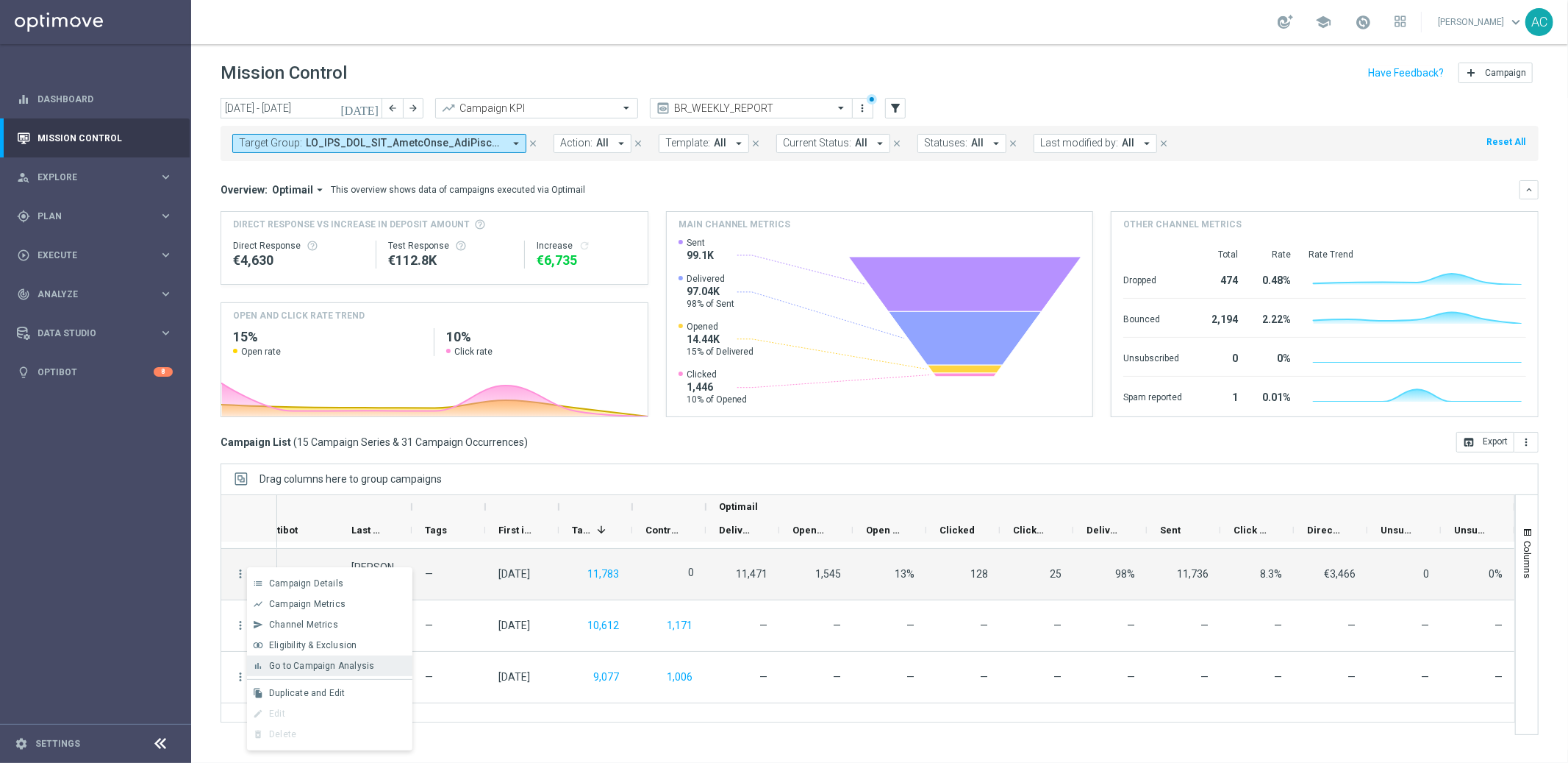
click at [334, 667] on span "Go to Campaign Analysis" at bounding box center [322, 665] width 105 height 10
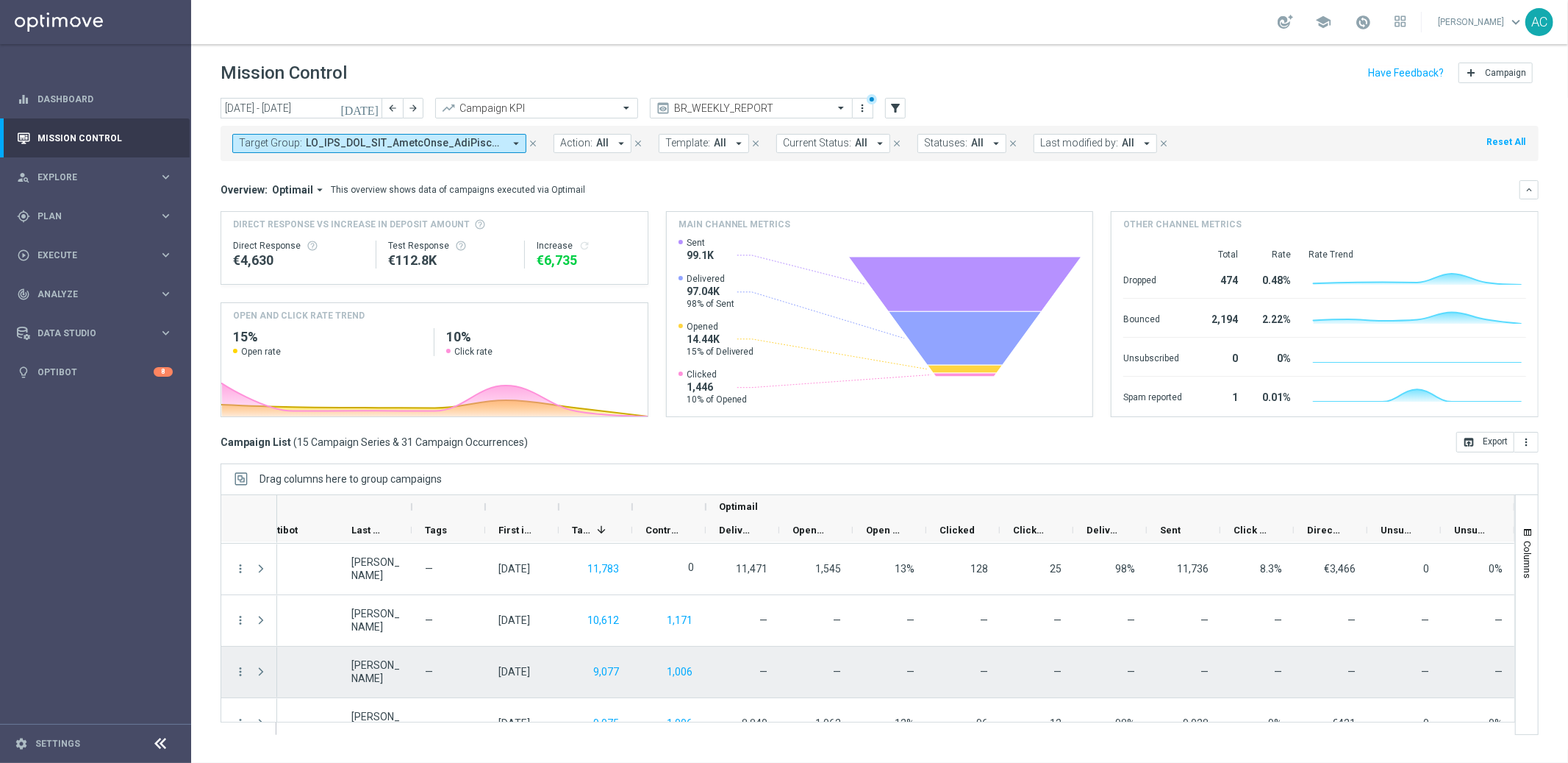
scroll to position [304, 0]
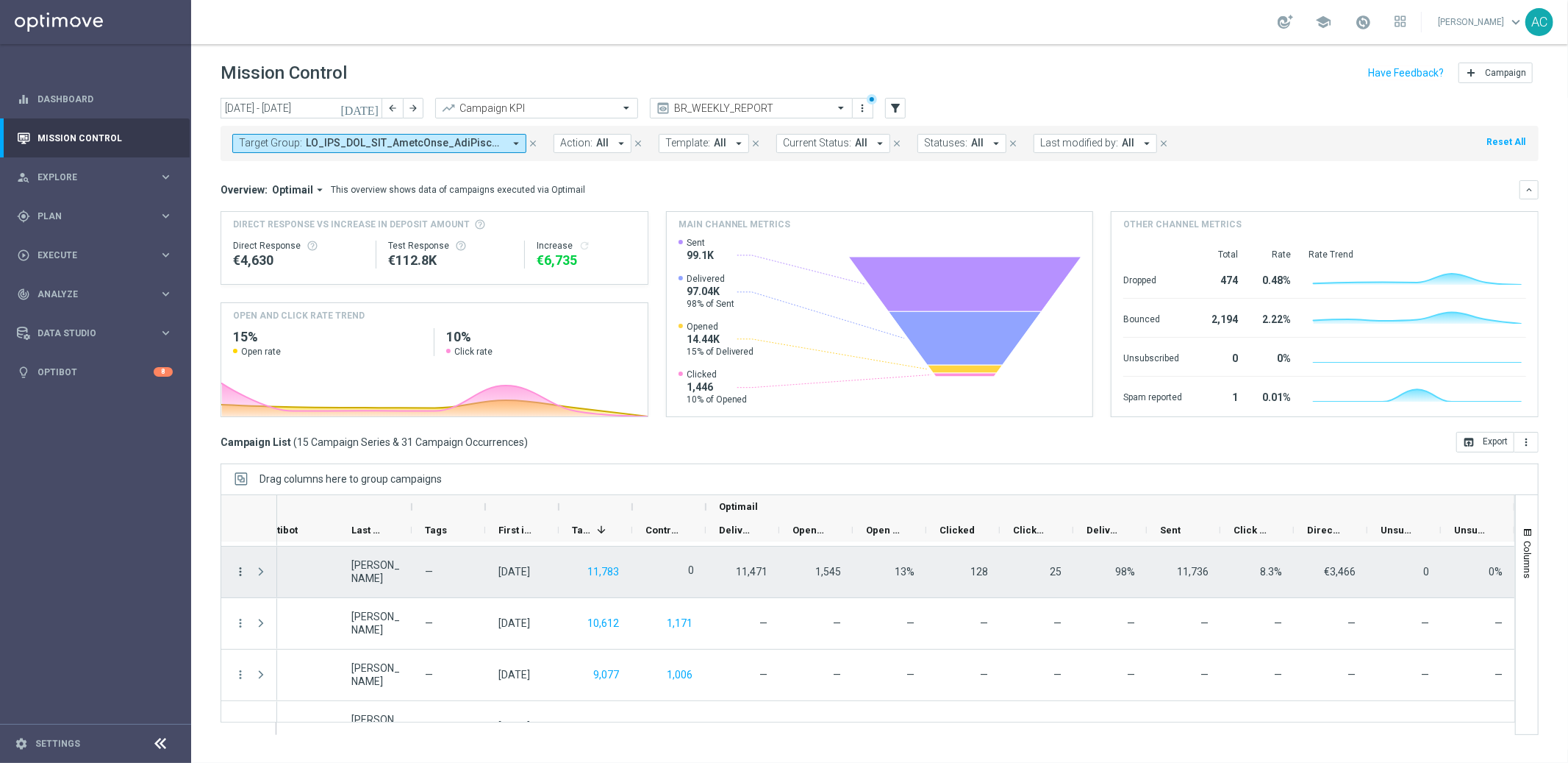
click at [237, 575] on icon "more_vert" at bounding box center [240, 571] width 13 height 13
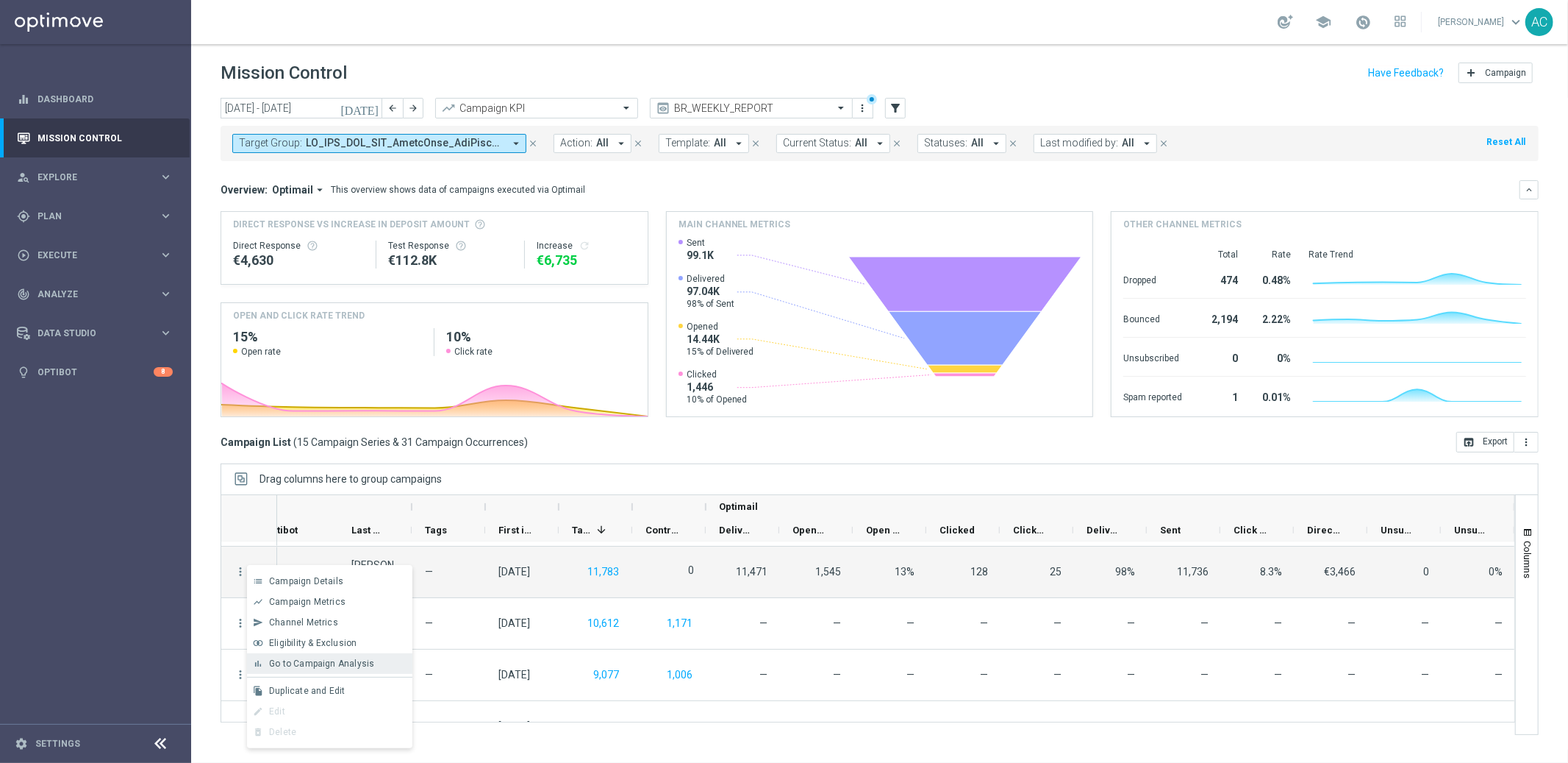
click at [309, 668] on div "Go to Campaign Analysis" at bounding box center [337, 663] width 137 height 10
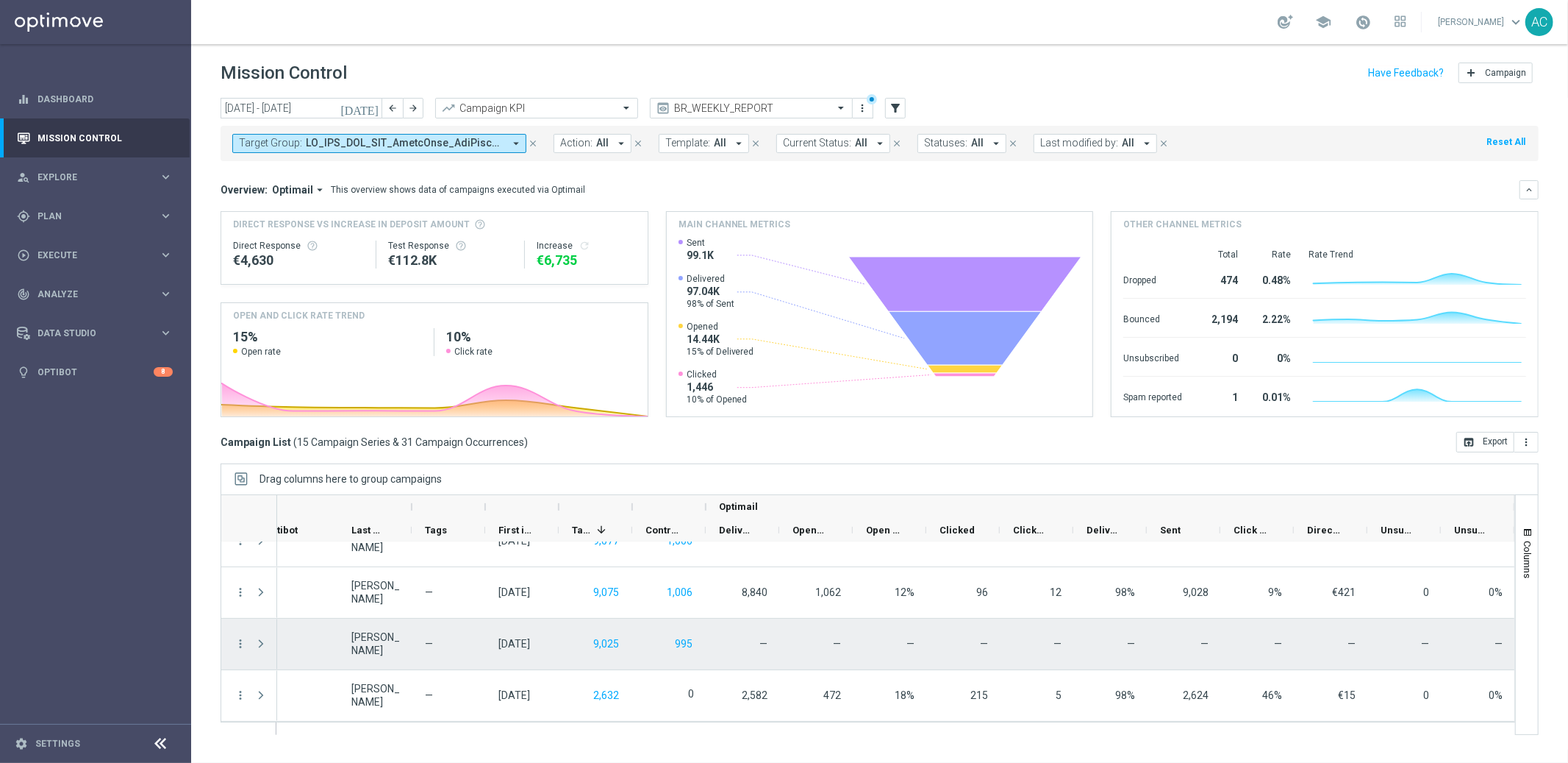
scroll to position [477, 0]
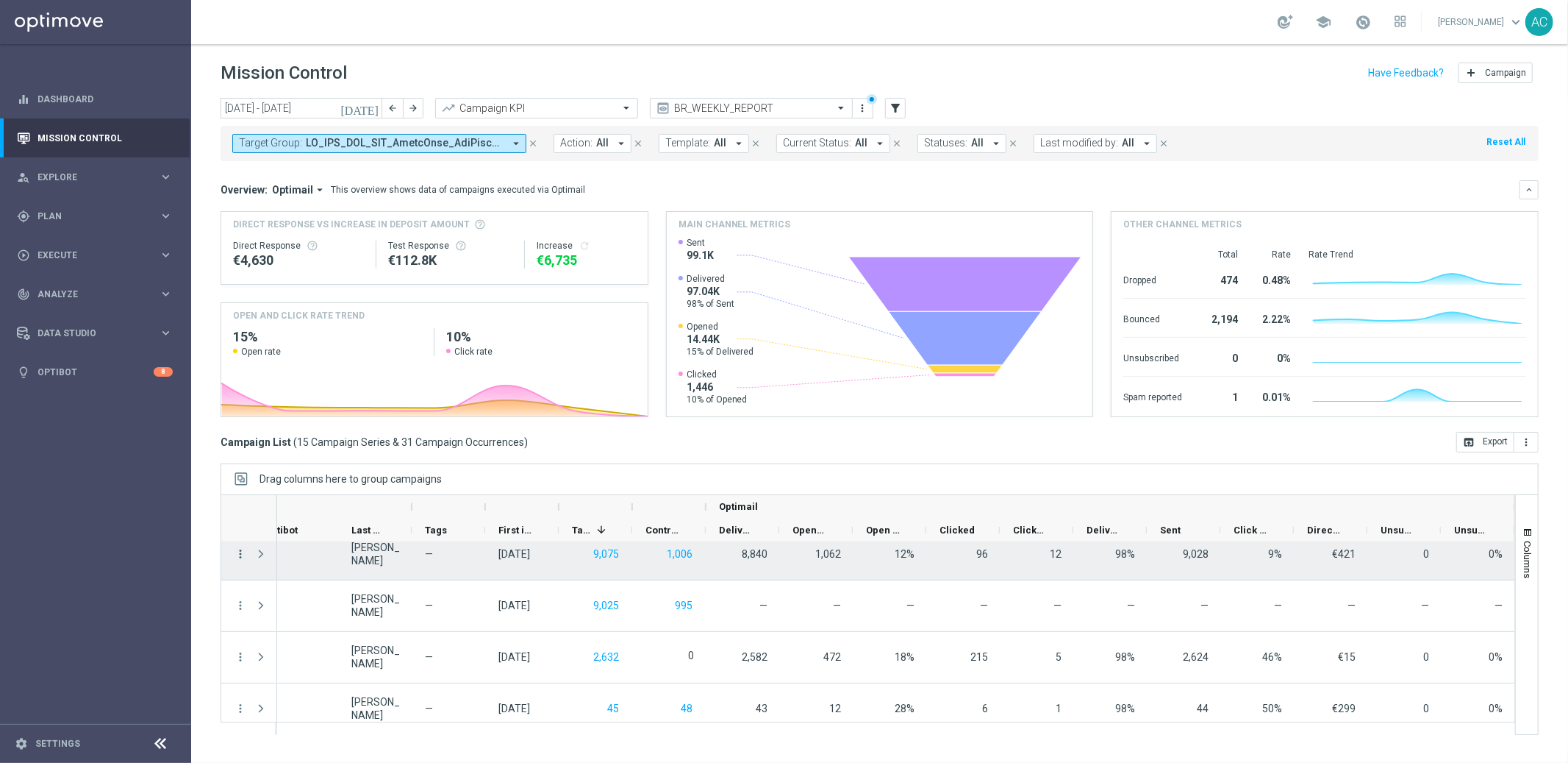
click at [237, 555] on div "more_vert more_vert more_vert more_vert more_vert more_vert more_vert" at bounding box center [249, 451] width 56 height 772
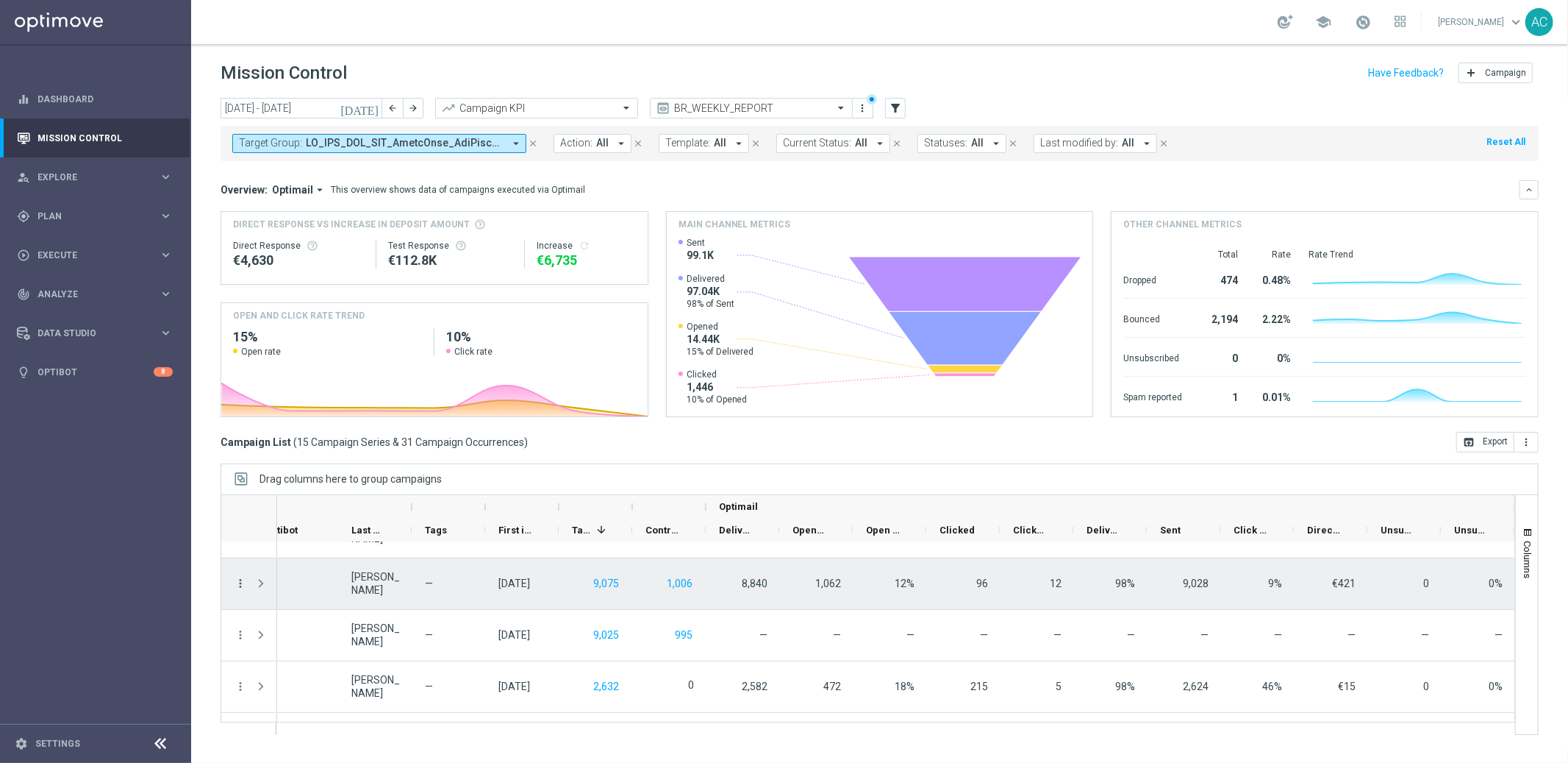
click at [240, 582] on icon "more_vert" at bounding box center [240, 583] width 13 height 13
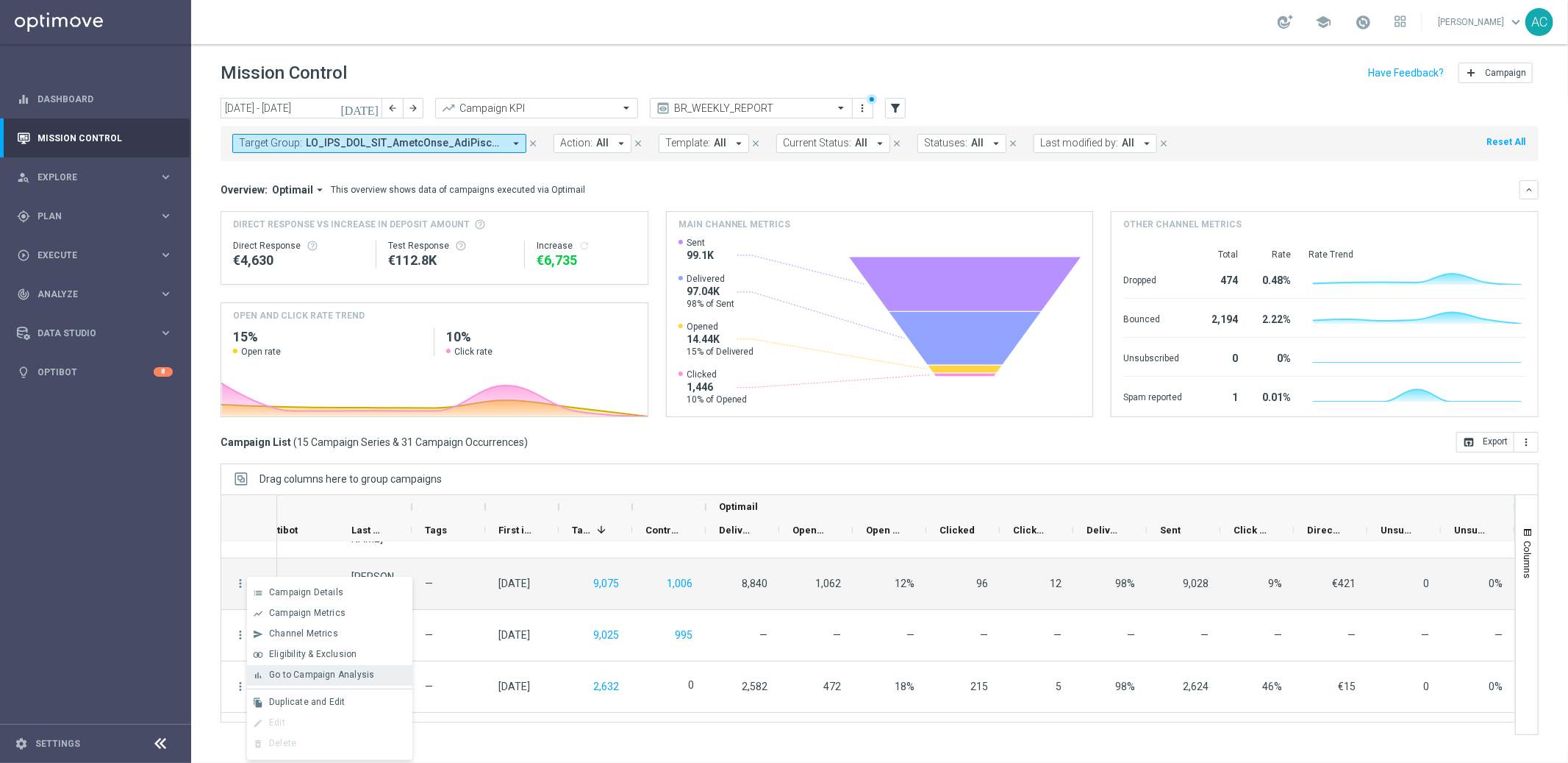
click at [323, 673] on span "Go to Campaign Analysis" at bounding box center [322, 674] width 105 height 10
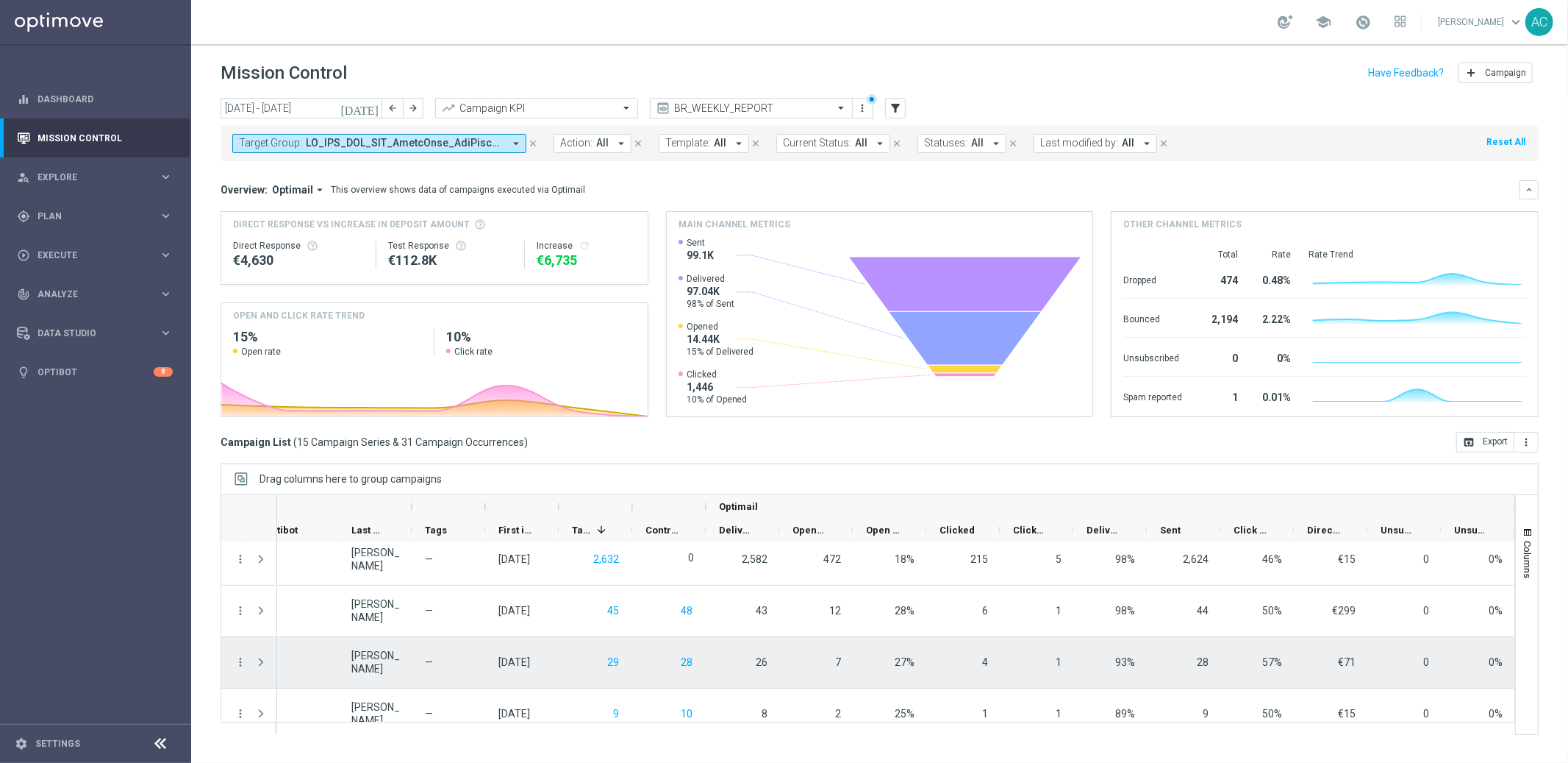
scroll to position [575, 0]
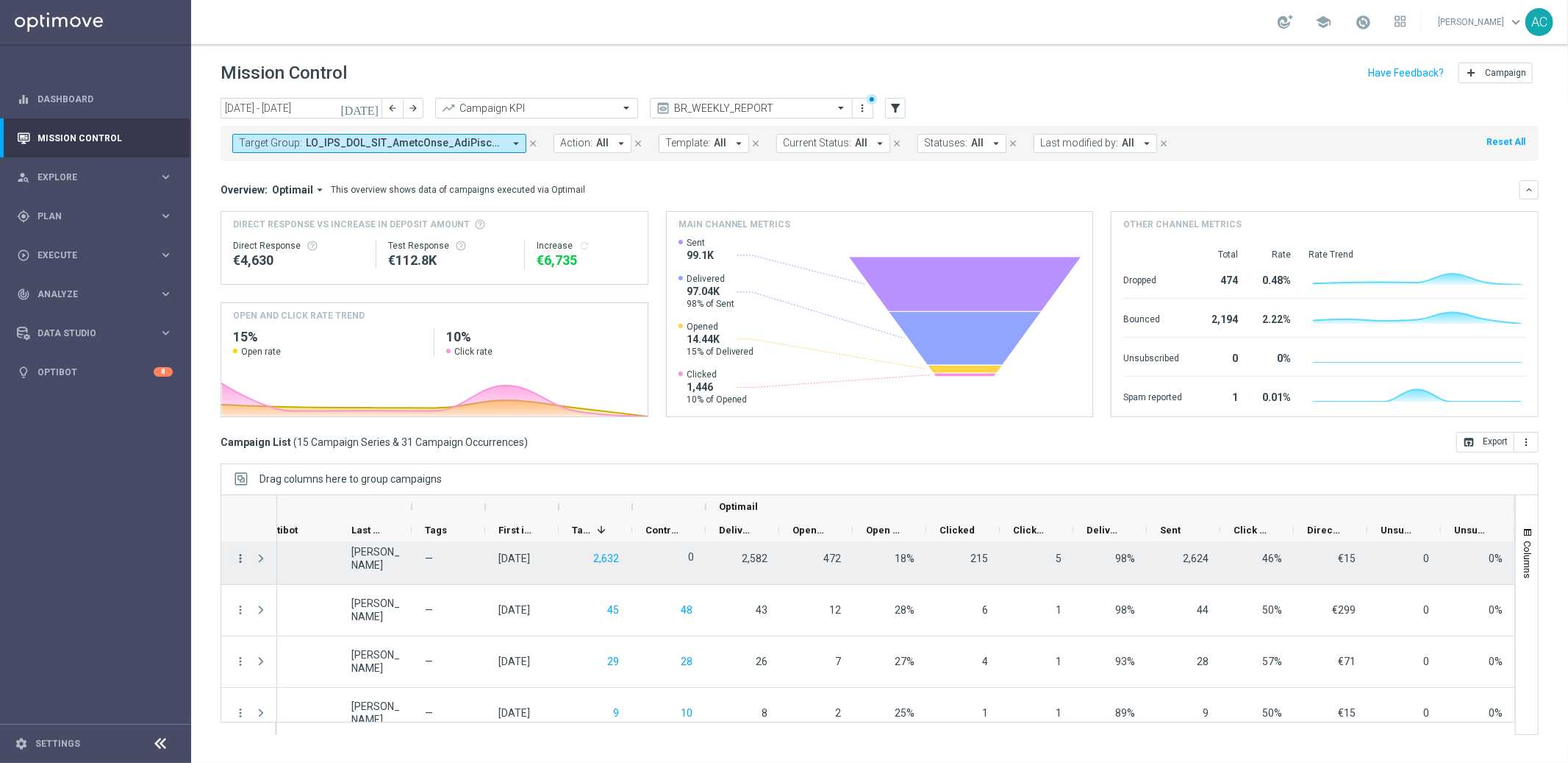
click at [238, 559] on icon "more_vert" at bounding box center [240, 558] width 13 height 13
click at [315, 648] on span "Go to Campaign Analysis" at bounding box center [322, 650] width 105 height 10
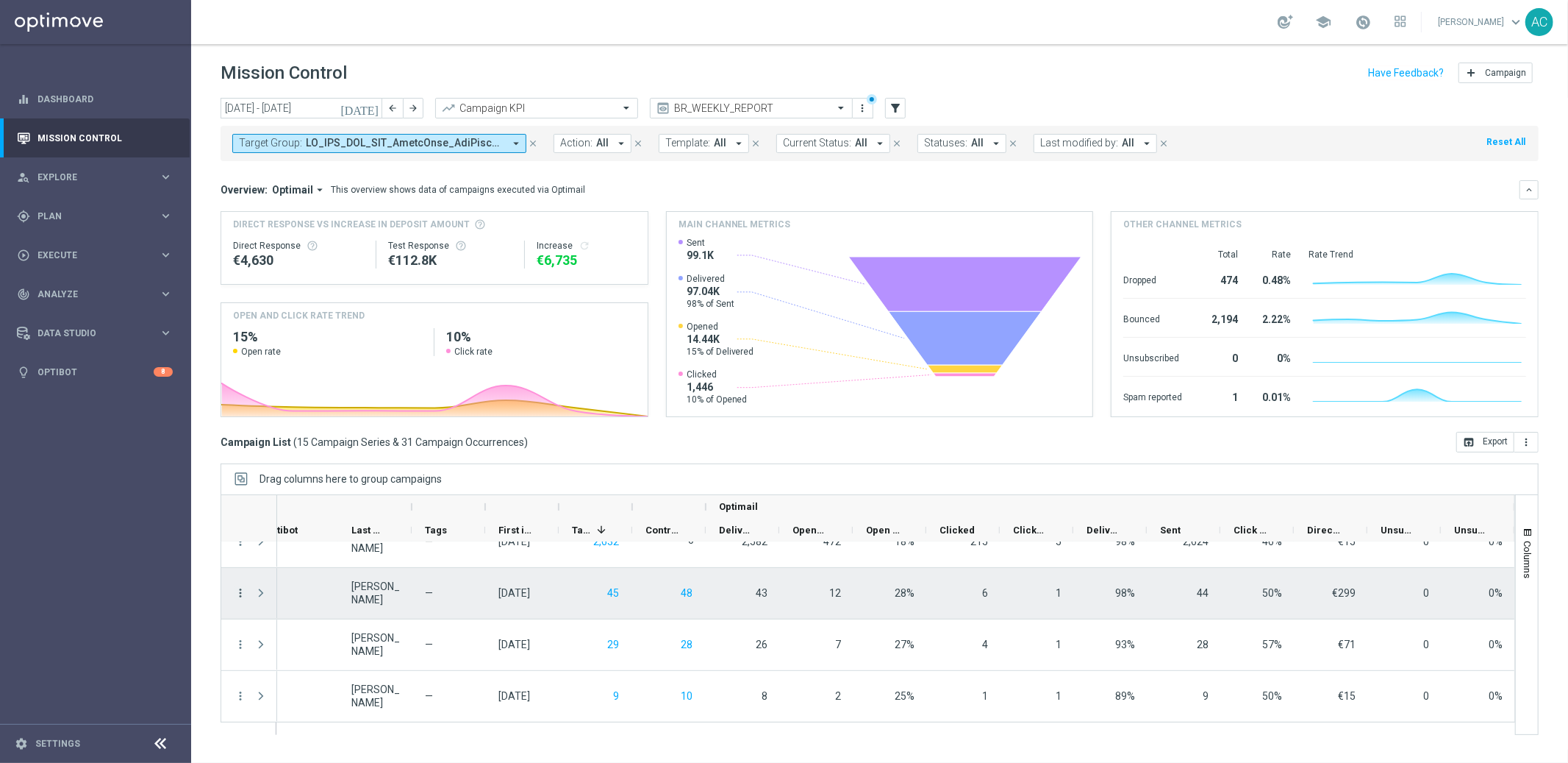
click at [236, 592] on icon "more_vert" at bounding box center [240, 593] width 13 height 13
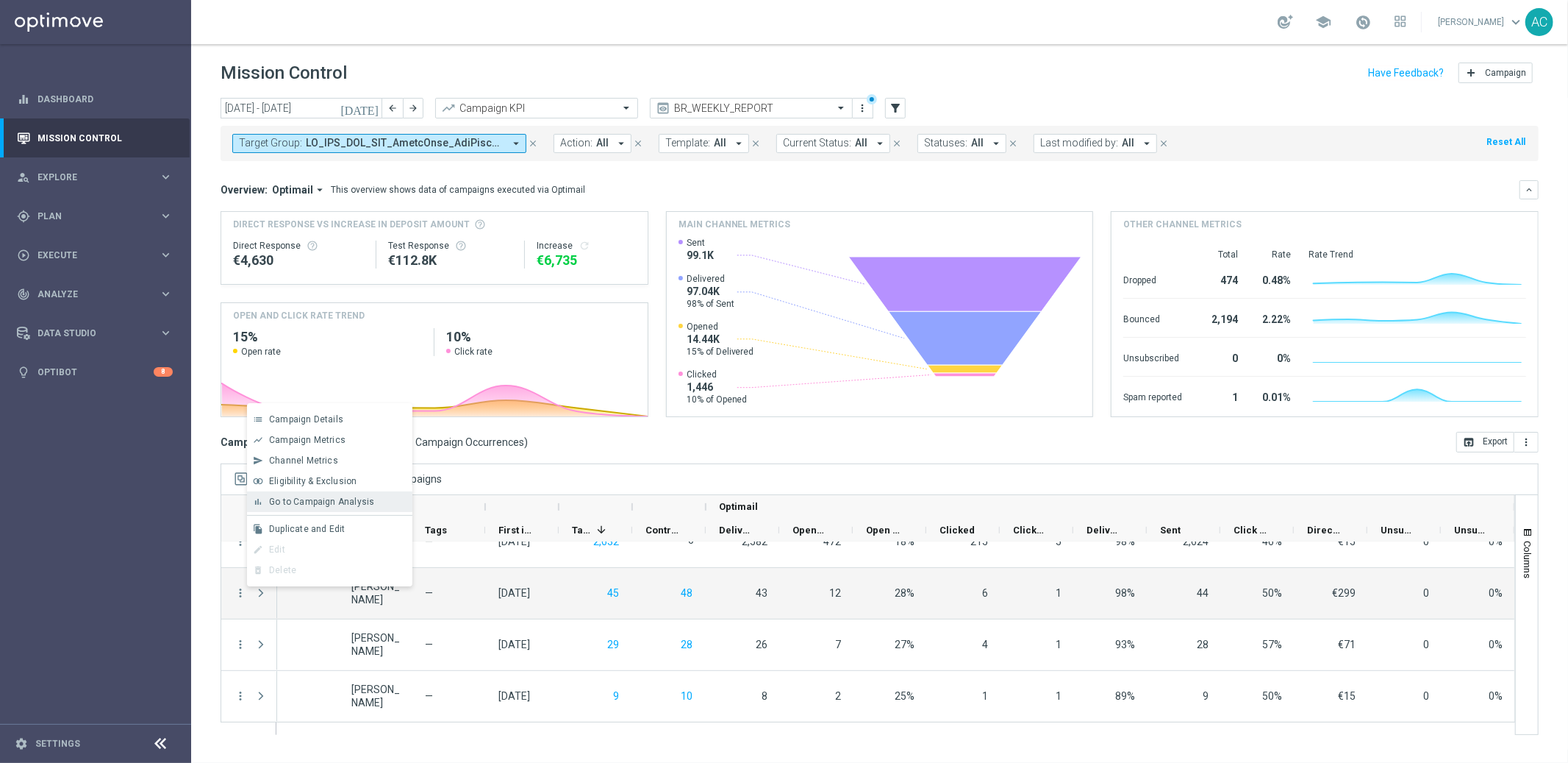
click at [340, 497] on span "Go to Campaign Analysis" at bounding box center [322, 502] width 105 height 10
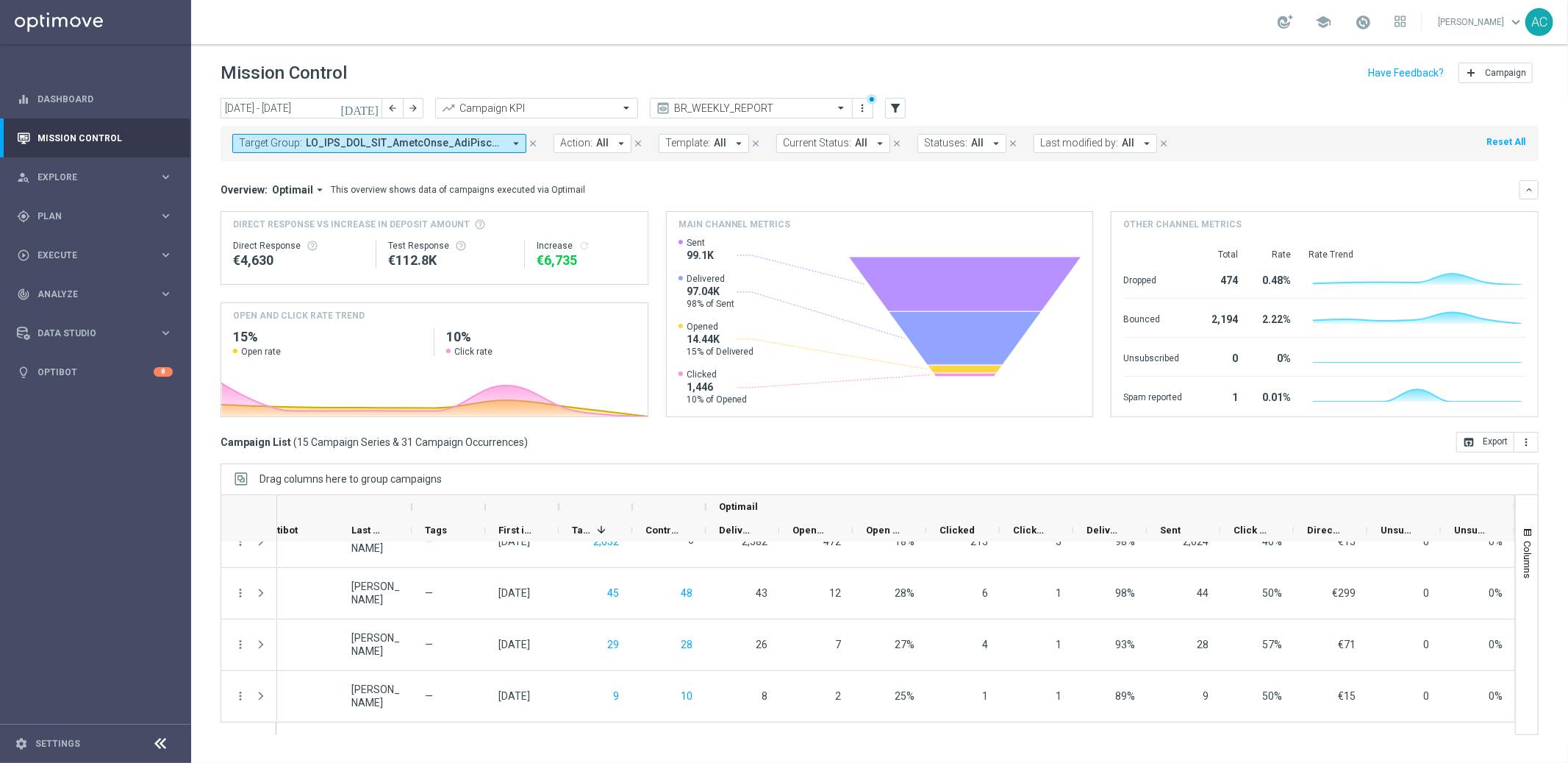
click at [510, 148] on icon "arrow_drop_down" at bounding box center [517, 143] width 13 height 13
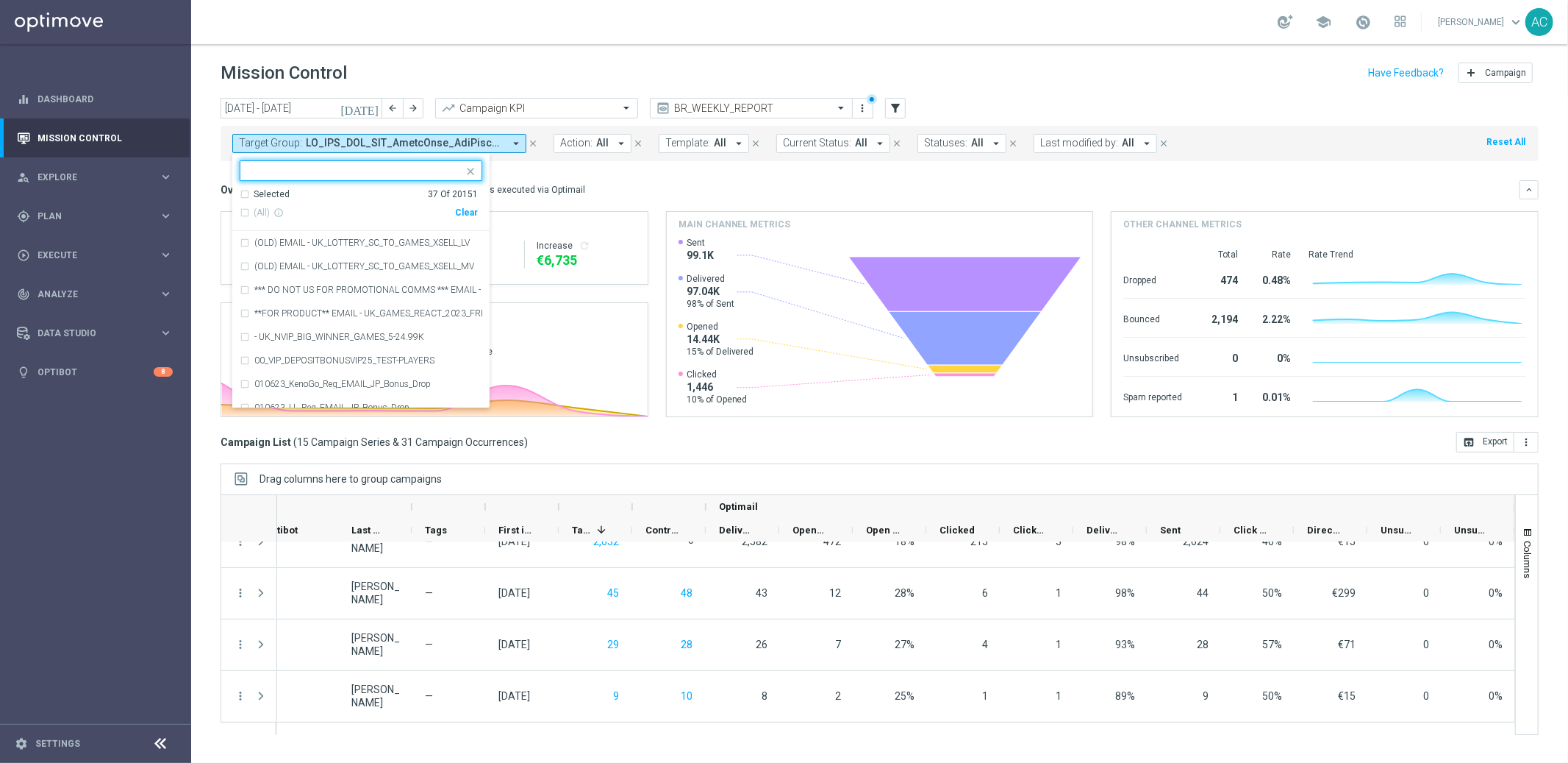
click at [0, 0] on div "Clear" at bounding box center [0, 0] width 0 height 0
click at [639, 181] on div "Overview: Optimail arrow_drop_down This overview shows data of campaigns execut…" at bounding box center [880, 189] width 1318 height 19
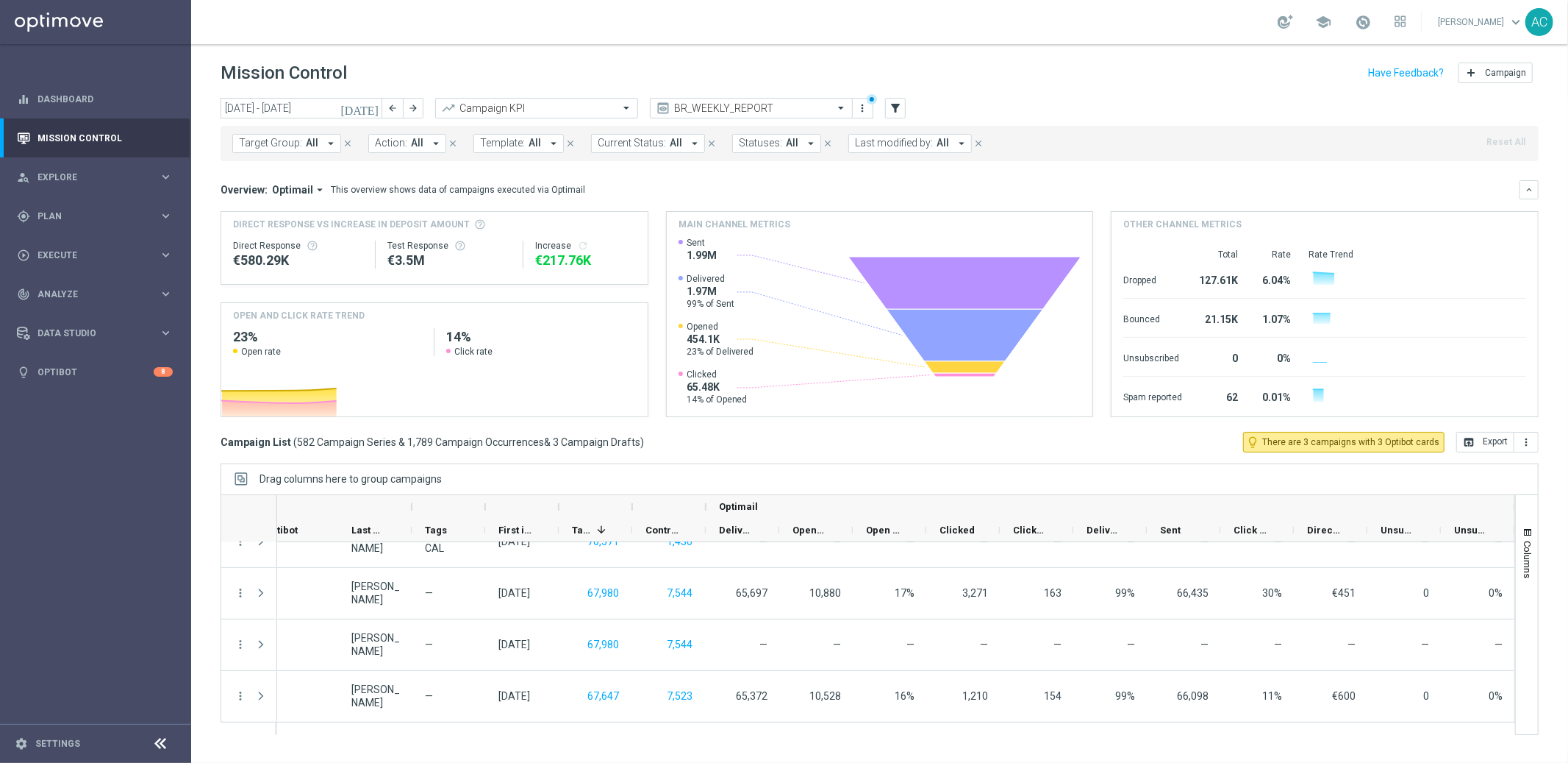
click at [411, 146] on span "All" at bounding box center [417, 143] width 12 height 12
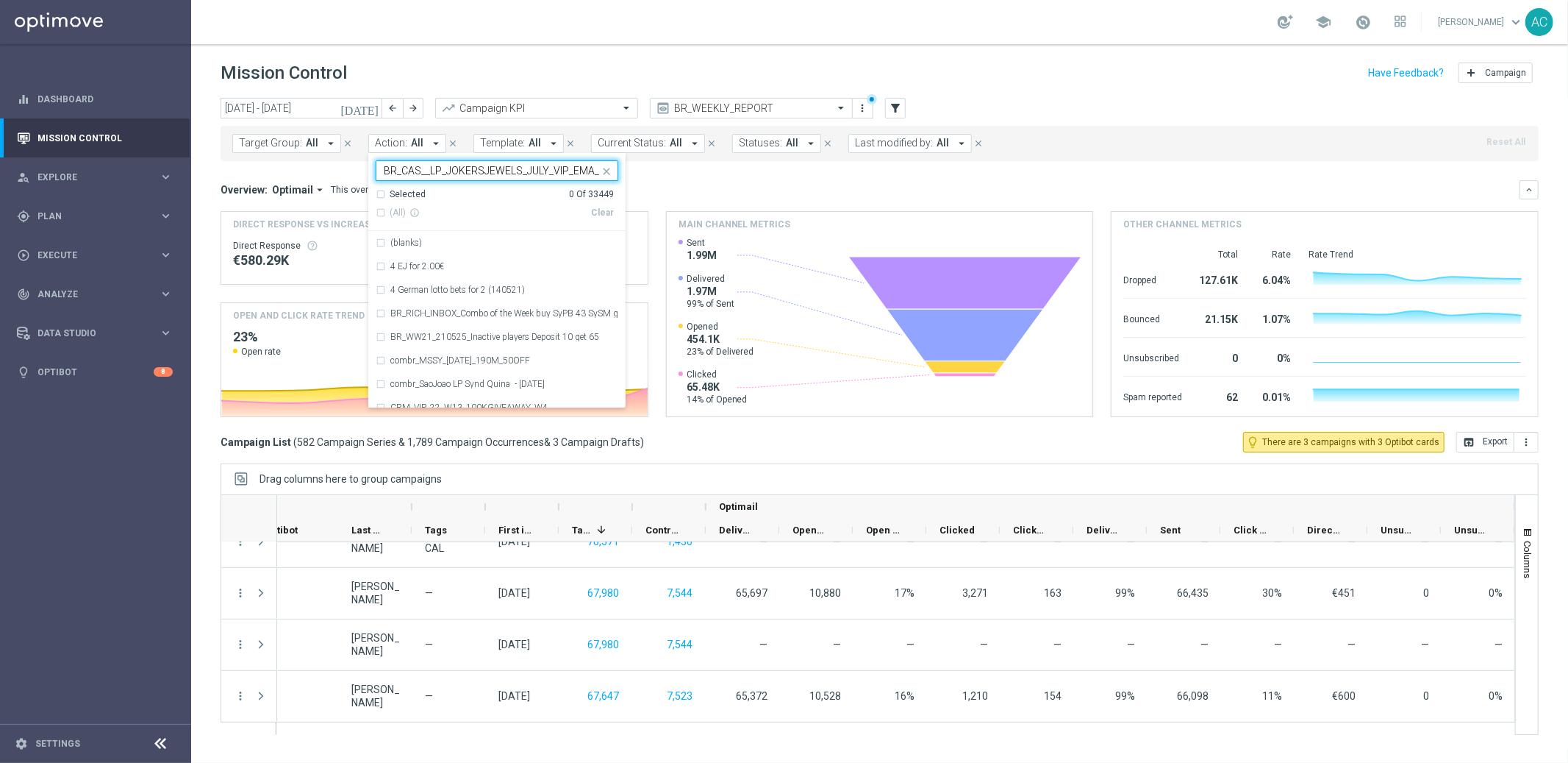
scroll to position [0, 38]
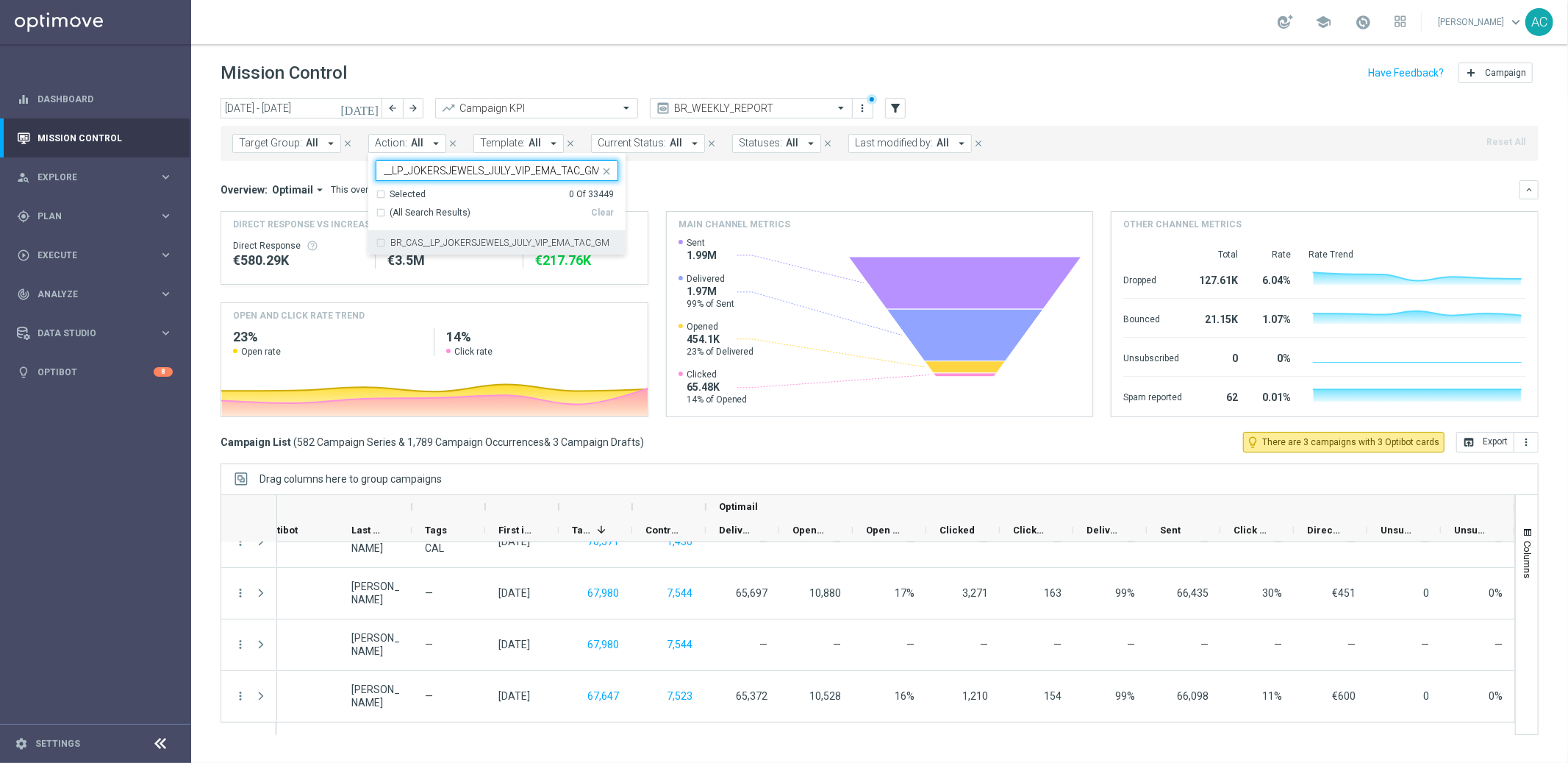
click at [380, 239] on div "BR_CAS__LP_JOKERSJEWELS_JULY_VIP_EMA_TAC_GM" at bounding box center [497, 242] width 243 height 23
type input "BR_CAS__LP_JOKERSJEWELS_JULY_VIP_EMA_TAC_GM"
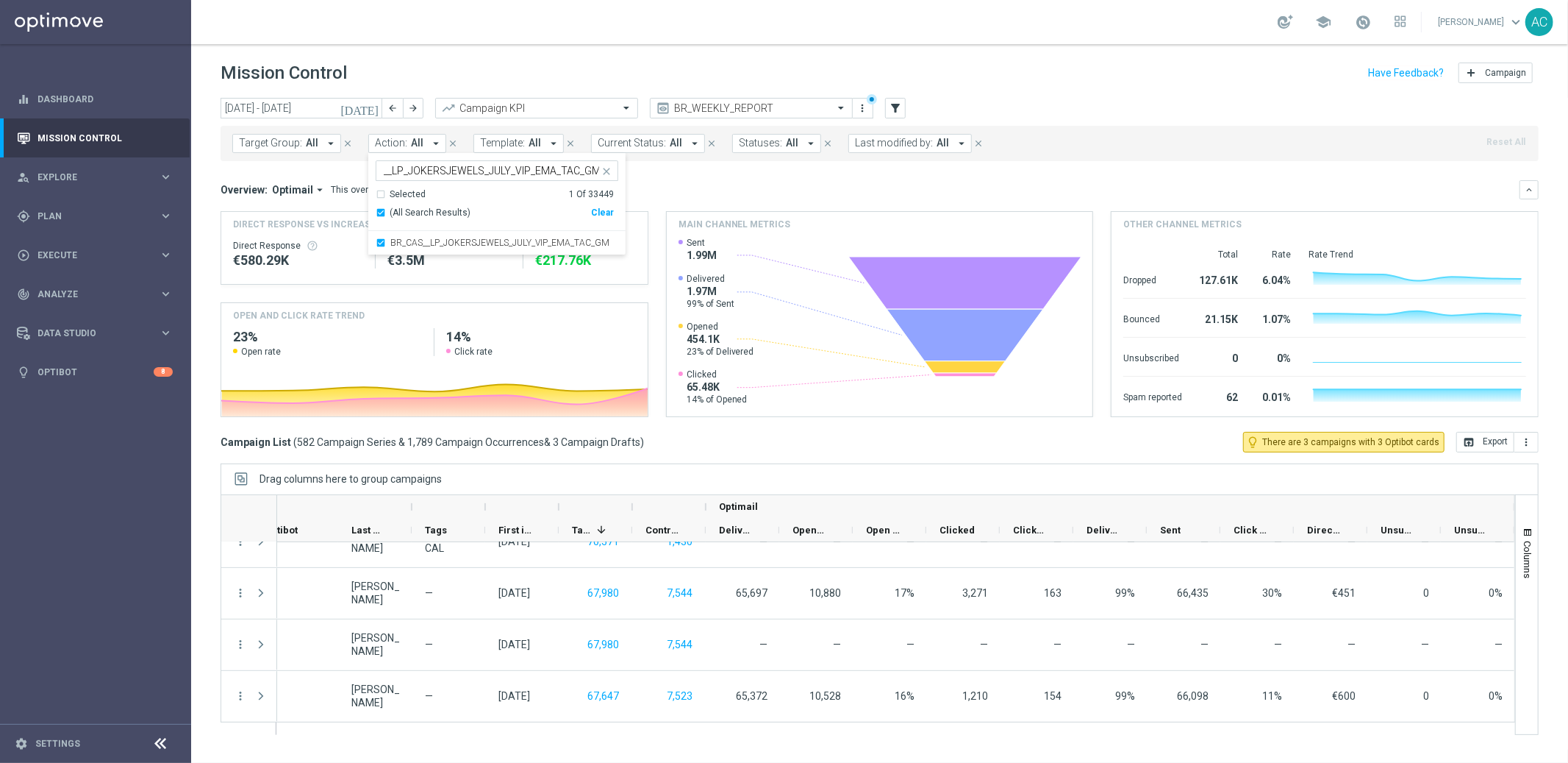
scroll to position [0, 0]
click at [711, 176] on mini-dashboard "Overview: Optimail arrow_drop_down This overview shows data of campaigns execut…" at bounding box center [880, 296] width 1318 height 270
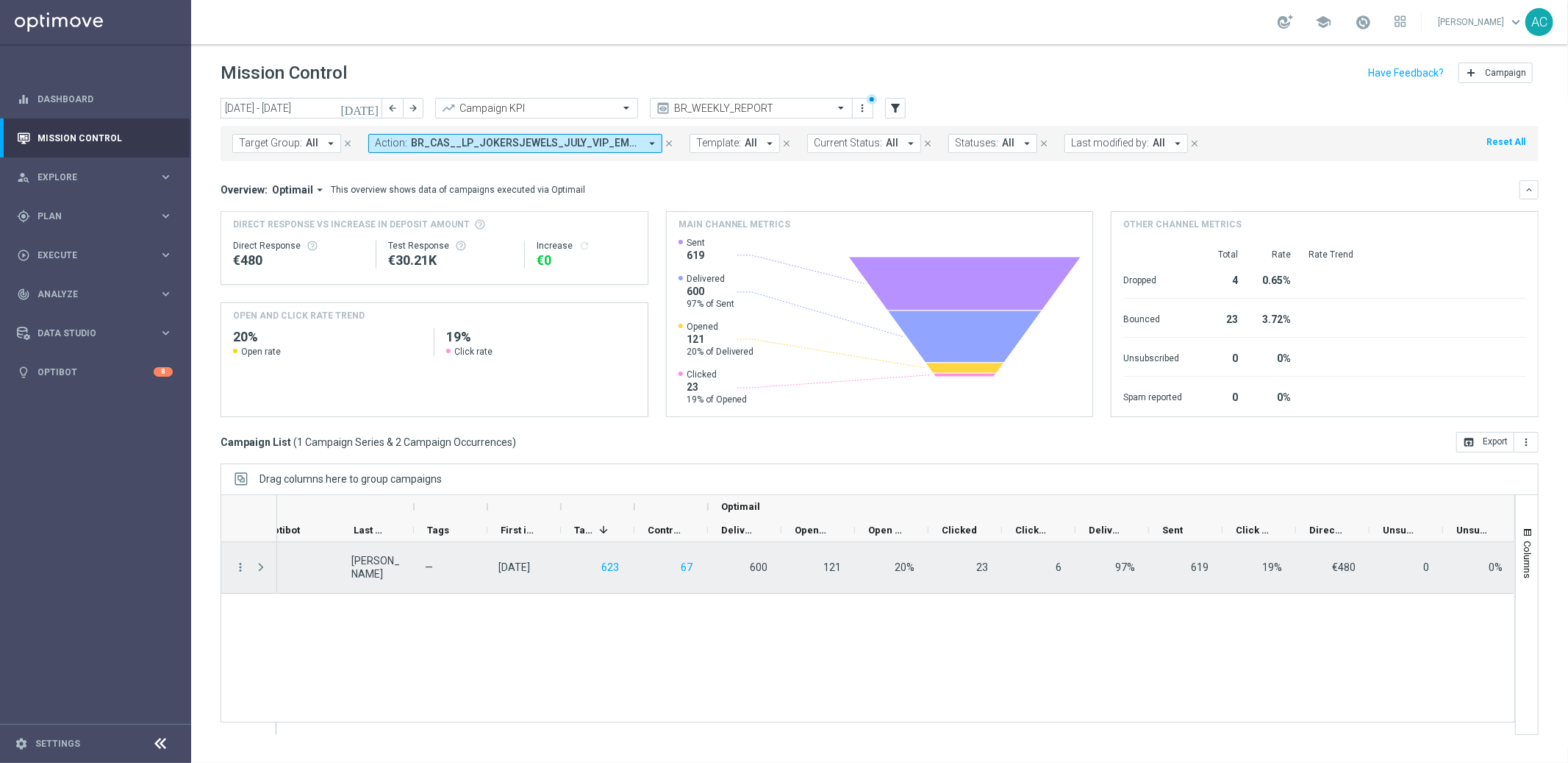
scroll to position [0, 812]
click at [239, 572] on icon "more_vert" at bounding box center [240, 567] width 13 height 13
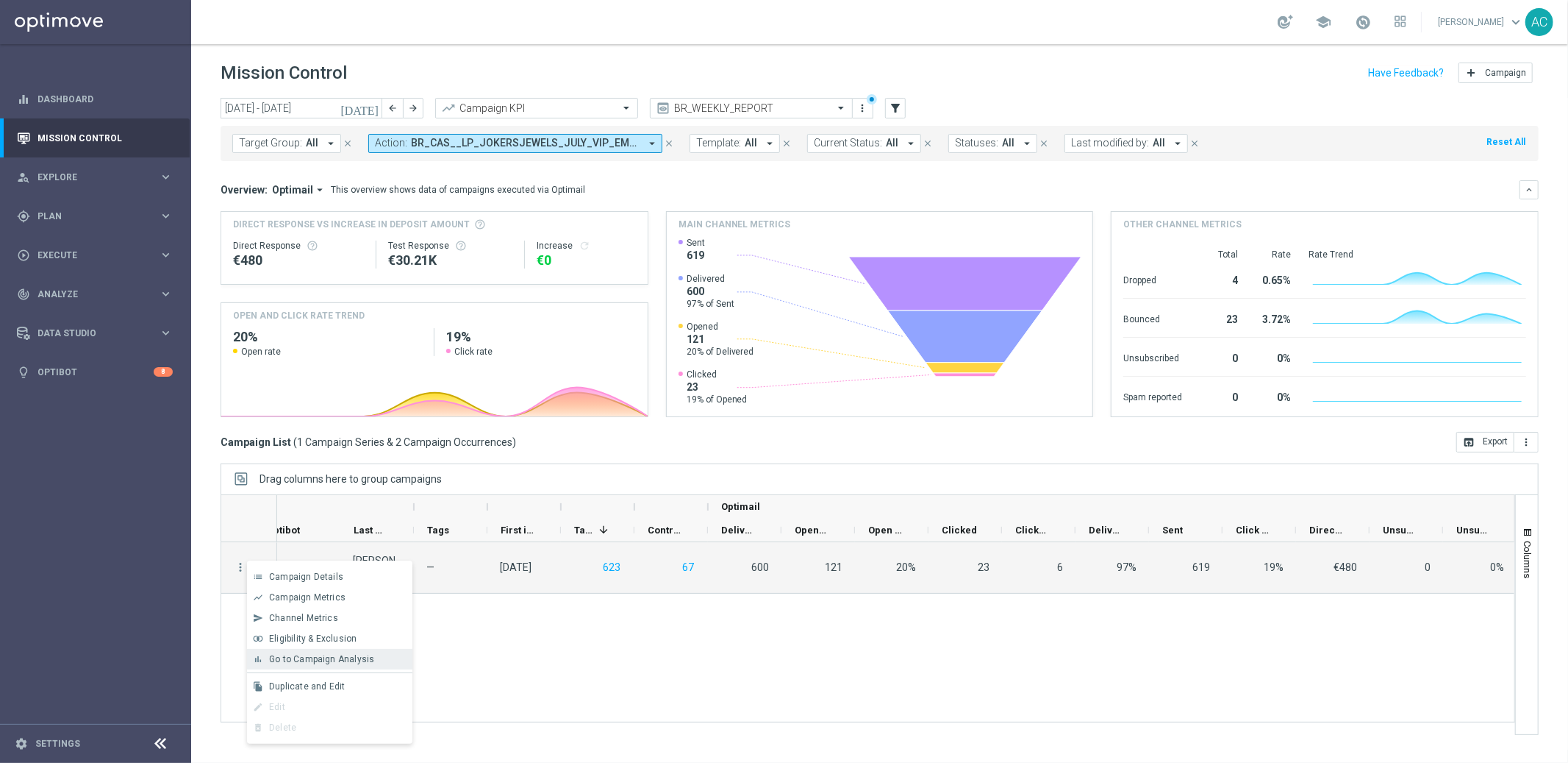
click at [302, 657] on span "Go to Campaign Analysis" at bounding box center [322, 659] width 105 height 10
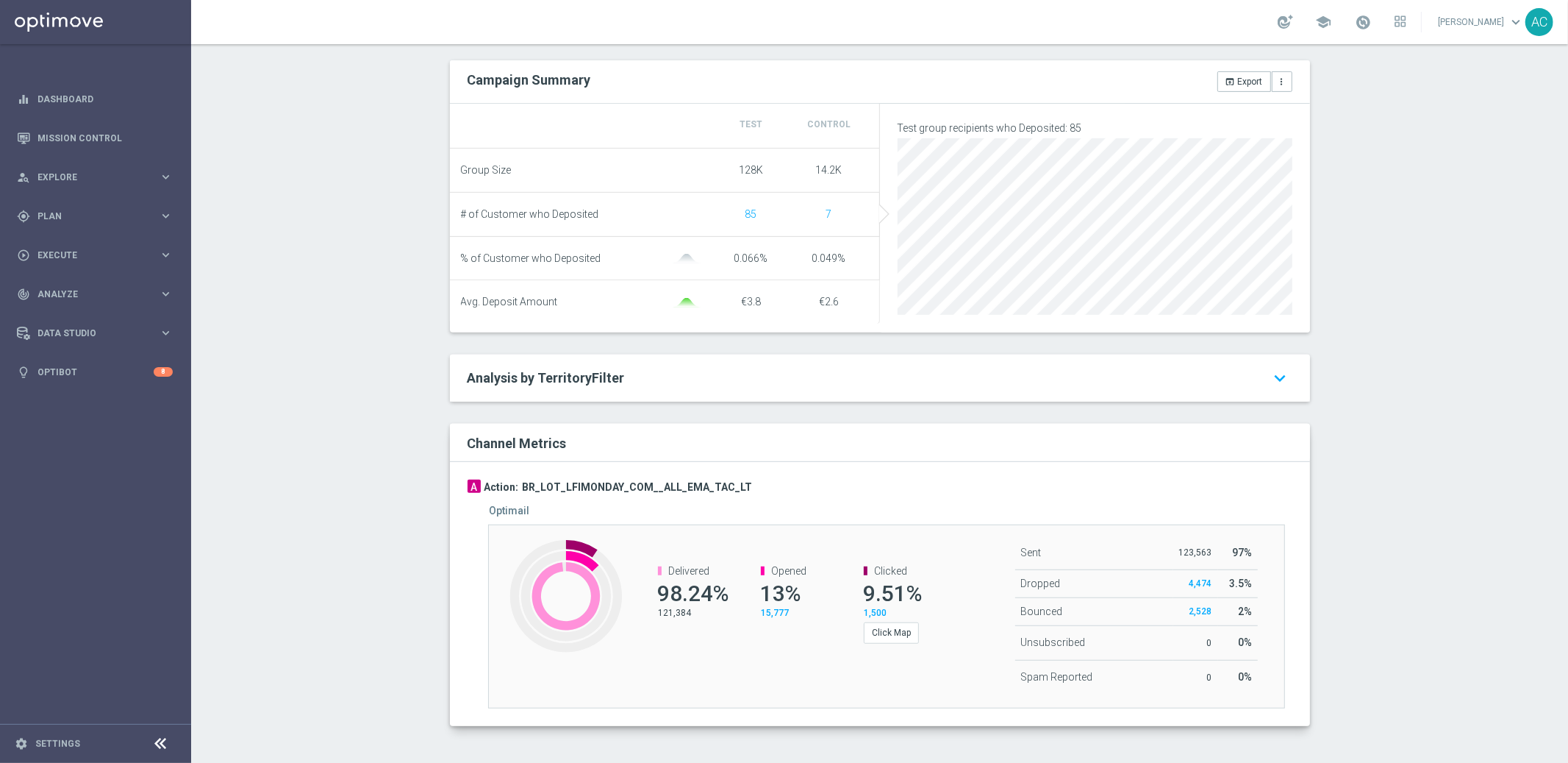
scroll to position [531, 0]
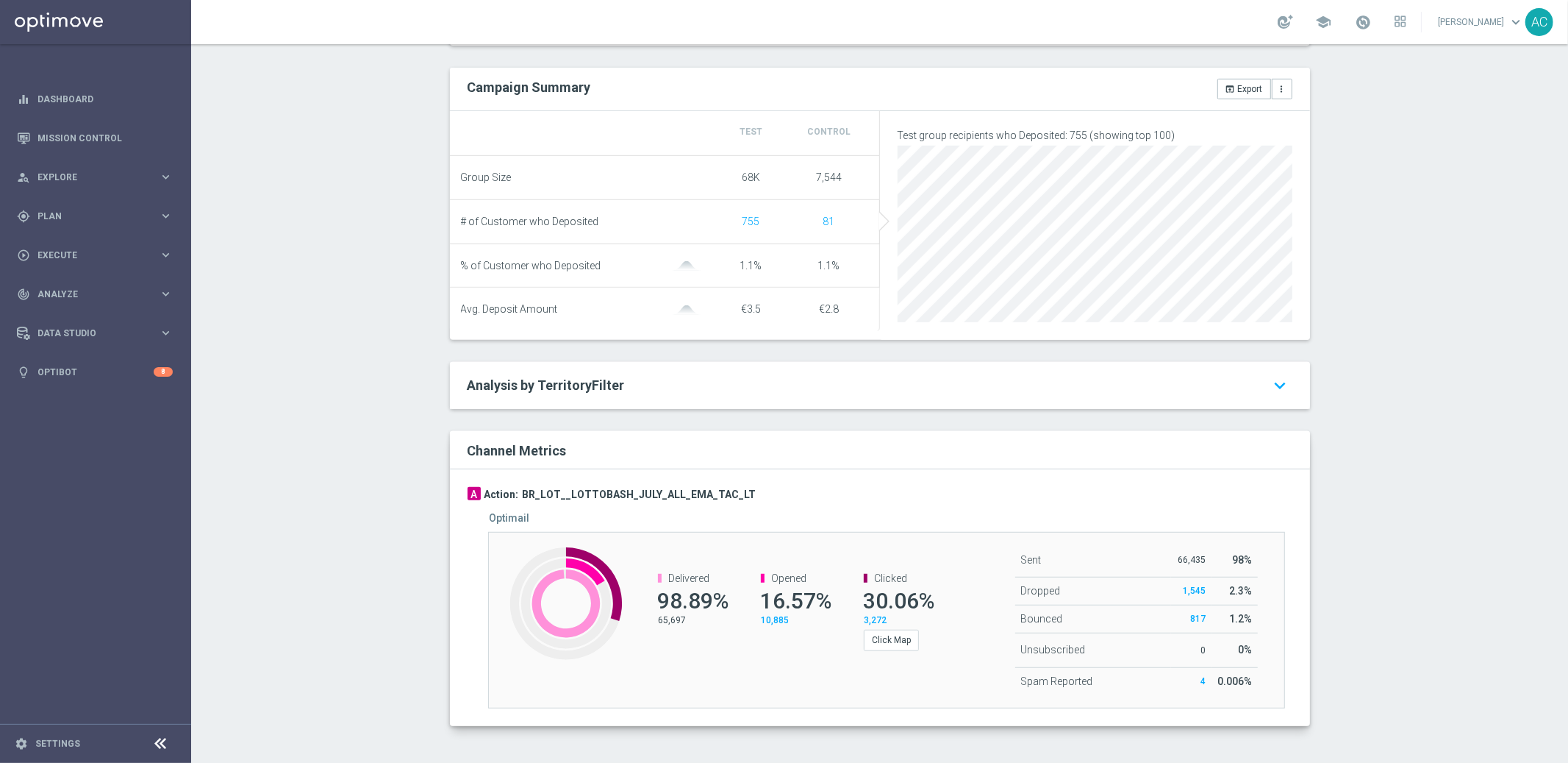
scroll to position [524, 0]
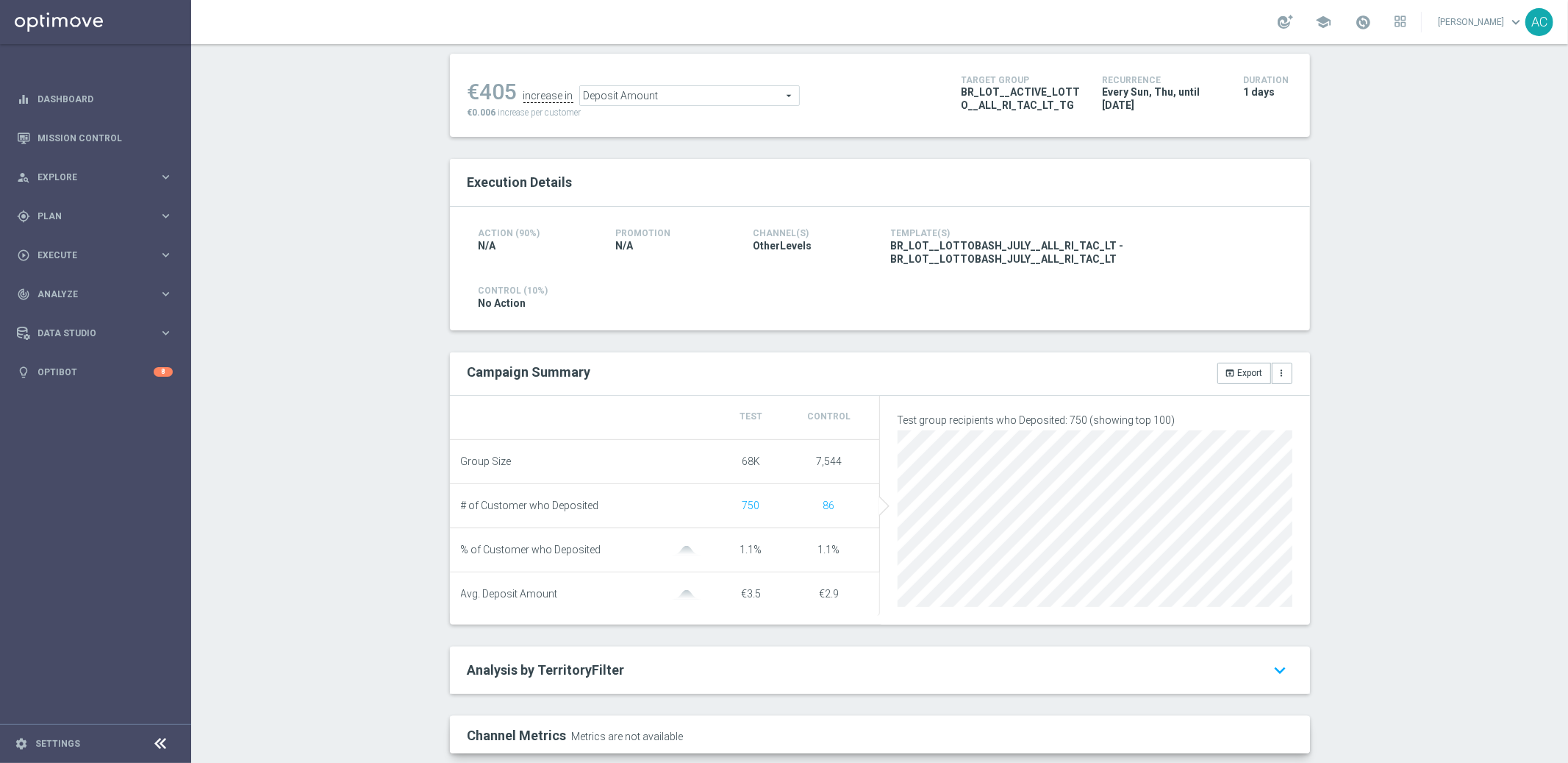
scroll to position [221, 0]
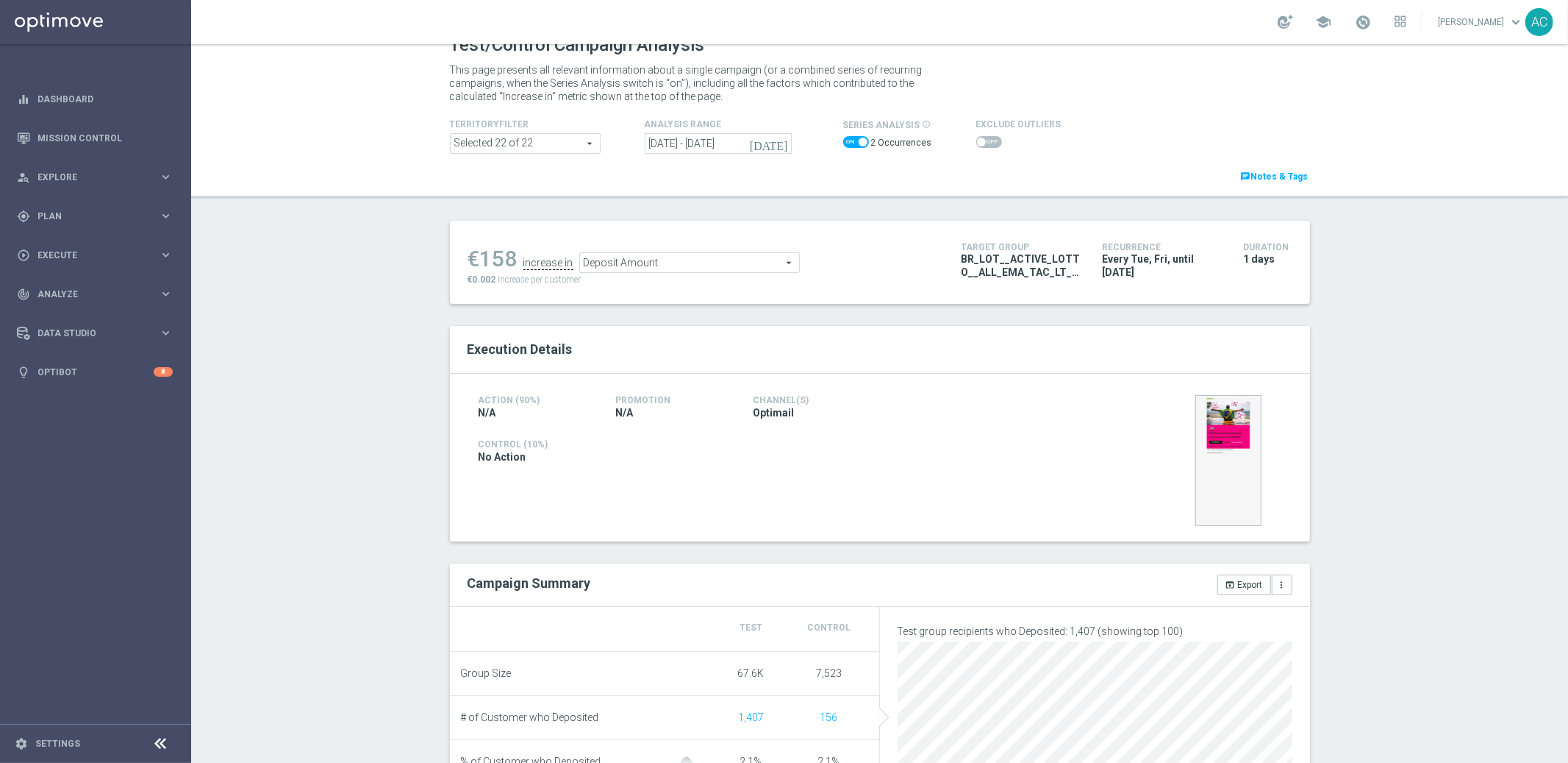
scroll to position [137, 0]
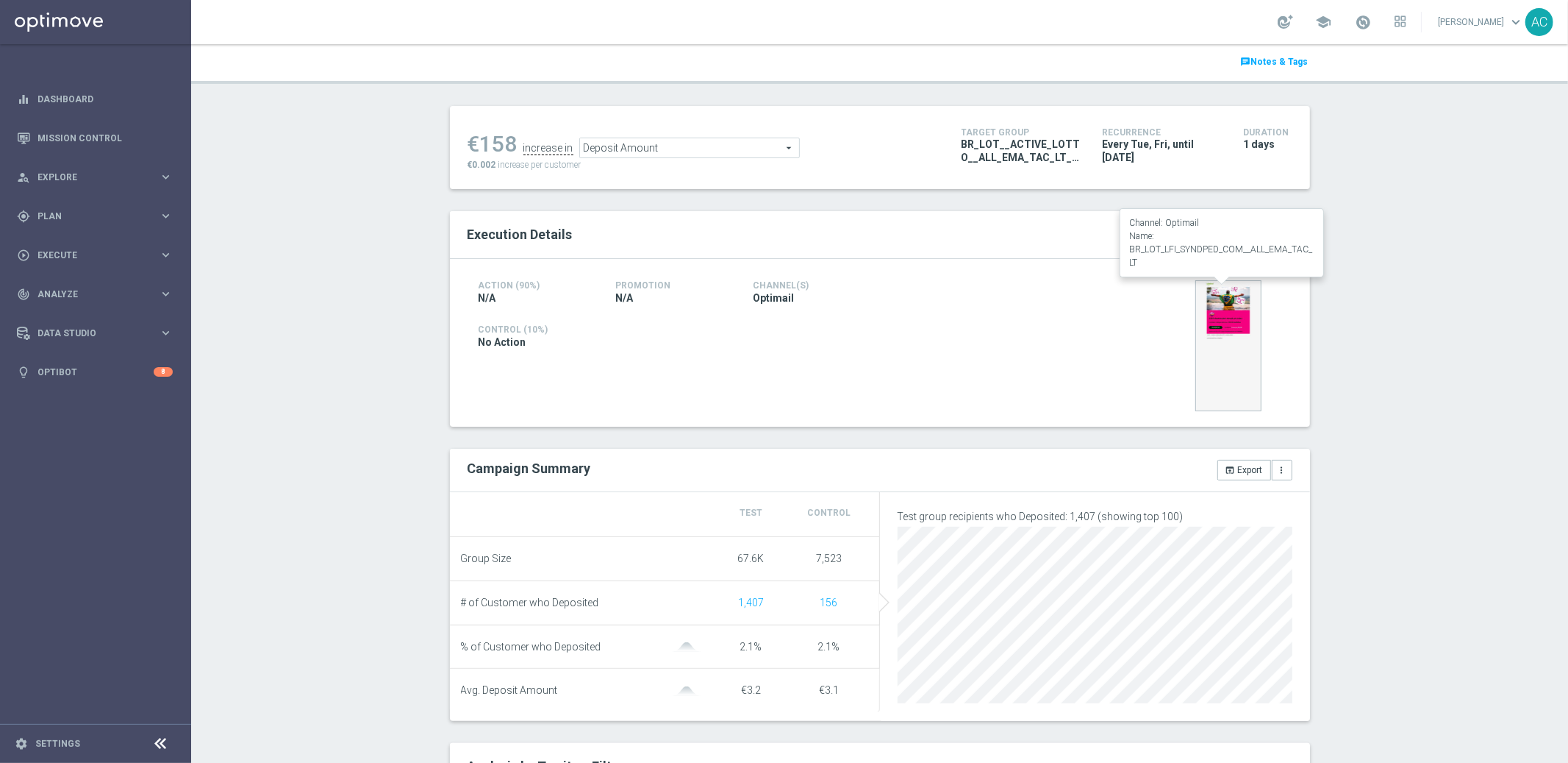
click at [1221, 328] on img at bounding box center [1229, 346] width 66 height 131
click at [1241, 346] on img at bounding box center [1229, 346] width 66 height 131
click at [1222, 312] on img at bounding box center [1229, 346] width 66 height 131
click at [1201, 346] on img at bounding box center [1229, 346] width 66 height 131
click at [1223, 315] on img at bounding box center [1229, 346] width 66 height 131
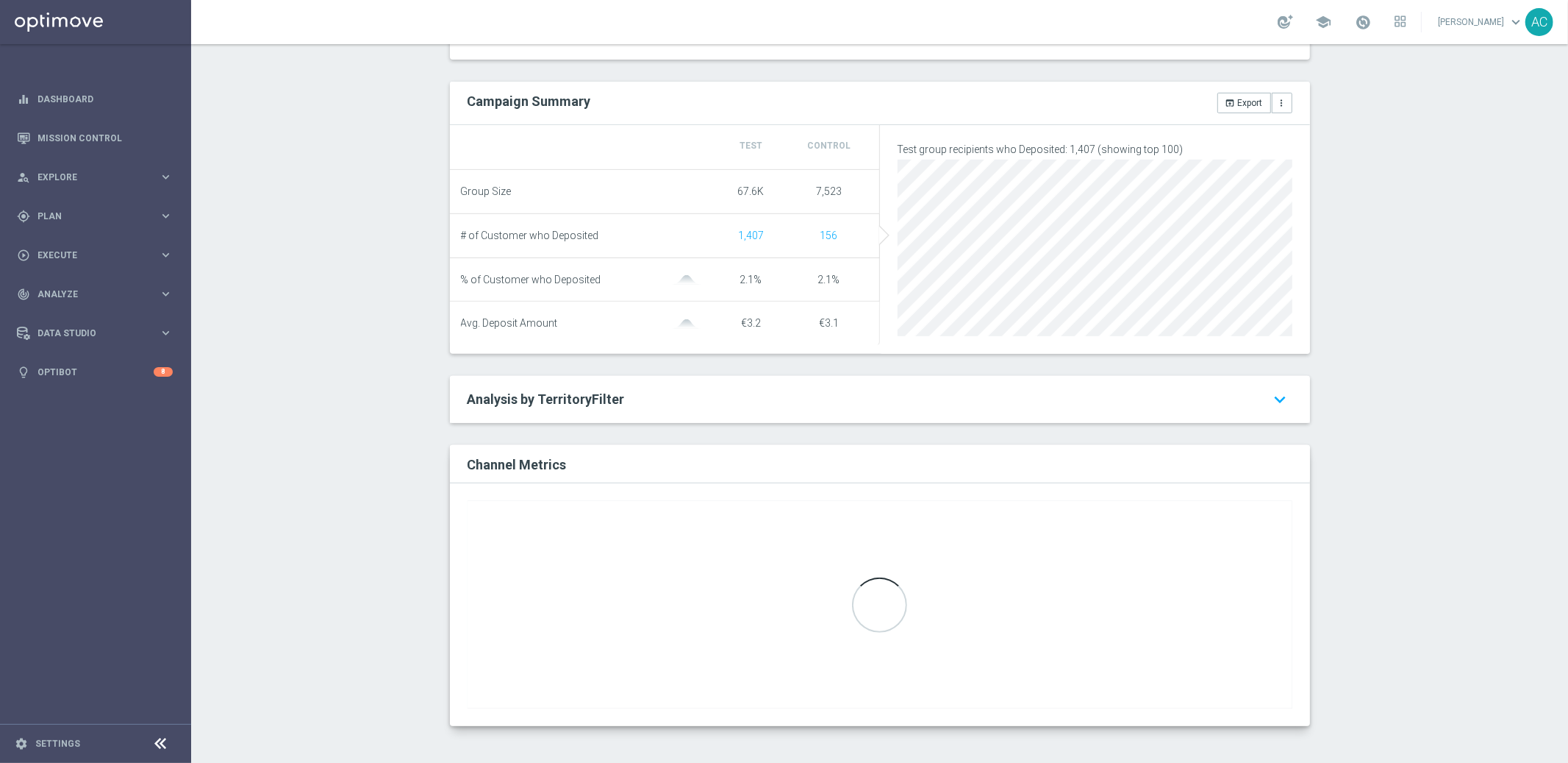
scroll to position [510, 0]
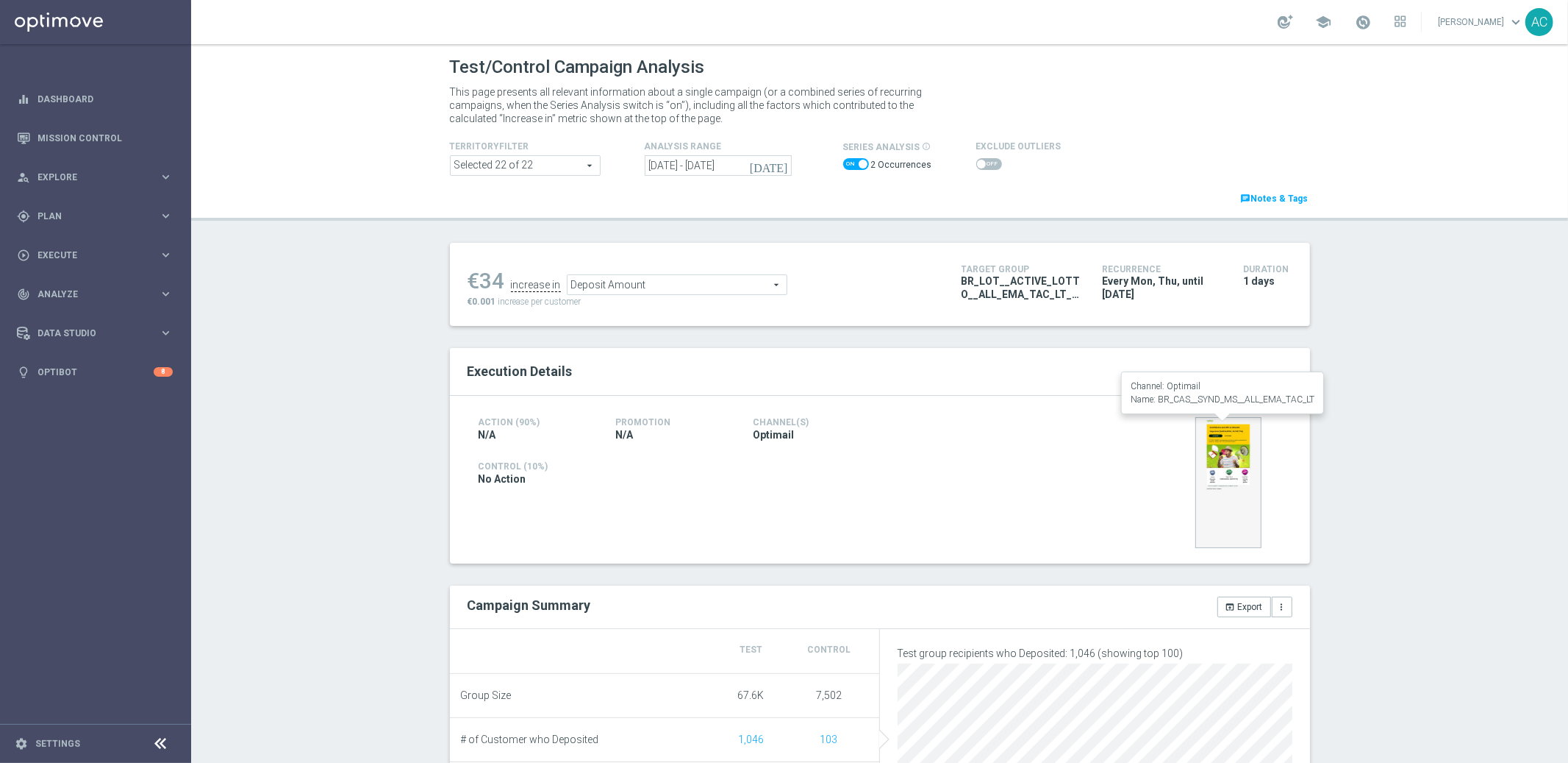
click at [1224, 461] on img at bounding box center [1229, 483] width 66 height 131
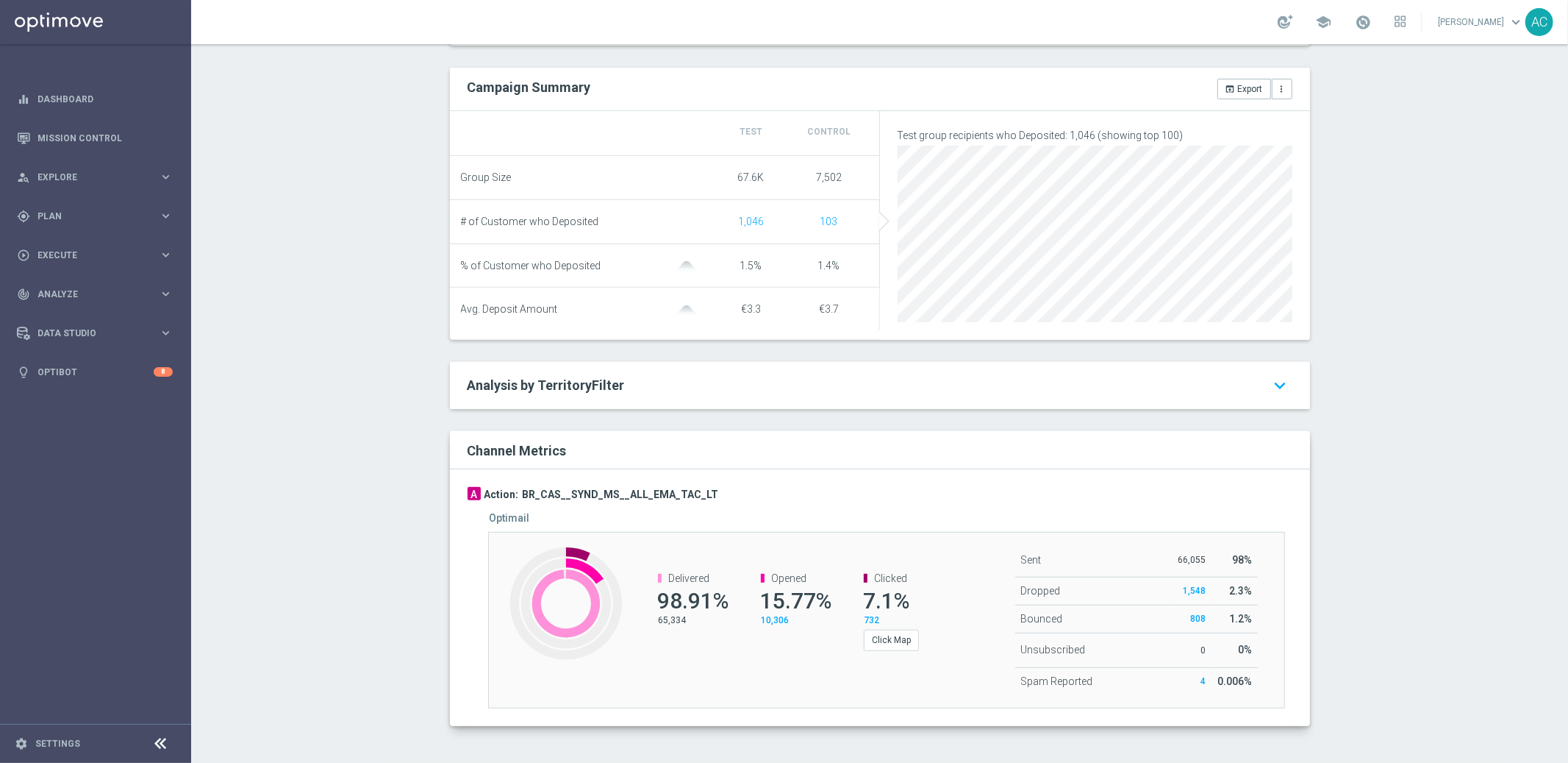
scroll to position [524, 0]
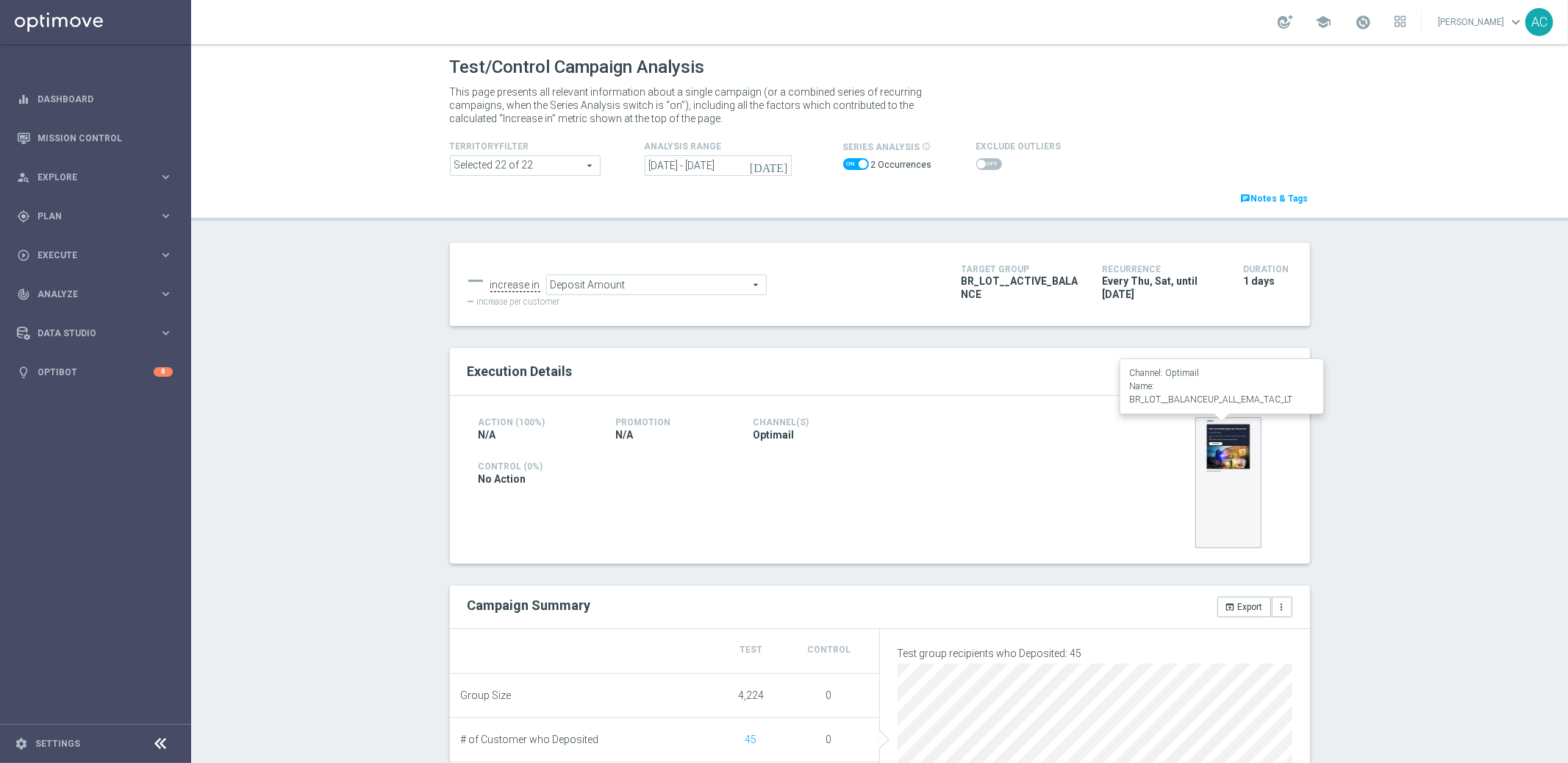
click at [1231, 458] on img at bounding box center [1229, 483] width 66 height 131
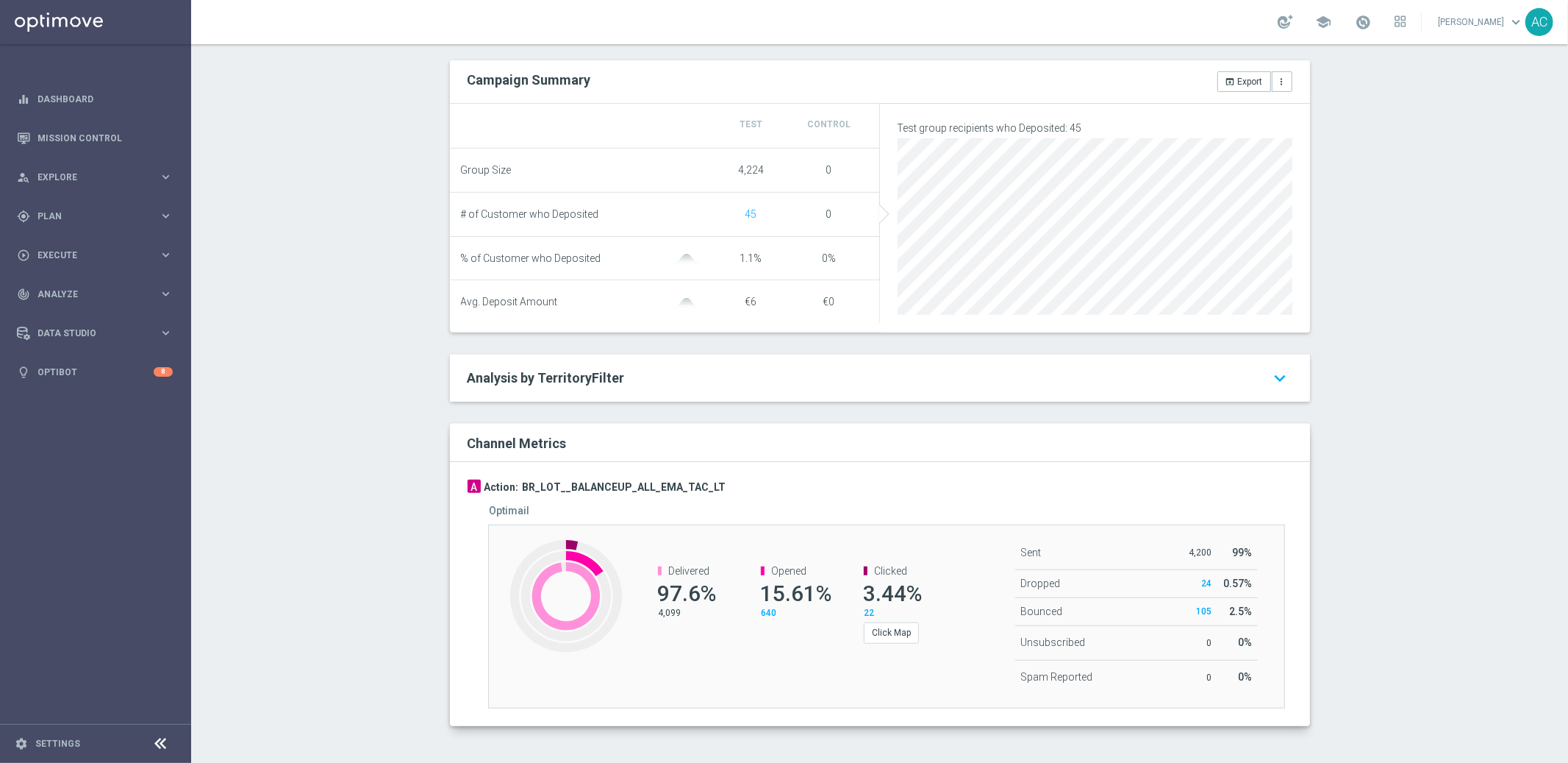
scroll to position [531, 0]
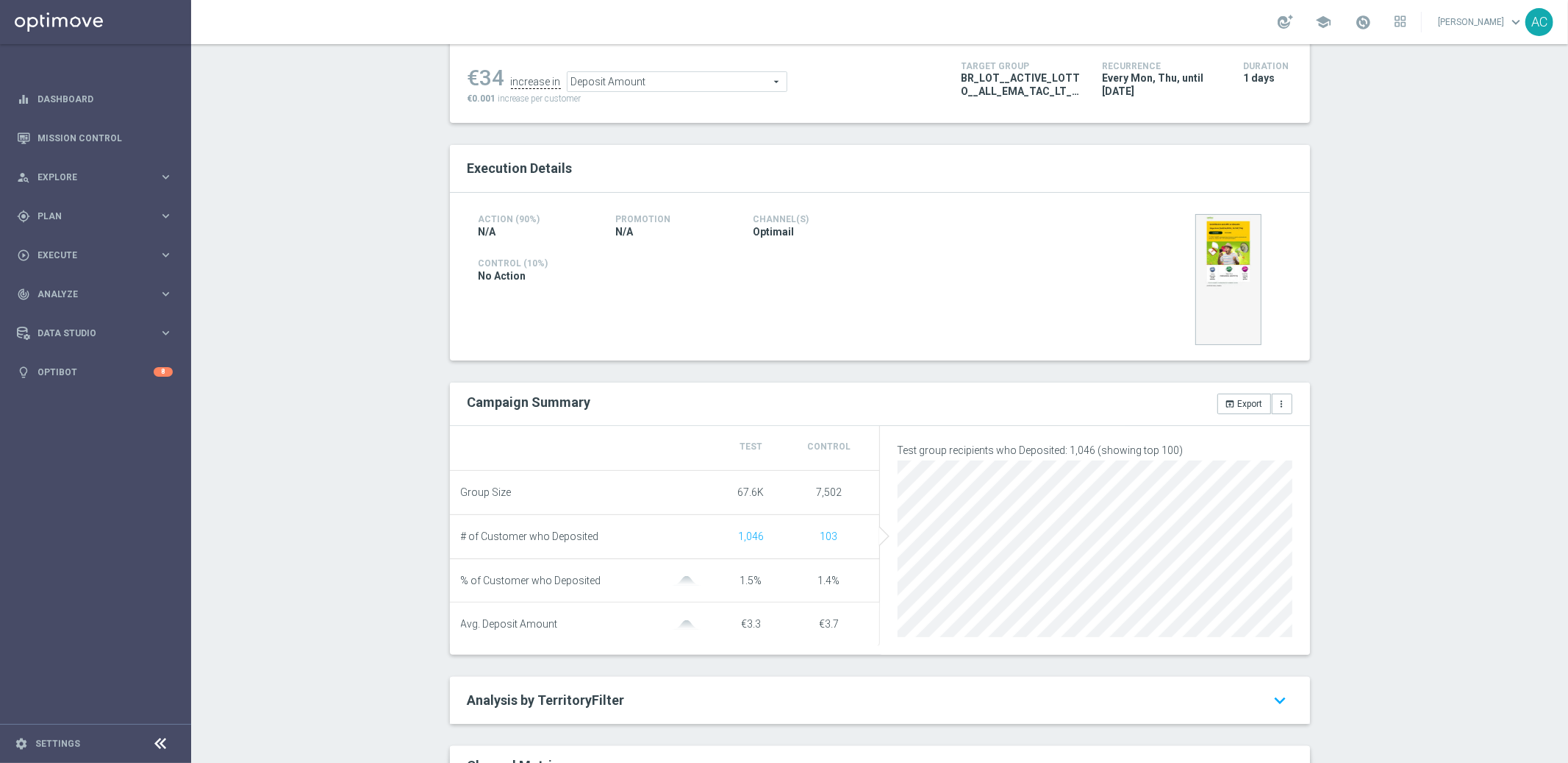
scroll to position [524, 0]
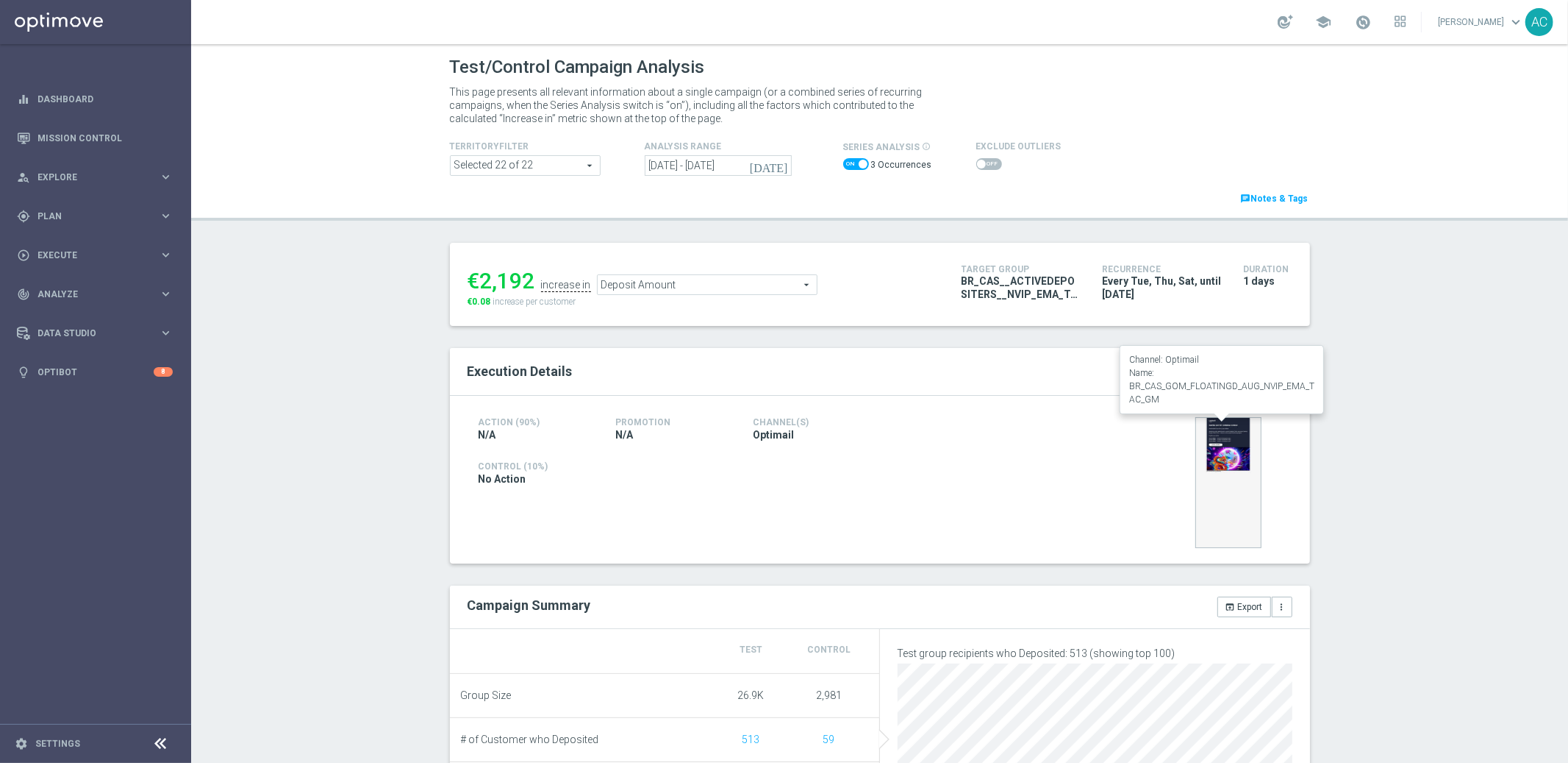
click at [1226, 468] on img at bounding box center [1229, 483] width 66 height 131
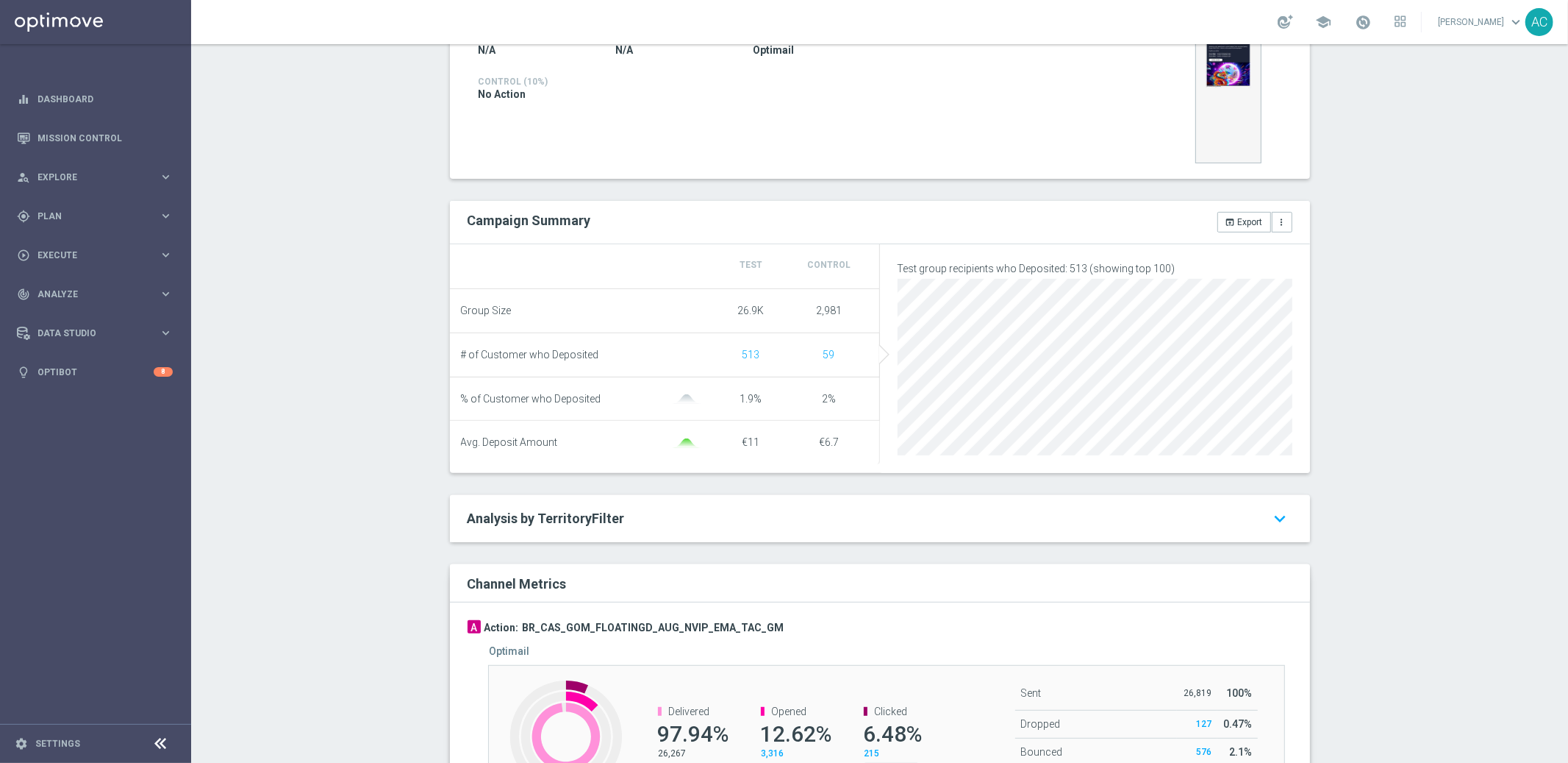
scroll to position [531, 0]
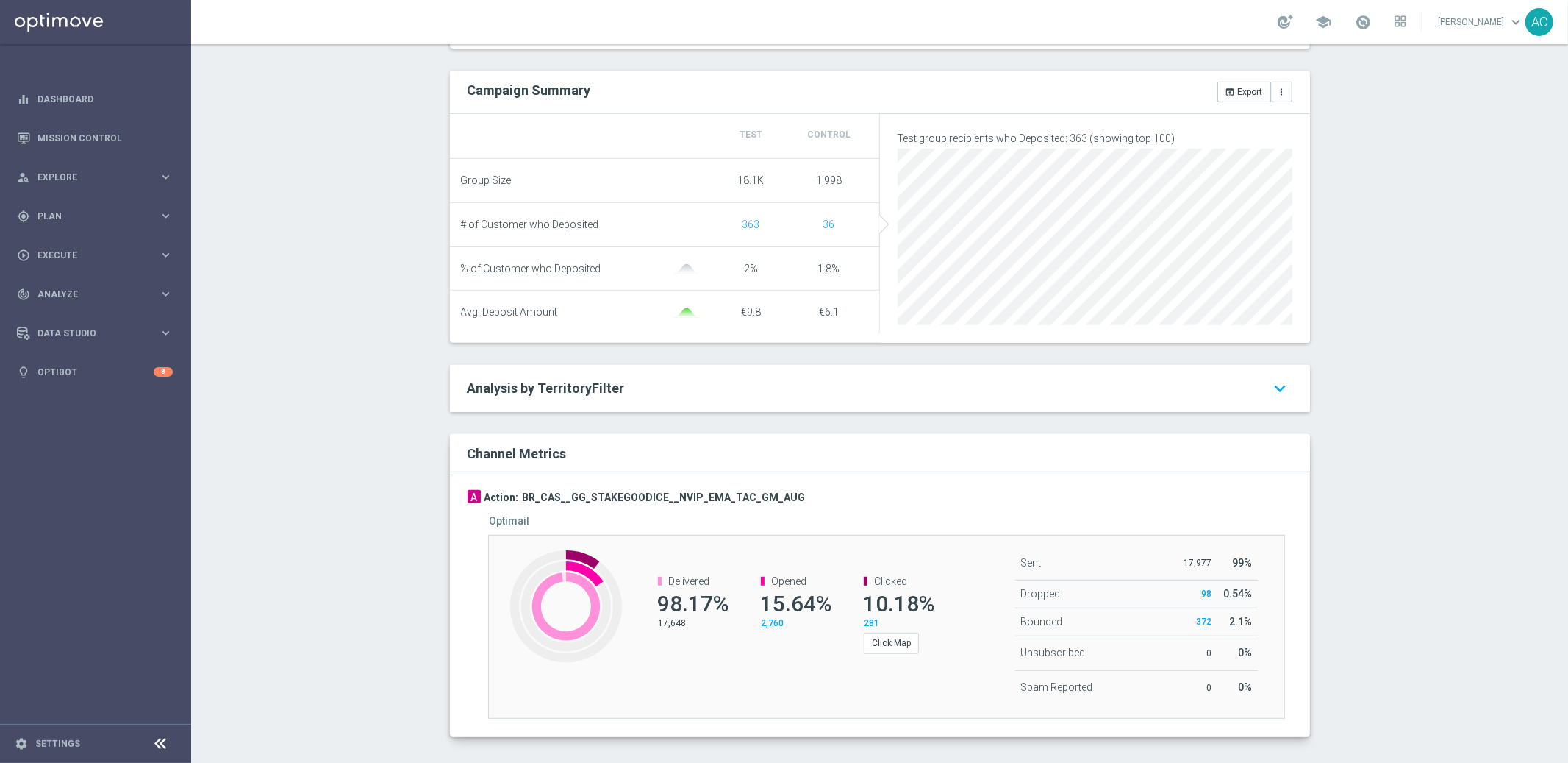
scroll to position [531, 0]
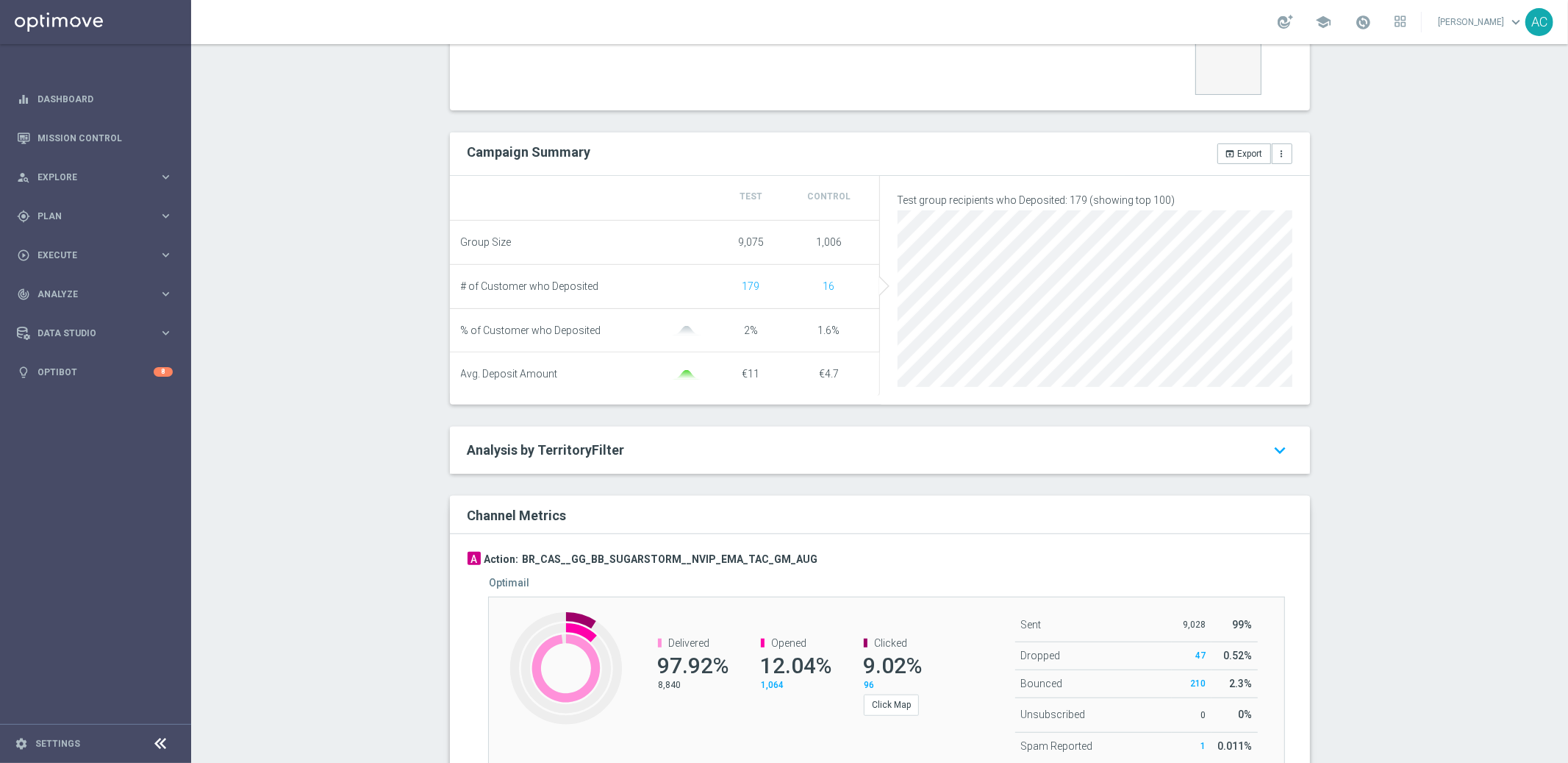
scroll to position [524, 0]
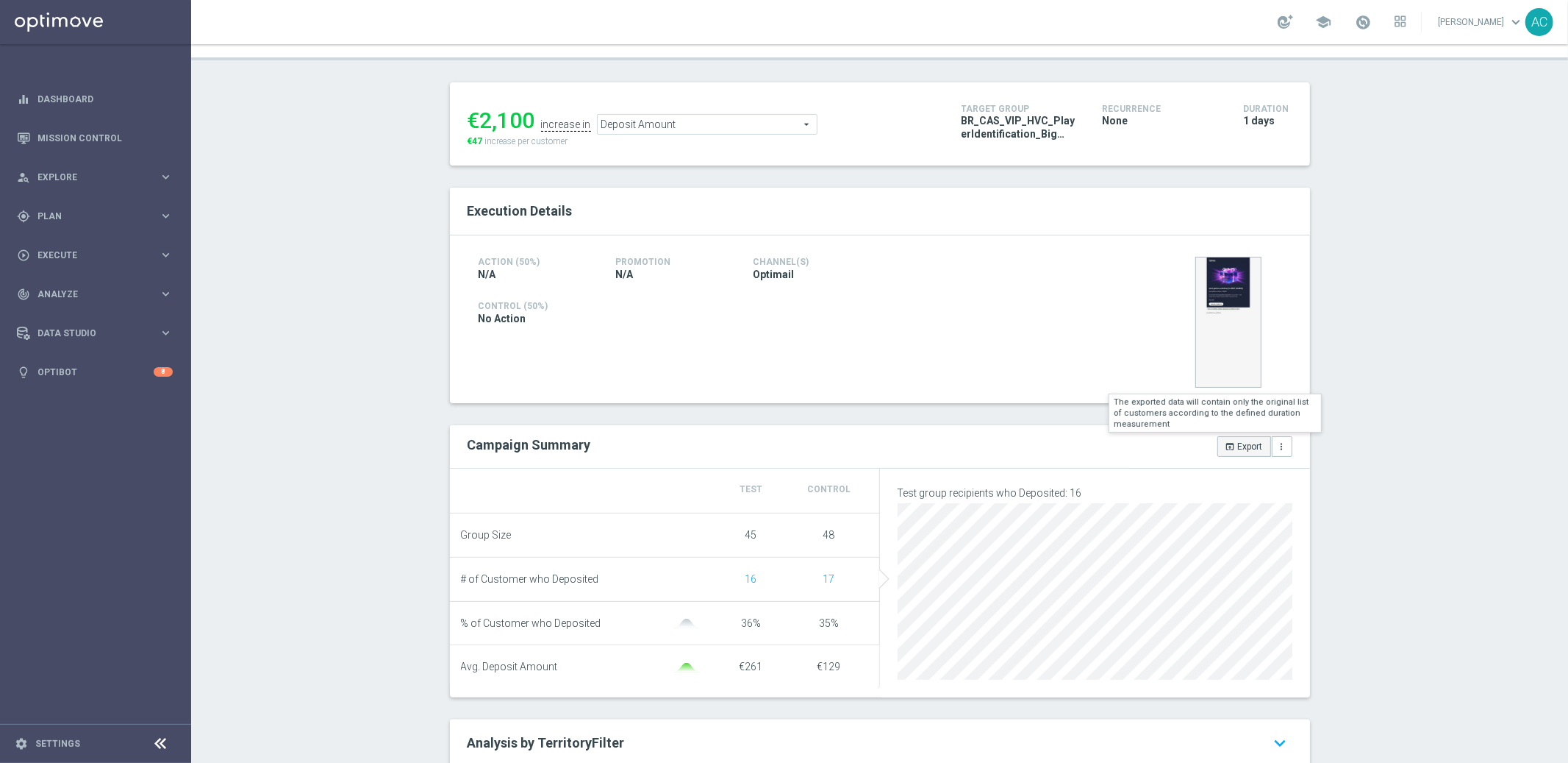
scroll to position [531, 0]
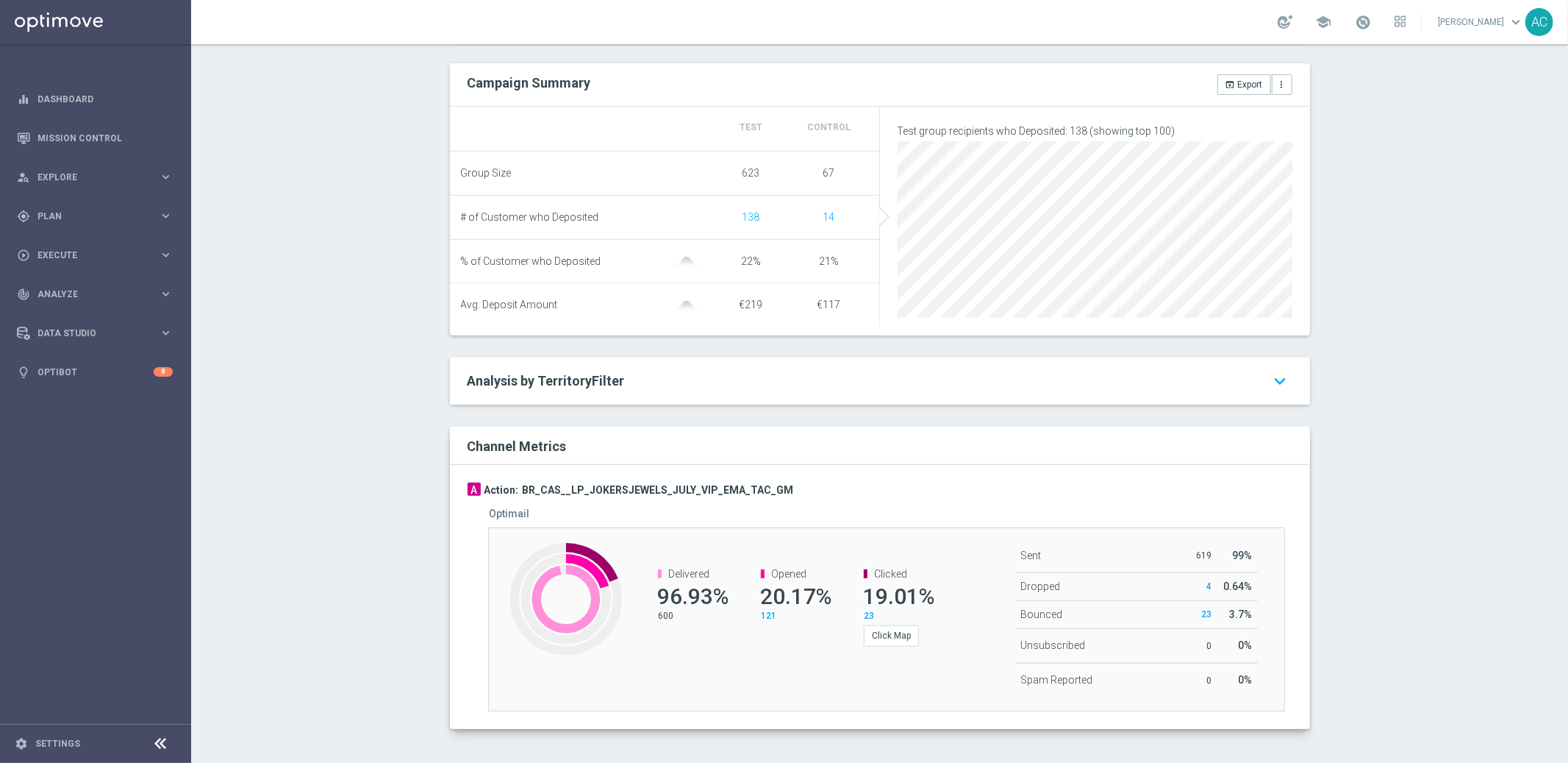
scroll to position [531, 0]
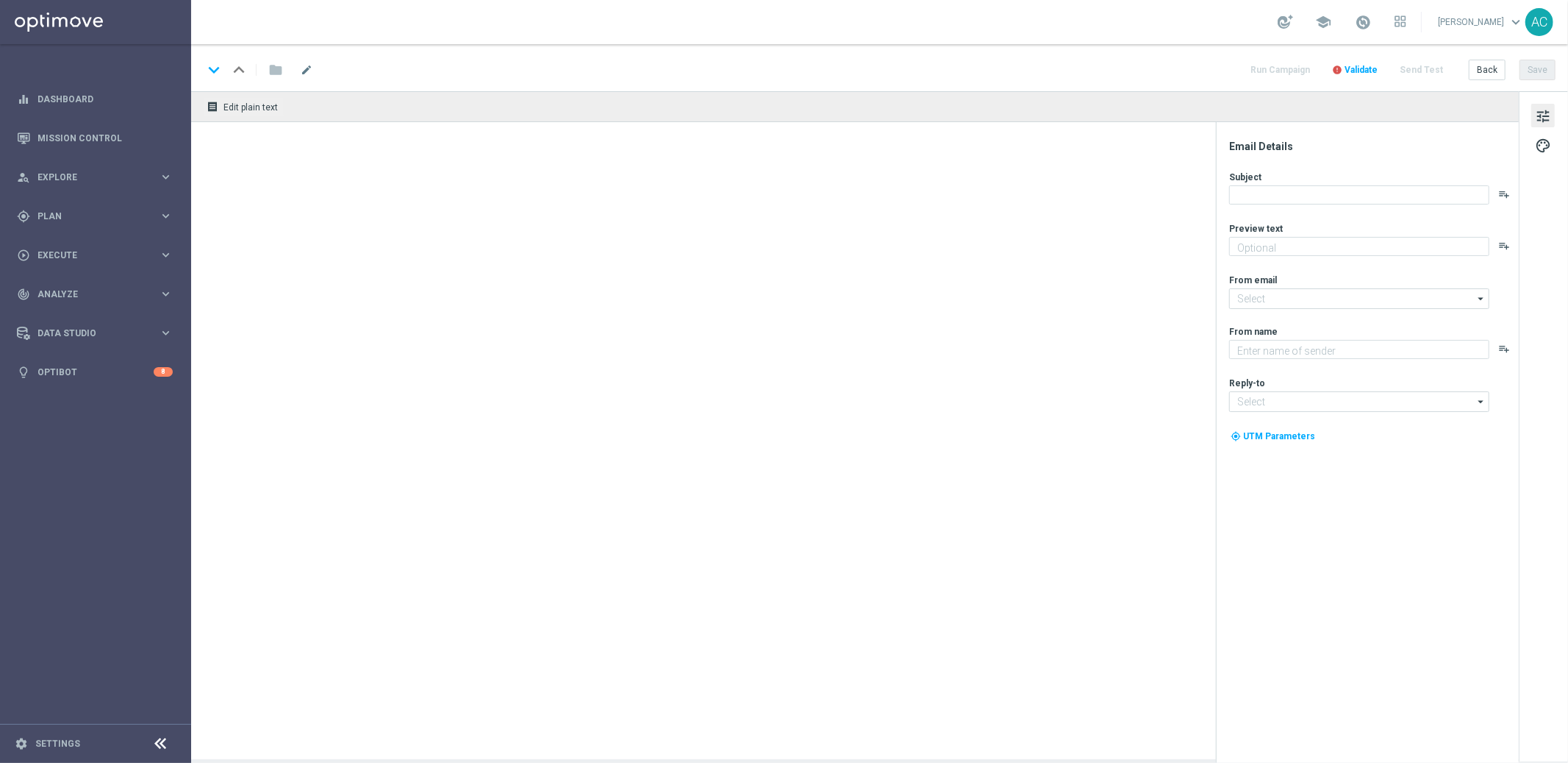
type textarea "Garanta rodadas extras e muita diversão!"
type textarea "Lottoland"
type input "[EMAIL_ADDRESS][DOMAIN_NAME]"
type textarea "Não perca: prêmios incríveis te esperam todos os [PERSON_NAME]!"
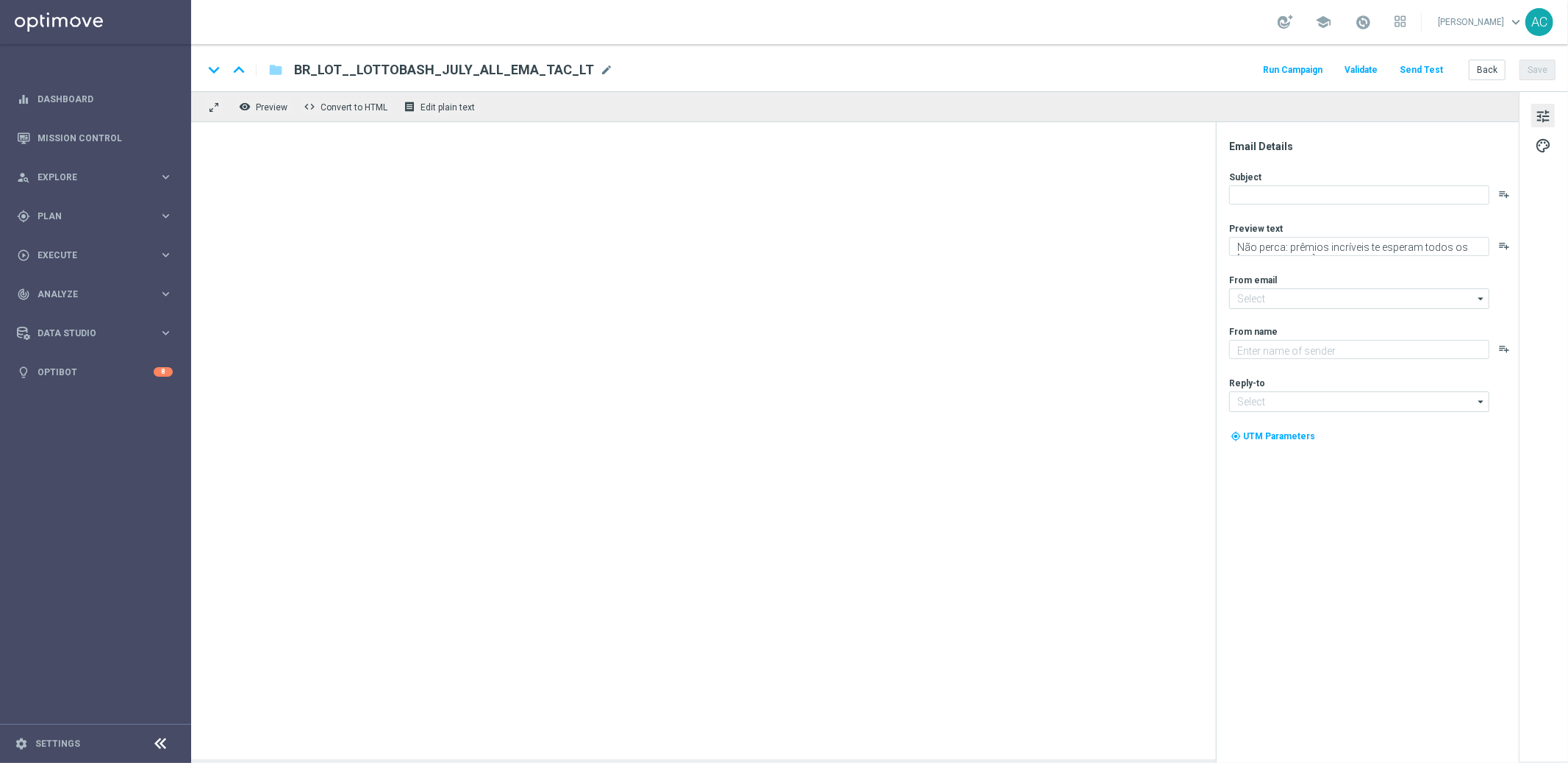
type input "[EMAIL_ADDRESS][DOMAIN_NAME]"
type textarea "[DOMAIN_NAME]"
type input "[EMAIL_ADDRESS][DOMAIN_NAME]"
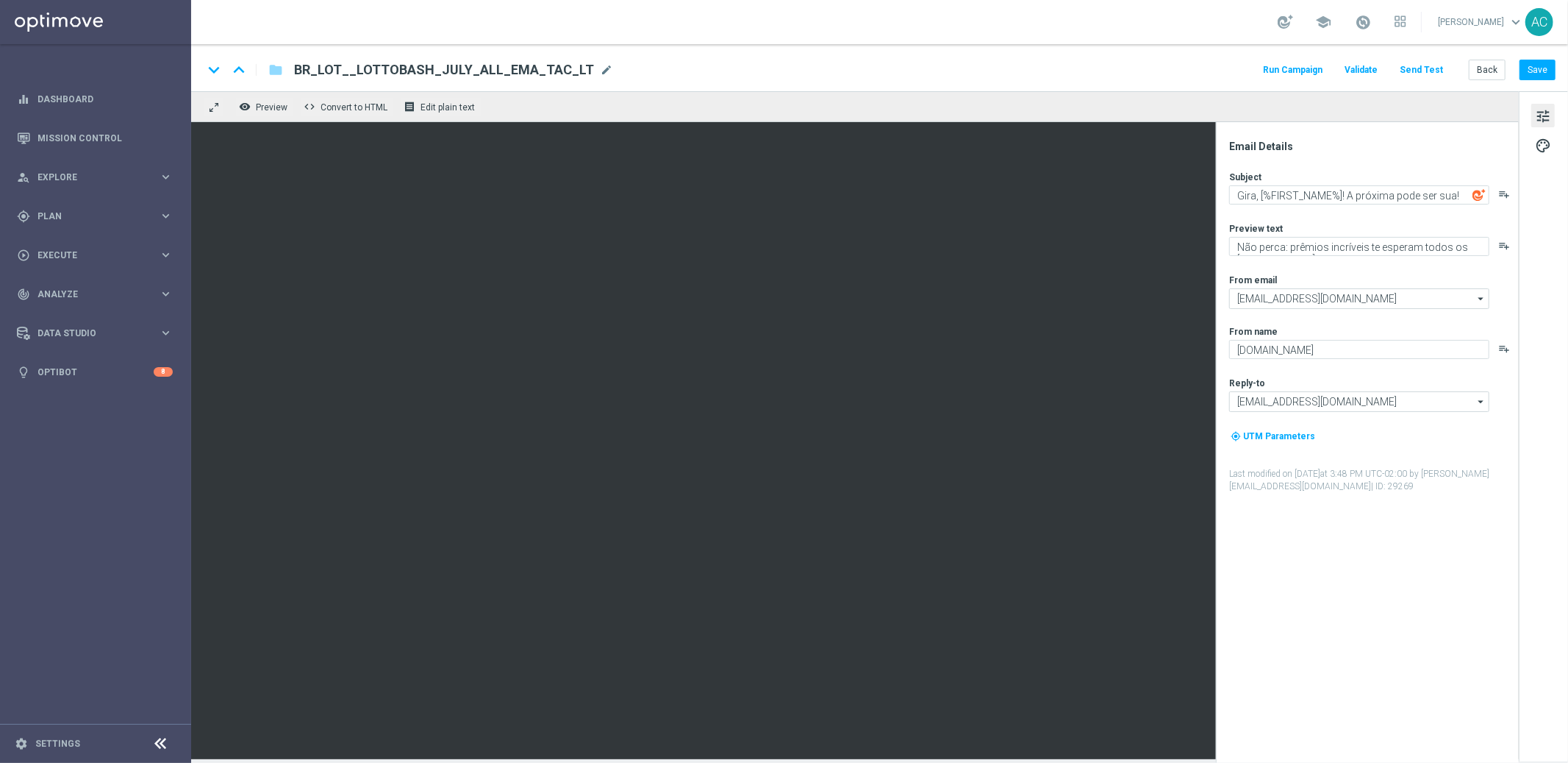
click at [1391, 663] on div "Email Details Subject Gira, [%FIRST_NAME%]! A próxima pode ser sua! playlist_ad…" at bounding box center [1371, 450] width 293 height 623
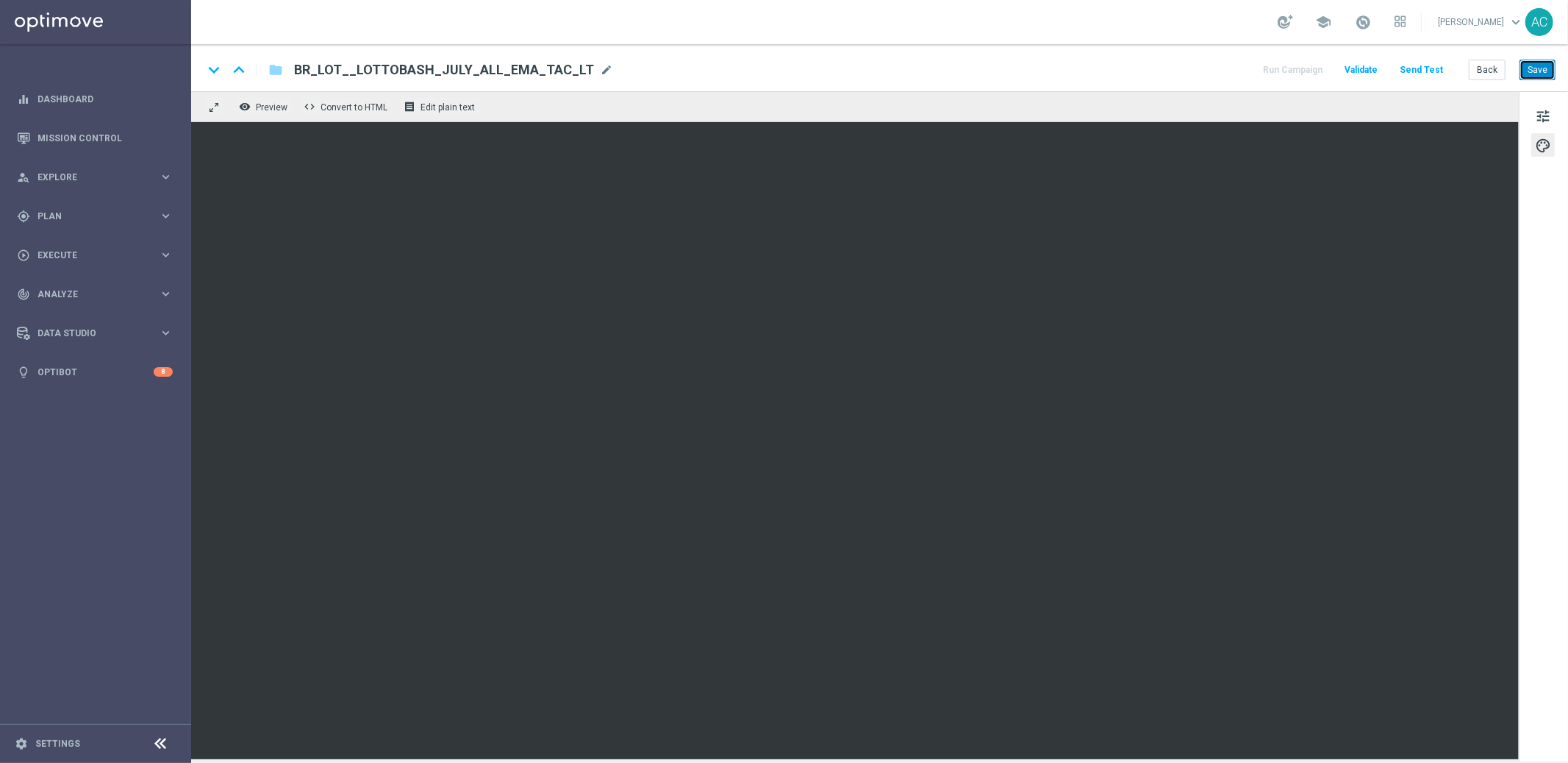
click at [1539, 68] on button "Save" at bounding box center [1537, 70] width 36 height 21
click at [857, 730] on icon "close" at bounding box center [855, 725] width 19 height 19
